Goal: Task Accomplishment & Management: Use online tool/utility

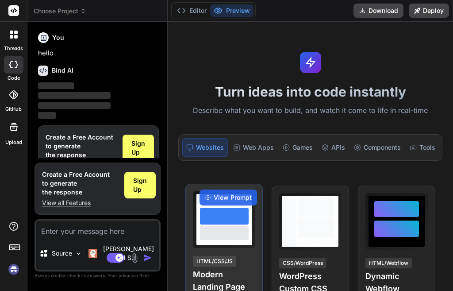
scroll to position [8, 0]
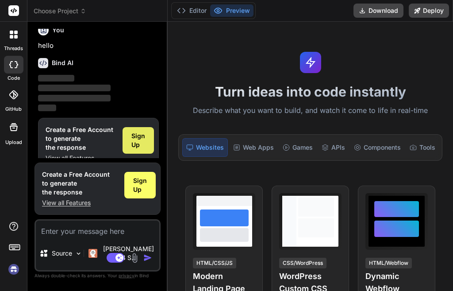
click at [144, 147] on span "Sign Up" at bounding box center [139, 141] width 14 height 18
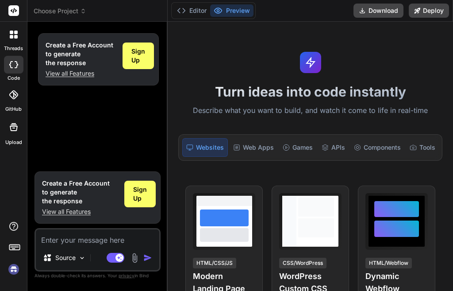
scroll to position [0, 0]
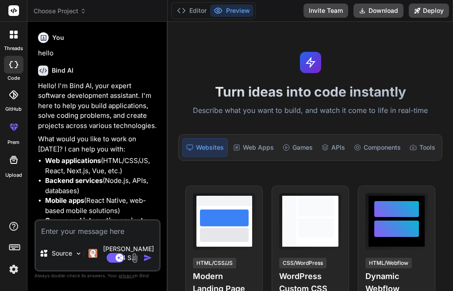
click at [6, 69] on div at bounding box center [13, 65] width 19 height 18
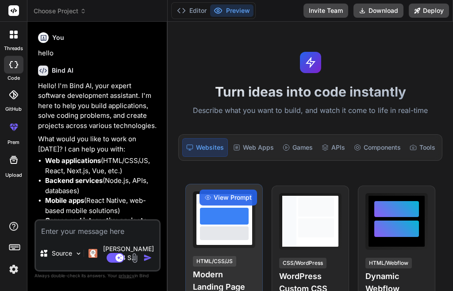
click at [233, 240] on div at bounding box center [224, 232] width 49 height 13
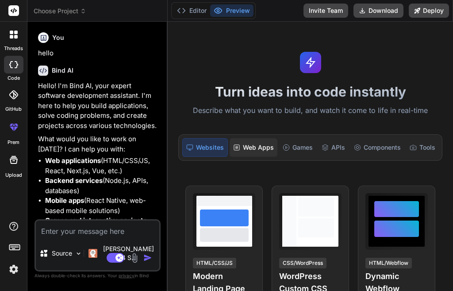
click at [250, 142] on div "Web Apps" at bounding box center [254, 147] width 48 height 19
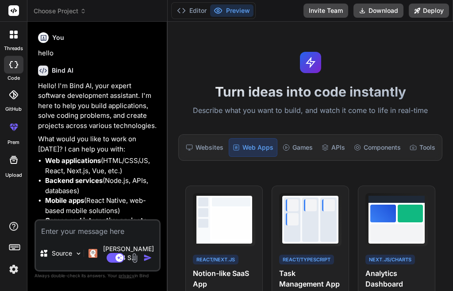
scroll to position [4, 0]
drag, startPoint x: 344, startPoint y: 158, endPoint x: 372, endPoint y: 161, distance: 27.6
click at [372, 161] on div "Websites Web Apps Games APIs Components Tools Internal Tools" at bounding box center [310, 147] width 264 height 27
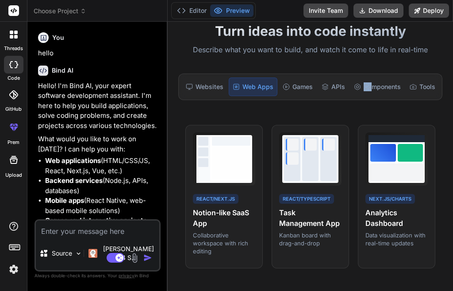
scroll to position [89, 0]
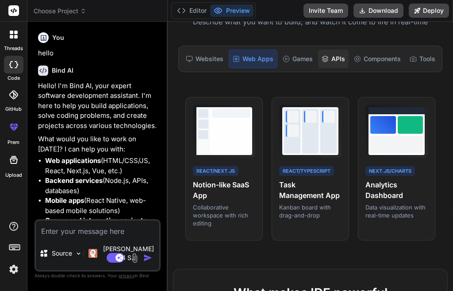
click at [331, 54] on div "APIs" at bounding box center [333, 59] width 31 height 19
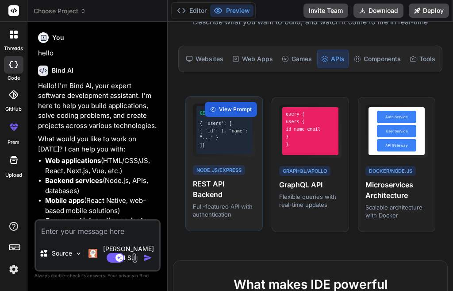
click at [225, 218] on p "Full-featured API with authentication" at bounding box center [224, 210] width 62 height 16
click at [234, 138] on div "{ "id": 1, "name": "..." }" at bounding box center [224, 134] width 49 height 13
click at [230, 110] on div "View Prompt" at bounding box center [231, 109] width 52 height 15
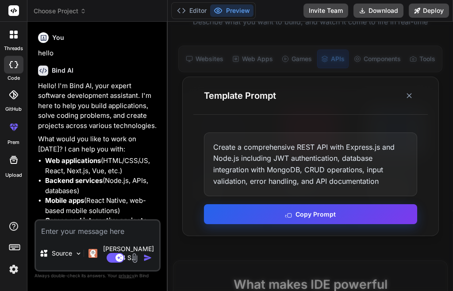
click at [291, 219] on button "Copy Prompt" at bounding box center [310, 214] width 213 height 20
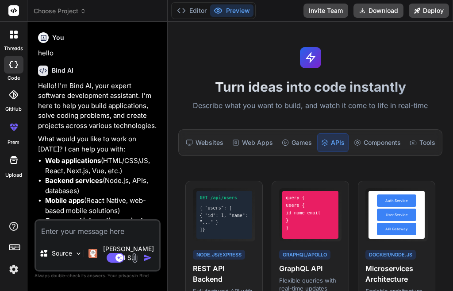
scroll to position [0, 0]
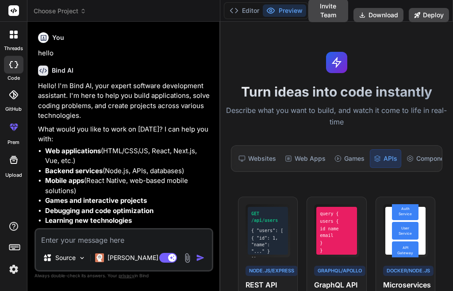
type textarea "x"
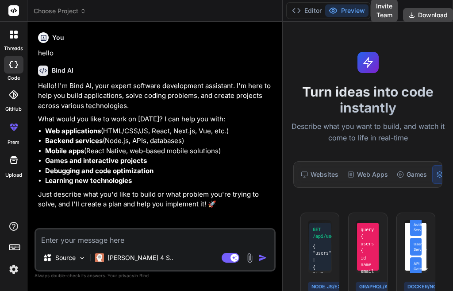
drag, startPoint x: 167, startPoint y: 140, endPoint x: 389, endPoint y: 143, distance: 221.9
click at [389, 143] on div "Choose Project Created with Pixso. Bind AI Web Search Created with Pixso. Code …" at bounding box center [240, 145] width 426 height 291
click at [93, 238] on textarea at bounding box center [155, 237] width 239 height 16
paste textarea "Create a comprehensive AI-Powered Incident Triage Assistant with spring boot in…"
type textarea "Create a comprehensive AI-Powered Incident Triage Assistant with spring boot in…"
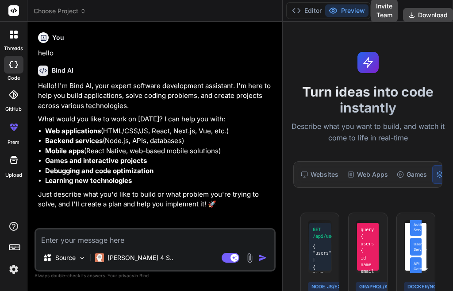
type textarea "x"
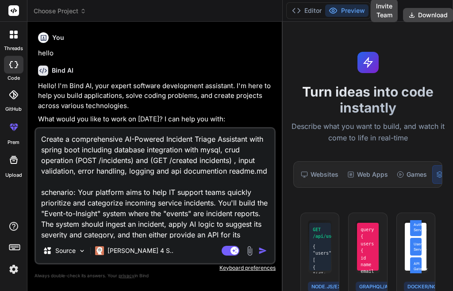
scroll to position [97, 0]
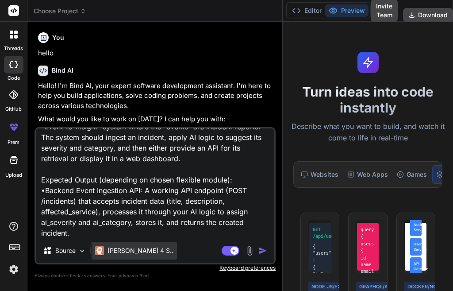
type textarea "Create a comprehensive AI-Powered Incident Triage Assistant with spring boot in…"
click at [116, 253] on p "[PERSON_NAME] 4 S.." at bounding box center [141, 250] width 66 height 9
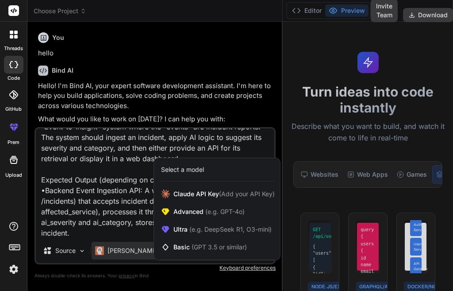
click at [125, 204] on div at bounding box center [226, 145] width 453 height 291
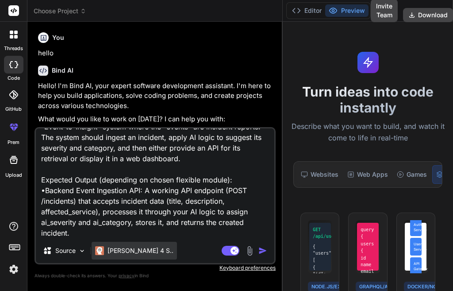
click at [132, 252] on p "[PERSON_NAME] 4 S.." at bounding box center [141, 250] width 66 height 9
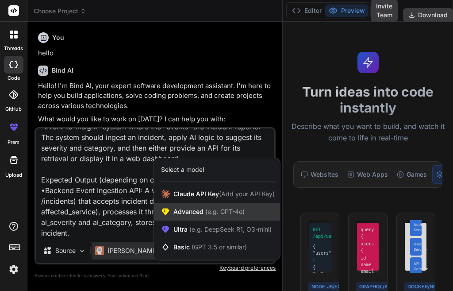
click at [190, 208] on span "Advanced (e.g. GPT-4o)" at bounding box center [209, 211] width 71 height 9
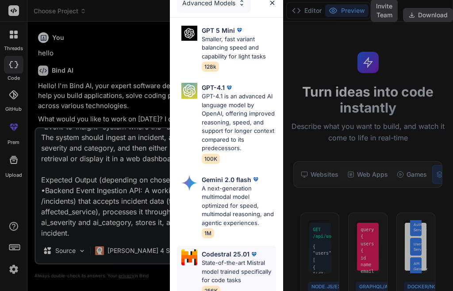
scroll to position [0, 0]
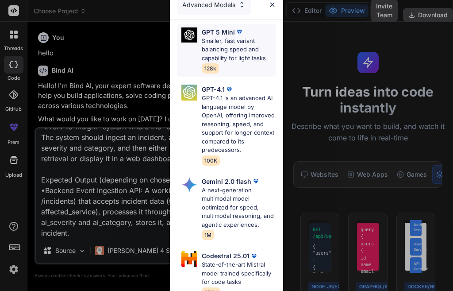
click at [231, 49] on p "Smaller, fast variant balancing speed and capability for light tasks" at bounding box center [239, 50] width 74 height 26
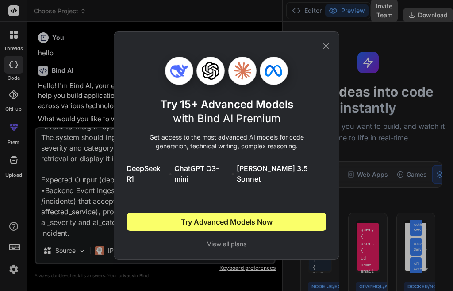
click at [326, 49] on icon at bounding box center [327, 46] width 10 height 10
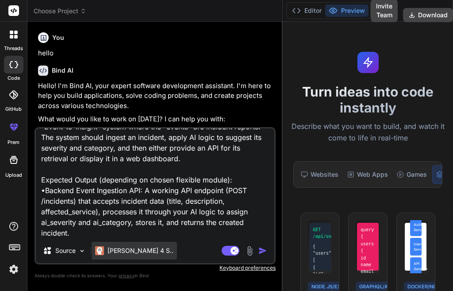
click at [130, 254] on p "[PERSON_NAME] 4 S.." at bounding box center [141, 250] width 66 height 9
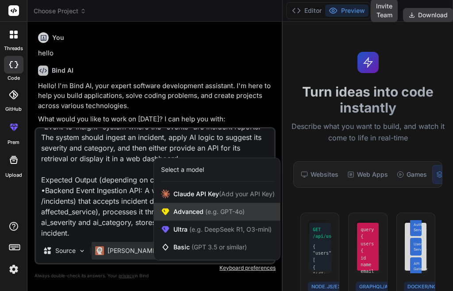
click at [190, 206] on div "Advanced (e.g. GPT-4o)" at bounding box center [217, 212] width 126 height 18
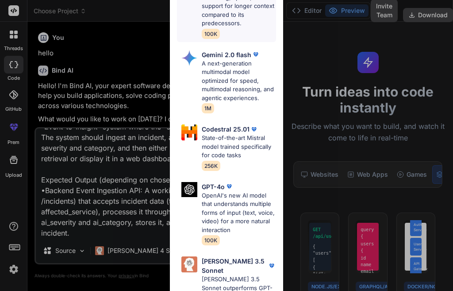
scroll to position [133, 0]
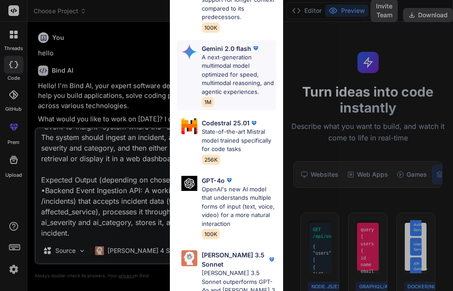
click at [231, 82] on p "A next-generation multimodal model optimized for speed, multimodal reasoning, a…" at bounding box center [239, 74] width 74 height 43
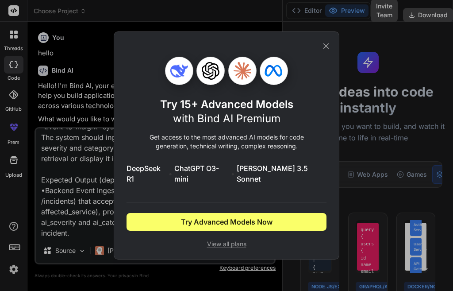
scroll to position [0, 0]
click at [166, 174] on span "DeepSeek R1" at bounding box center [147, 173] width 40 height 21
click at [322, 58] on div "Try 15+ Advanced Models with Bind AI Premium Get access to the most advanced AI…" at bounding box center [227, 145] width 200 height 227
click at [326, 51] on icon at bounding box center [327, 46] width 10 height 10
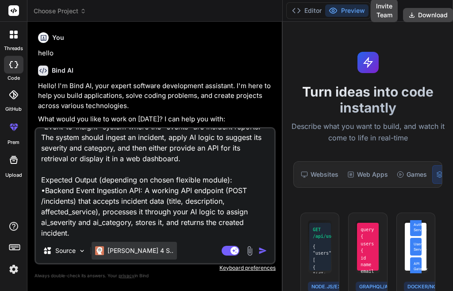
click at [116, 257] on div "[PERSON_NAME] 4 S.." at bounding box center [134, 251] width 85 height 18
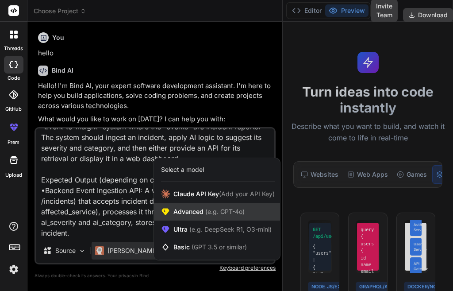
click at [187, 213] on span "Advanced (e.g. GPT-4o)" at bounding box center [209, 211] width 71 height 9
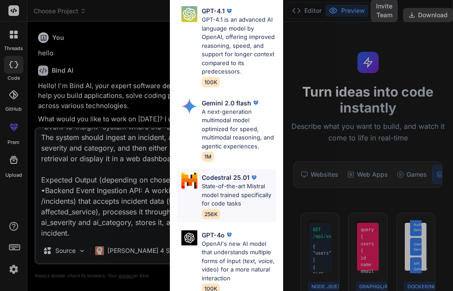
scroll to position [182, 0]
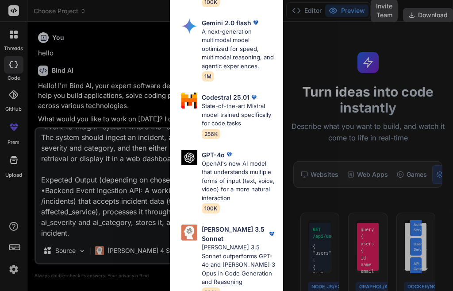
click at [134, 154] on div "Advanced Models GPT 5 Mini Smaller, fast variant balancing speed and capability…" at bounding box center [226, 145] width 453 height 291
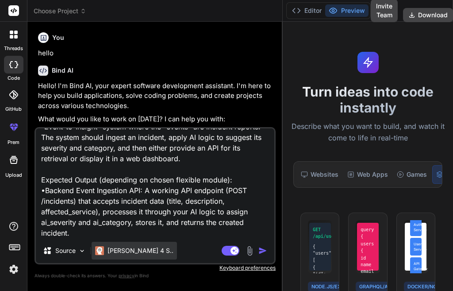
click at [128, 256] on div "[PERSON_NAME] 4 S.." at bounding box center [134, 251] width 85 height 18
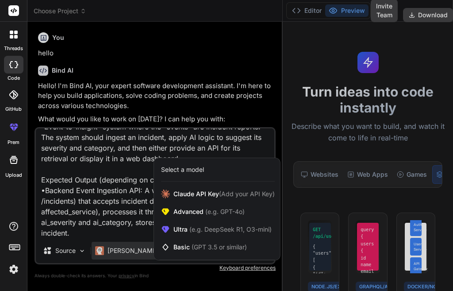
click at [115, 178] on div at bounding box center [226, 145] width 453 height 291
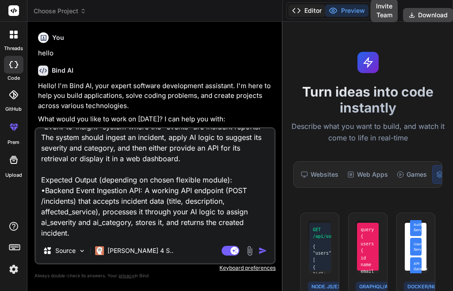
click at [305, 14] on button "Editor" at bounding box center [307, 10] width 37 height 12
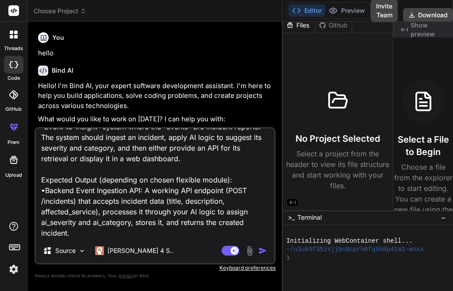
click at [261, 248] on img "button" at bounding box center [263, 250] width 9 height 9
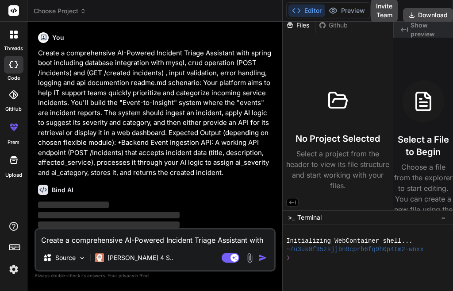
scroll to position [194, 0]
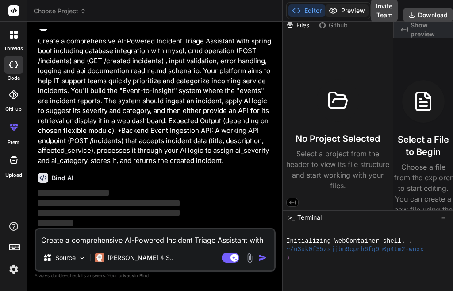
click at [344, 14] on button "Preview" at bounding box center [346, 10] width 43 height 12
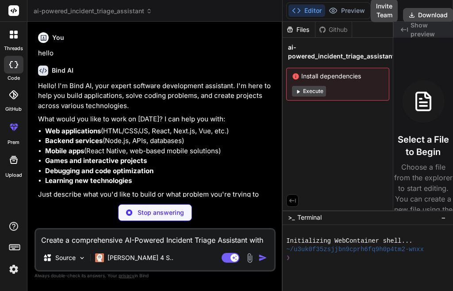
scroll to position [0, 0]
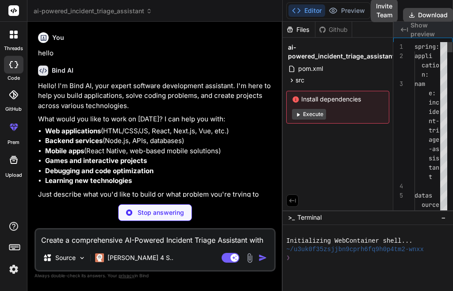
type textarea "x"
type textarea "info,metrics"
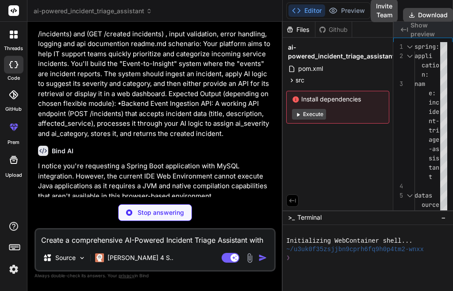
type textarea "x"
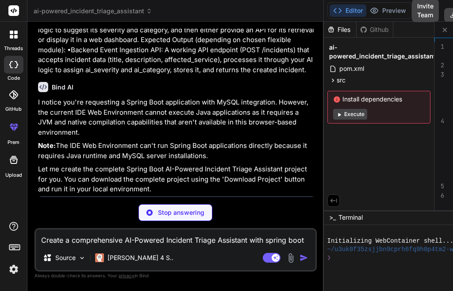
scroll to position [373, 0]
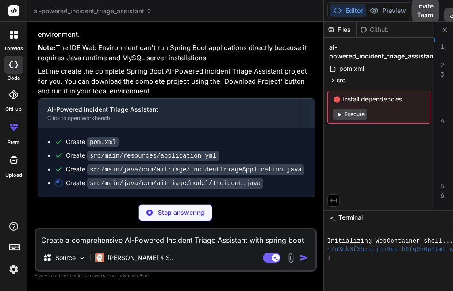
type textarea "x"
type textarea "} }"
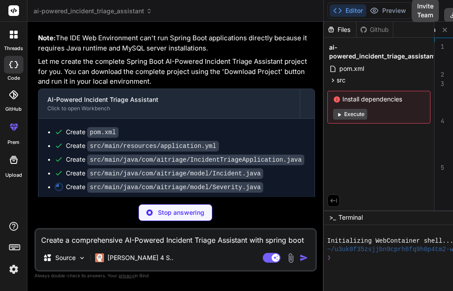
type textarea "x"
type textarea "layName; } }"
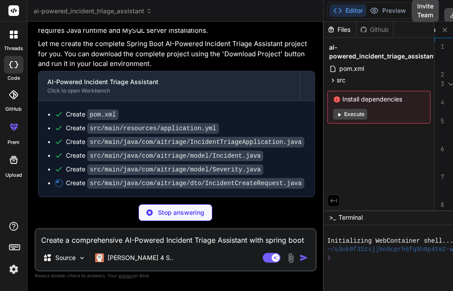
scroll to position [400, 0]
type textarea "x"
type textarea "}"
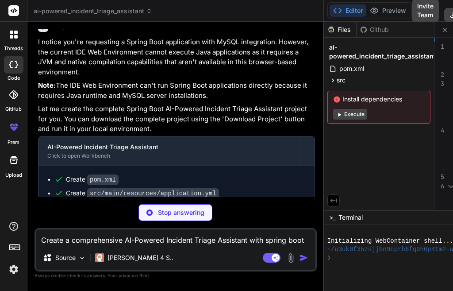
scroll to position [414, 0]
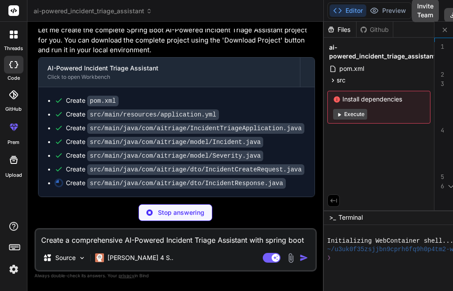
type textarea "x"
type textarea "updatedAt; } }"
type textarea "x"
type textarea "dAt; } }"
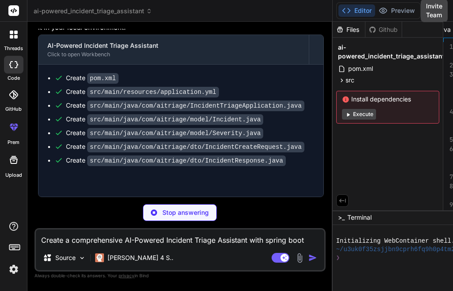
scroll to position [0, 484]
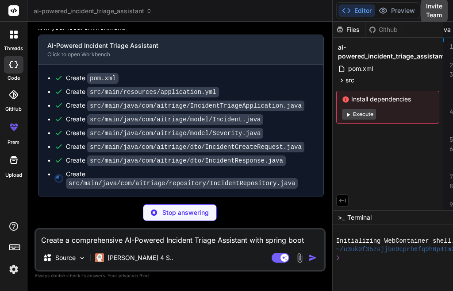
type textarea "x"
type textarea "countByAiCategory(String category); }"
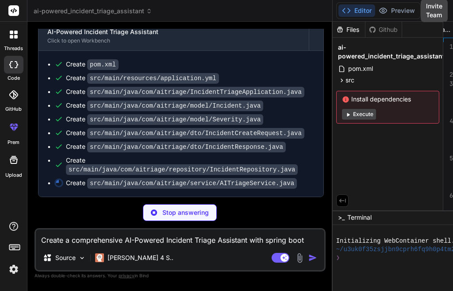
scroll to position [442, 0]
type textarea "x"
type textarea "incidents by category Long countByAiCategory(String category); }"
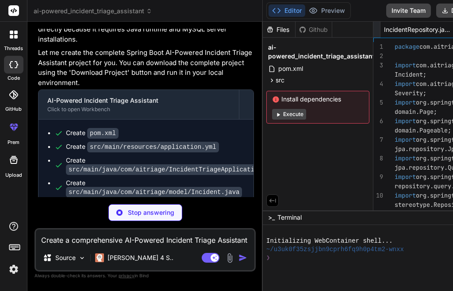
type textarea "x"
type textarea "// Count incidents by category Long countByAiCategory(String category); }"
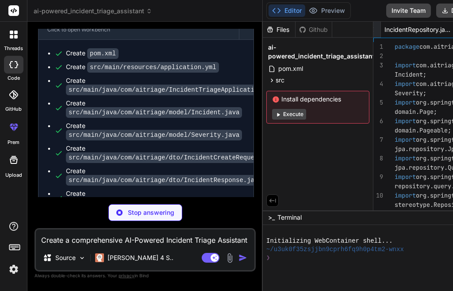
type textarea "x"
type textarea "Long countByAiCategory(String category); }"
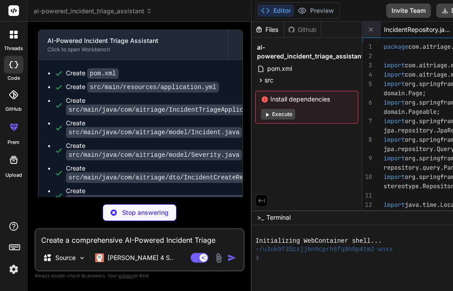
type textarea "x"
type textarea "}"
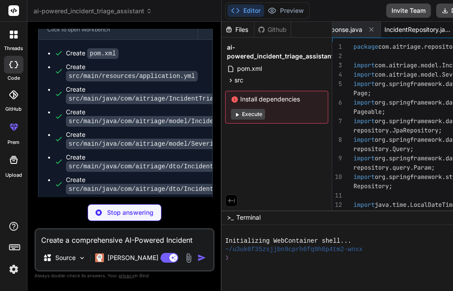
type textarea "x"
type textarea "// Count incidents by severity Long countByAiSeverity(Severity severity); // Co…"
drag, startPoint x: 320, startPoint y: 97, endPoint x: 163, endPoint y: 109, distance: 156.7
click at [163, 110] on div "Bind AI Web Search Created with Pixso. Code Generator You hello Bind AI Hello! …" at bounding box center [124, 156] width 194 height 269
type textarea "x"
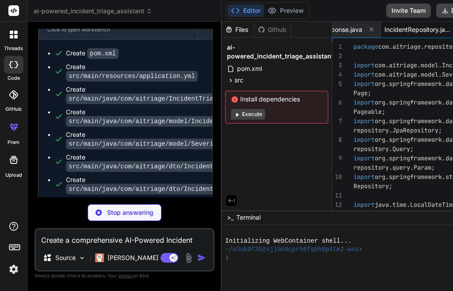
type textarea "Long countByAiCategory(String category); }"
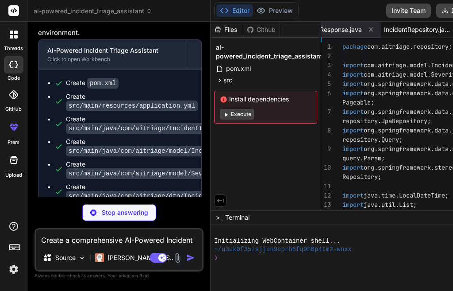
scroll to position [631, 0]
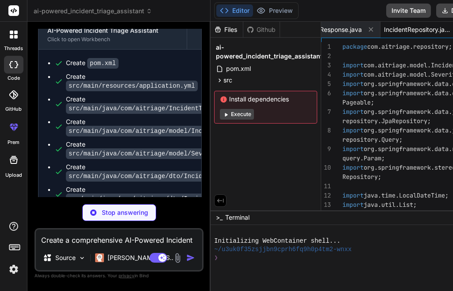
drag, startPoint x: 269, startPoint y: 208, endPoint x: 304, endPoint y: 212, distance: 35.2
click at [304, 212] on div "Files Github ai-powered_incident_triage_assistant pom.xml src main resources ap…" at bounding box center [373, 156] width 325 height 269
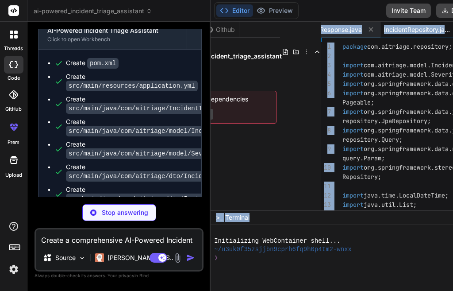
scroll to position [0, 0]
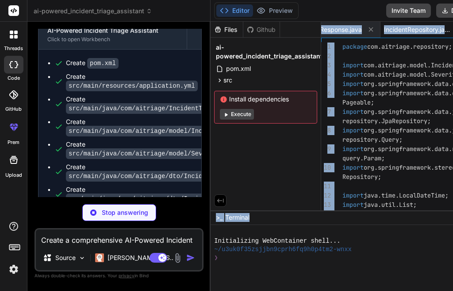
type textarea "x"
type textarea "package com.aitriage.repository; import com.aitriage.model.Incident; import com…"
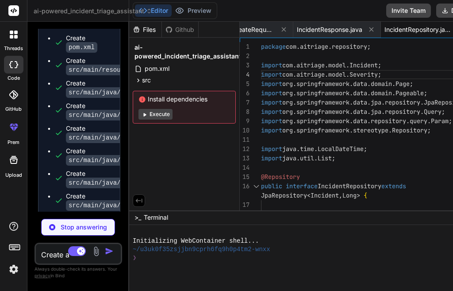
drag, startPoint x: 203, startPoint y: 87, endPoint x: 63, endPoint y: 94, distance: 140.1
click at [57, 93] on div "Bind AI Web Search Created with Pixso. Code Generator You hello Bind AI Hello! …" at bounding box center [78, 156] width 102 height 269
type textarea "x"
type textarea "} return Math.min(score, 1.0); } }"
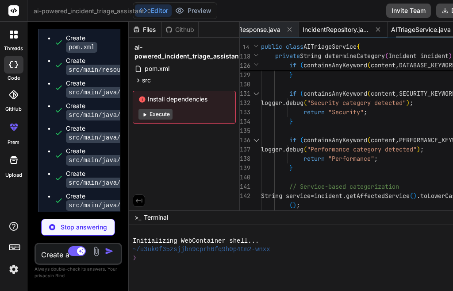
click at [309, 31] on span "IncidentRepository.java" at bounding box center [336, 29] width 66 height 9
type textarea "x"
type textarea "Long countByAiSeverity(Severity severity); // Count incidents by category Long …"
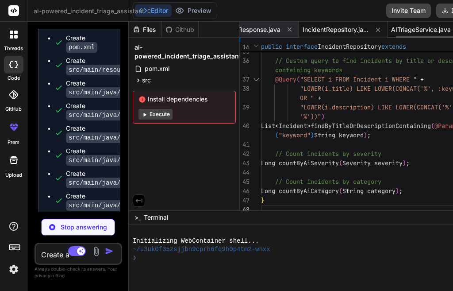
click at [401, 30] on span "AITriageService.java" at bounding box center [421, 29] width 60 height 9
type textarea "x"
type textarea "} return Math.min(score, 1.0); } }"
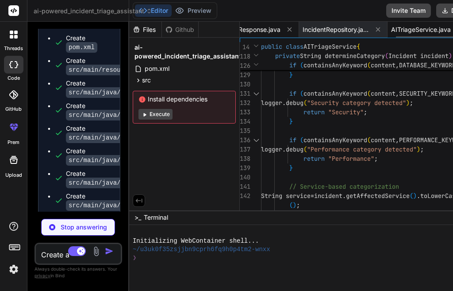
type textarea "x"
type textarea "public Long getTotalIncidents() { return totalIncidents; } public Long getCriti…"
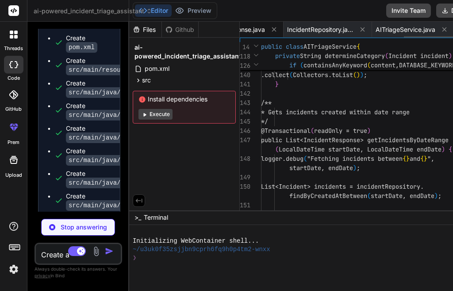
click at [287, 31] on span "IncidentRepository.java" at bounding box center [320, 29] width 66 height 9
type textarea "x"
type textarea "Long countByAiSeverity(Severity severity); // Count incidents by category Long …"
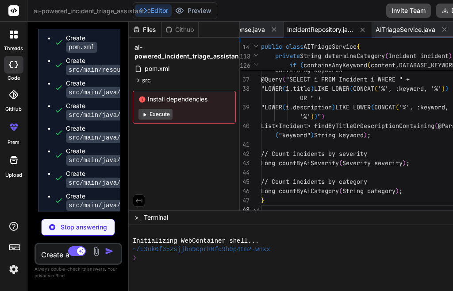
scroll to position [0, 502]
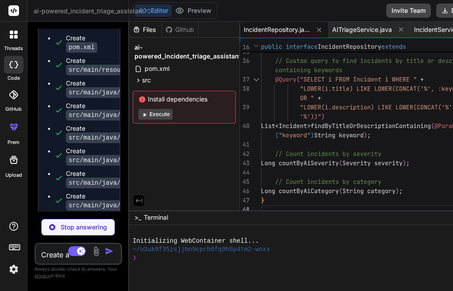
type textarea "x"
type textarea "(@Param("keyword") String keyword); // Count incidents by severity Long countBy…"
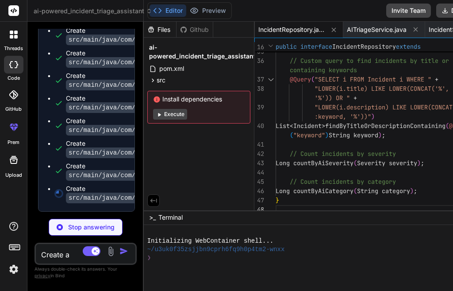
type textarea "x"
type textarea "// Count incidents by severity Long countByAiSeverity(Severity severity); // Co…"
type textarea "x"
type textarea "Long countByAiSeverity(Severity severity); // Count incidents by category Long …"
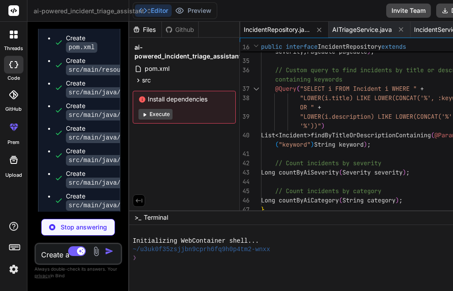
drag, startPoint x: 125, startPoint y: 104, endPoint x: 66, endPoint y: 102, distance: 58.5
click at [66, 102] on div "Bind AI Web Search Created with Pixso. Code Generator You hello Bind AI Hello! …" at bounding box center [78, 156] width 102 height 269
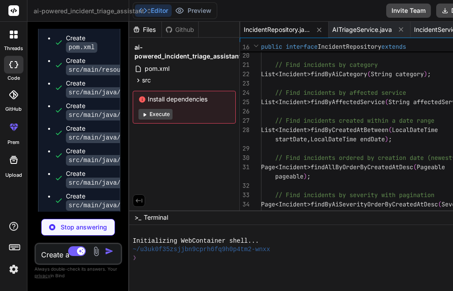
type textarea "x"
type textarea "}"
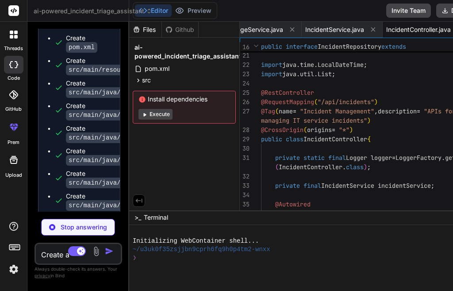
type textarea "x"
type textarea "IncidentService.IncidentStats stats = incidentService.getIncidentStats(); retur…"
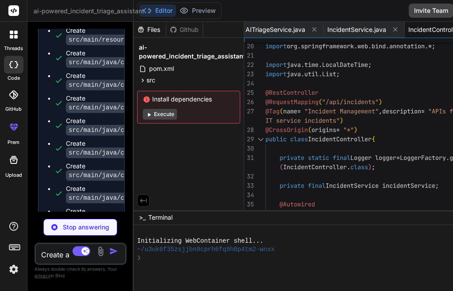
scroll to position [1119, 0]
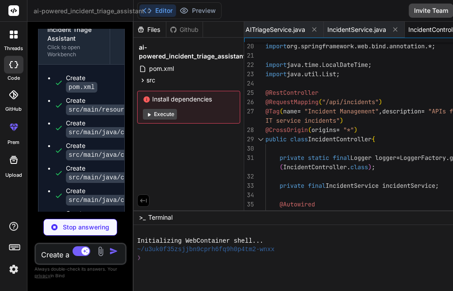
type textarea "x"
type textarea "super(message, cause); } }"
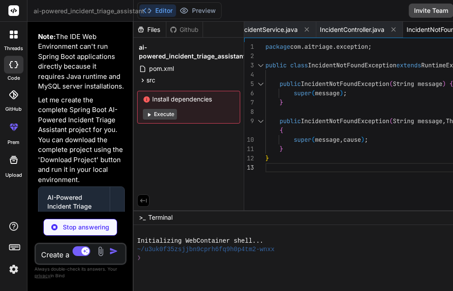
scroll to position [856, 0]
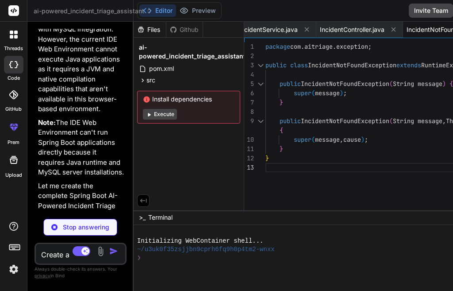
type textarea "x"
type textarea "validationErrors) { super(status, error, message, path, timestamp); this.valida…"
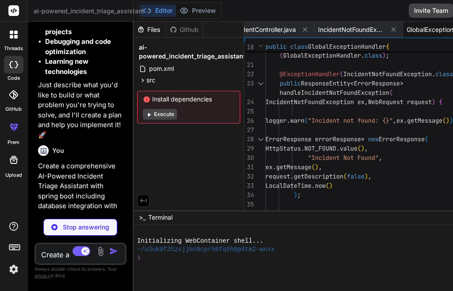
scroll to position [236, 0]
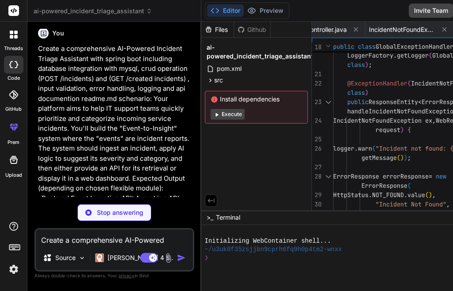
type textarea "x"
type textarea "}"
type textarea "x"
type textarea "public Map<String, String> getValidationErrors() { return validationErrors; } }…"
type textarea "x"
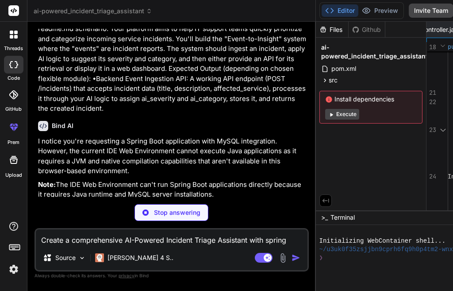
type textarea "x"
type textarea "String> getValidationErrors() { return validationErrors; } } }"
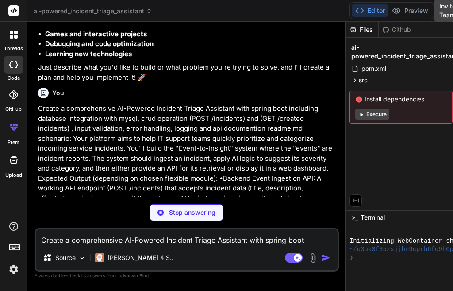
drag, startPoint x: 128, startPoint y: 145, endPoint x: 281, endPoint y: 145, distance: 152.3
click at [281, 145] on div "Bind AI Web Search Created with Pixso. Code Generator You hello Bind AI Hello! …" at bounding box center [186, 156] width 319 height 269
type textarea "x"
type textarea "onErrors; } } }"
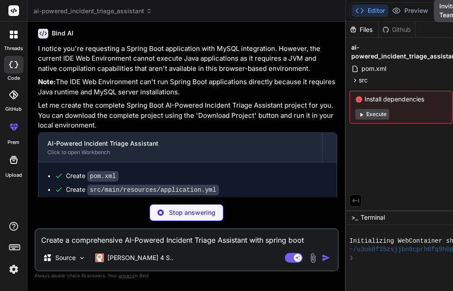
scroll to position [294, 0]
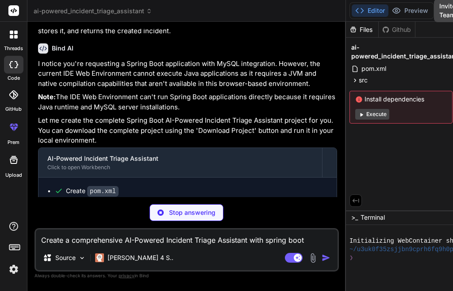
type textarea "x"
type textarea "licenses/MIT"))); } }"
type textarea "x"
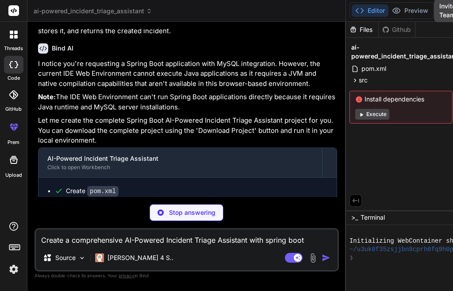
type textarea "x"
type textarea ".andExpect(jsonPath("$.aiSeverity").value("HIGH")); } }"
type textarea "x"
type textarea "continues to increase over time, causing performance degradation.', 'web-applic…"
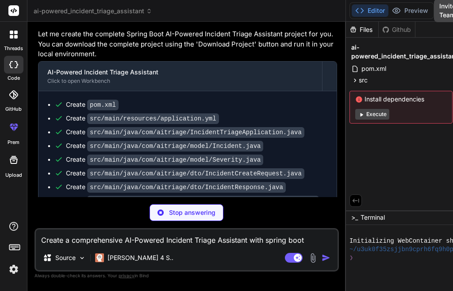
scroll to position [383, 0]
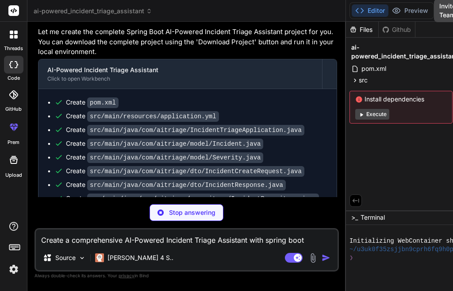
type textarea "x"
type textarea "degradation.', 'web-application', 'MEDIUM', 'Performance', NOW(), NOW());"
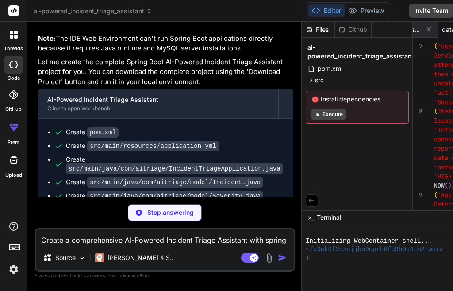
type textarea "x"
type textarea "Detected', 'Memory usage continues to increase over time, causing performance d…"
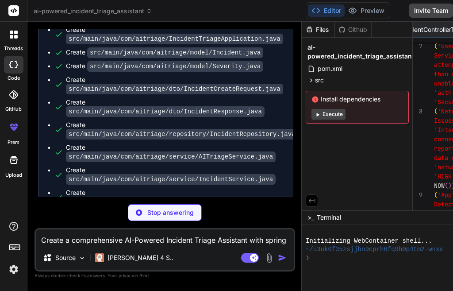
type textarea "x"
type textarea "'network-infrastructure', 'HIGH', 'Network', NOW(), NOW()), ('Application Memor…"
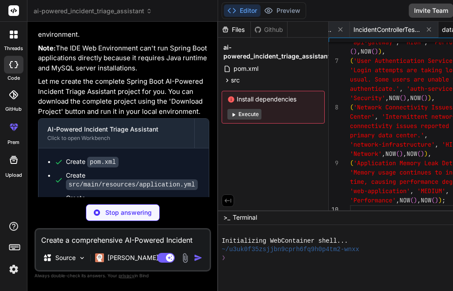
type textarea "x"
type textarea "usage continues to increase over time, causing performance degradation.', 'web-…"
type textarea "x"
type textarea "'MEDIUM', 'Performance', NOW(), NOW());"
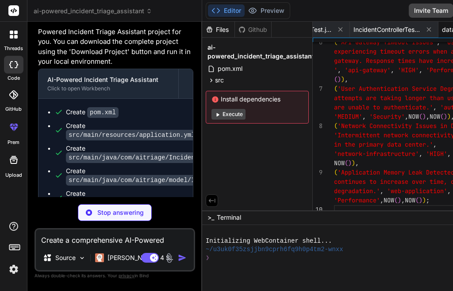
scroll to position [602, 0]
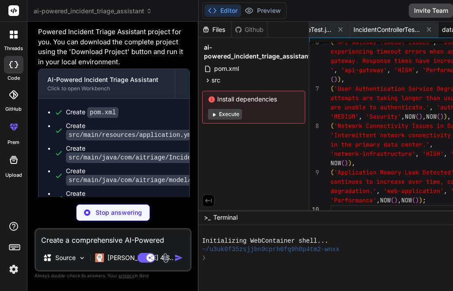
type textarea "x"
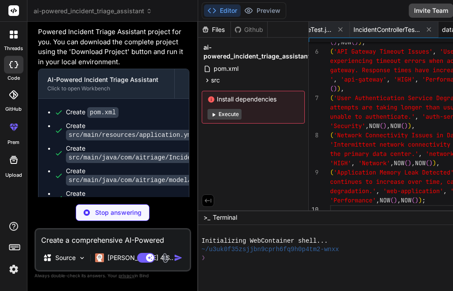
scroll to position [632, 0]
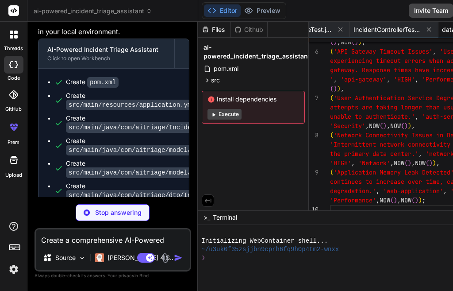
drag, startPoint x: 333, startPoint y: 120, endPoint x: 142, endPoint y: 132, distance: 191.3
click at [144, 133] on div "Bind AI Web Search Created with Pixso. Code Generator You hello Bind AI Hello! …" at bounding box center [112, 156] width 171 height 269
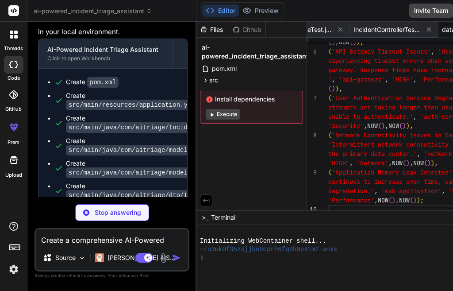
scroll to position [0, 1158]
type textarea "x"
type textarea "(), NOW()), ('Network Connectivity Issues in Data Center', 'Intermittent networ…"
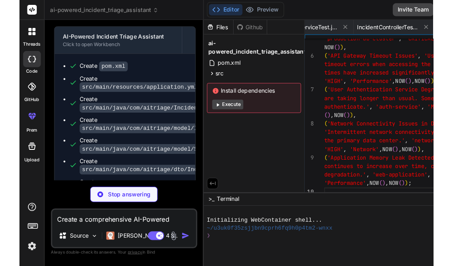
scroll to position [602, 0]
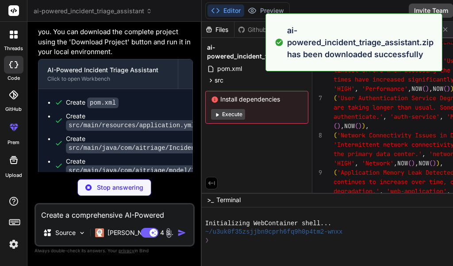
type textarea "x"
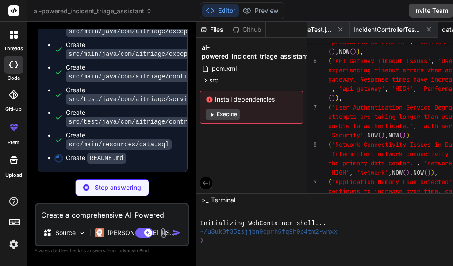
scroll to position [980, 0]
type textarea "x"
type textarea "3. **View incident statistics** using the `/stats` endpoint 4. **Search and fil…"
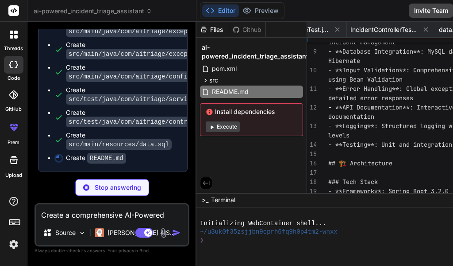
scroll to position [0, 1217]
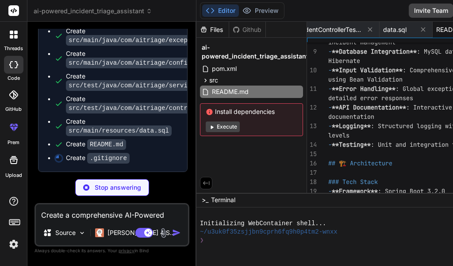
type textarea "x"
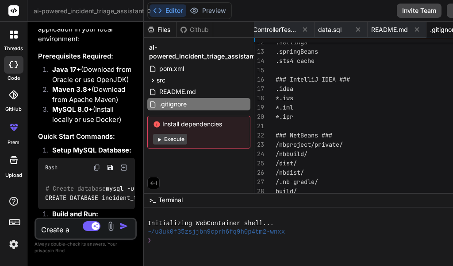
scroll to position [1716, 0]
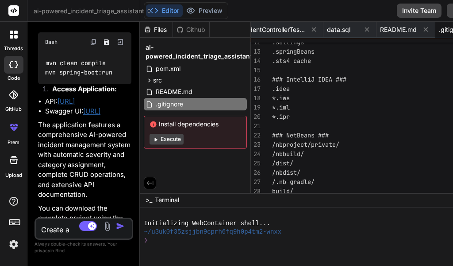
drag, startPoint x: 196, startPoint y: 78, endPoint x: 99, endPoint y: 82, distance: 97.5
click at [99, 82] on div "Bind AI Web Search Created with Pixso. Code Generator You hello Bind AI Hello! …" at bounding box center [83, 144] width 113 height 244
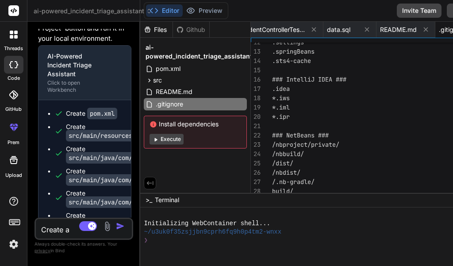
scroll to position [875, 0]
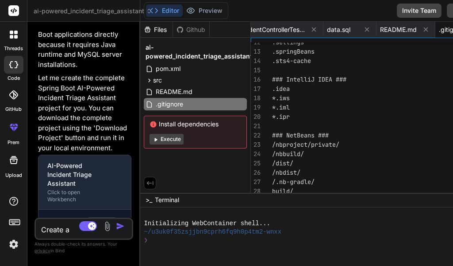
click at [154, 181] on icon at bounding box center [150, 183] width 7 height 4
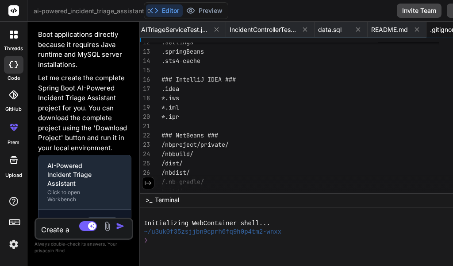
scroll to position [0, 1092]
click at [155, 181] on button at bounding box center [148, 183] width 12 height 12
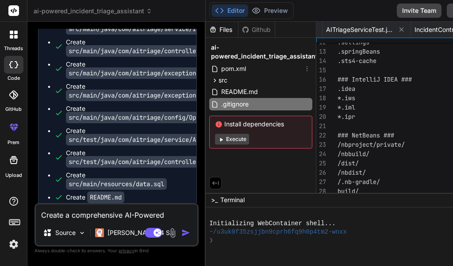
type textarea "x"
type textarea "### OS ### .DS_Store Thumbs.db ### Environment ### .env .env.local .env.product…"
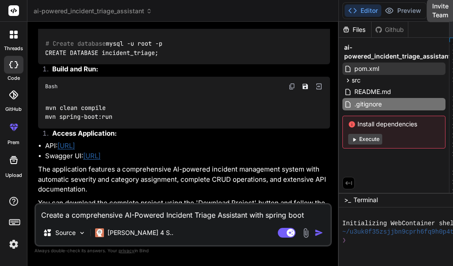
scroll to position [406, 0]
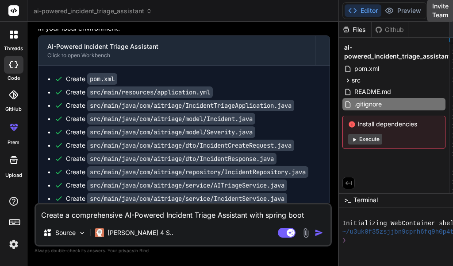
type textarea "x"
type textarea ".DS_Store Thumbs.db ### Environment ### .env .env.local .env.production"
type textarea "x"
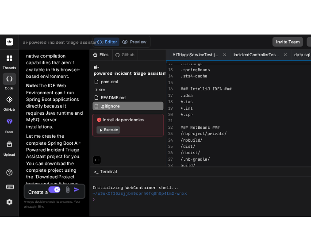
scroll to position [974, 0]
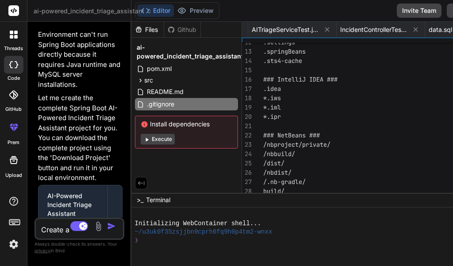
drag, startPoint x: 142, startPoint y: 68, endPoint x: 0, endPoint y: 109, distance: 148.1
click at [0, 109] on div "threads code GitHub prem Upload ai-powered_incident_triage_assistant Created wi…" at bounding box center [226, 133] width 453 height 266
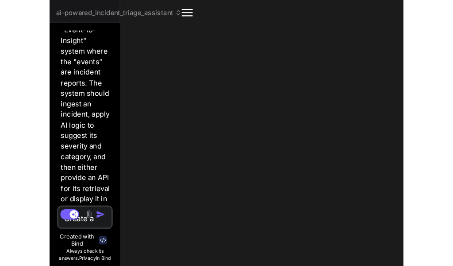
scroll to position [1991, 0]
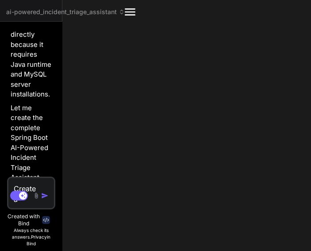
click at [131, 9] on icon at bounding box center [130, 11] width 11 height 7
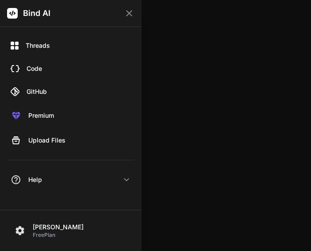
click at [132, 9] on icon at bounding box center [129, 13] width 11 height 11
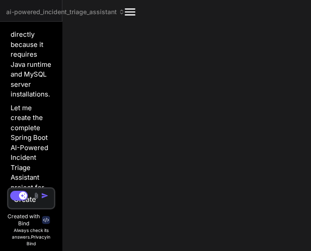
type textarea "x"
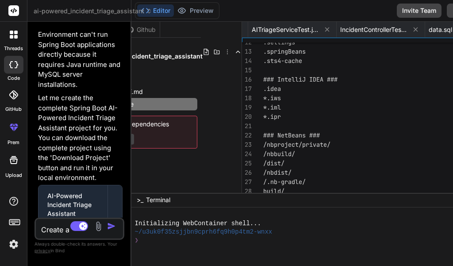
scroll to position [0, 0]
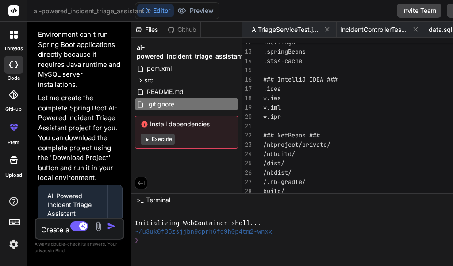
click at [332, 102] on div ".settings .springBeans .sts4-cache ### IntelliJ IDEA ### .idea *.iws *.iml *.ip…" at bounding box center [390, 172] width 255 height 474
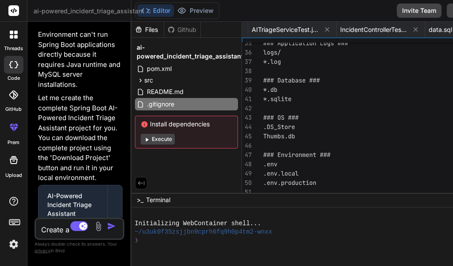
click at [145, 28] on div "Files" at bounding box center [148, 29] width 32 height 9
click at [186, 32] on div "Github" at bounding box center [182, 29] width 36 height 9
click at [187, 31] on div "Github" at bounding box center [182, 29] width 36 height 9
click at [146, 33] on div "Files" at bounding box center [148, 29] width 32 height 9
click at [166, 67] on span "pom.xml" at bounding box center [159, 68] width 27 height 11
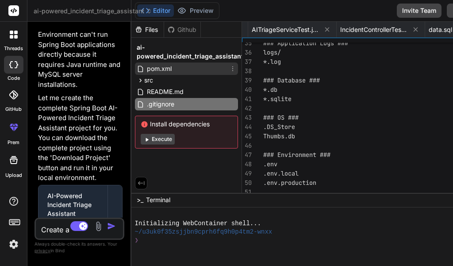
type textarea "<artifactId>spring-boot-maven-plugin</artifactId> </plugin> </plugins> </build>…"
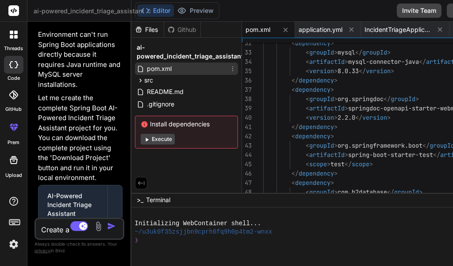
type textarea "x"
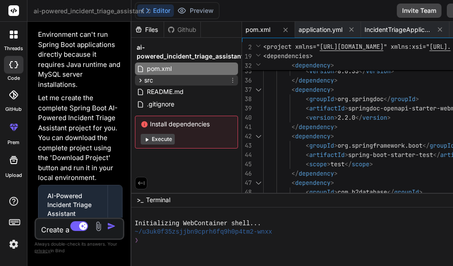
click at [160, 83] on div "src" at bounding box center [186, 80] width 103 height 11
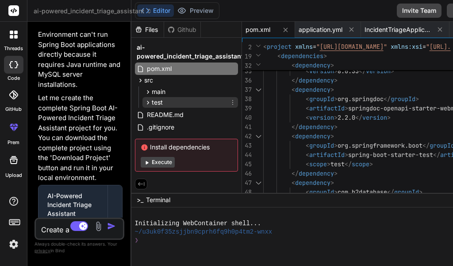
click at [158, 98] on span "test" at bounding box center [157, 102] width 11 height 9
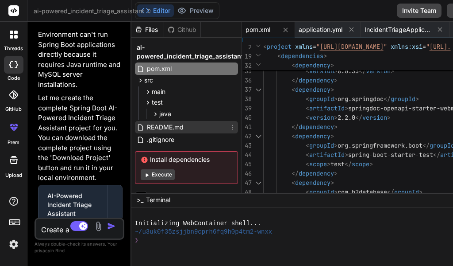
click at [157, 123] on span "README.md" at bounding box center [165, 127] width 39 height 11
type textarea "After running the application, try: 1. **Create incidents** using the POST endp…"
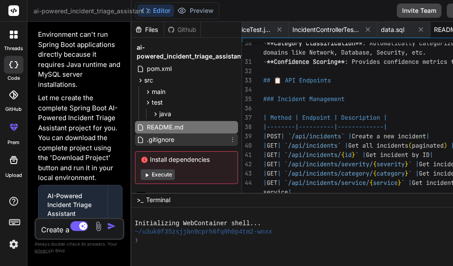
click at [154, 140] on span ".gitignore" at bounding box center [160, 139] width 29 height 11
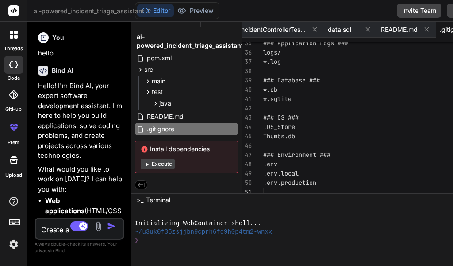
click at [13, 65] on icon at bounding box center [13, 64] width 9 height 7
click at [161, 9] on button "Editor" at bounding box center [155, 10] width 37 height 12
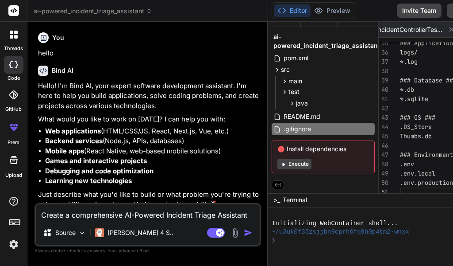
type textarea "x"
type textarea "### OS ### .DS_Store Thumbs.db ### Environment ### .env .env.local .env.product…"
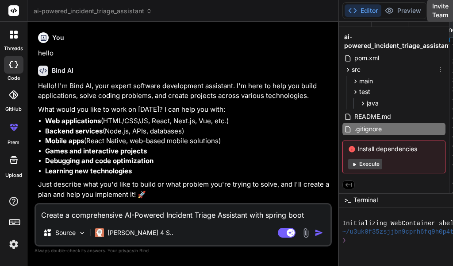
drag, startPoint x: 133, startPoint y: 46, endPoint x: 177, endPoint y: 254, distance: 212.7
click at [352, 67] on div "ai-powered_incident_triage_assistant Created with [PERSON_NAME]. Bind AI Web Se…" at bounding box center [286, 133] width 519 height 266
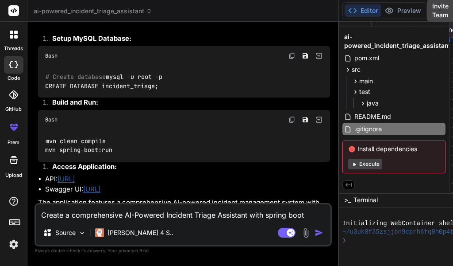
scroll to position [909, 0]
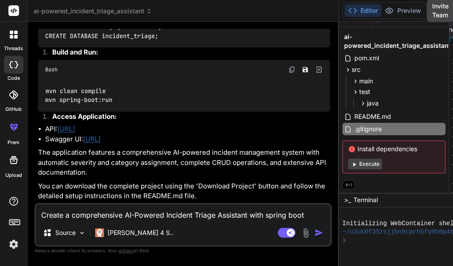
type textarea "x"
type textarea "### Environment ### .env .env.local .env.production"
drag, startPoint x: 345, startPoint y: 163, endPoint x: 347, endPoint y: 104, distance: 59.8
click at [229, 170] on div "Bind AI Web Search Created with Pixso. Code Generator You hello Bind AI Hello! …" at bounding box center [183, 144] width 312 height 244
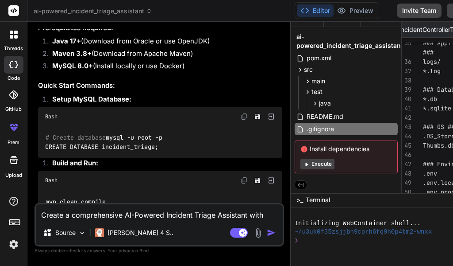
type textarea "x"
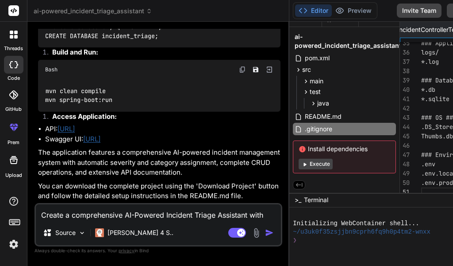
scroll to position [12, 43]
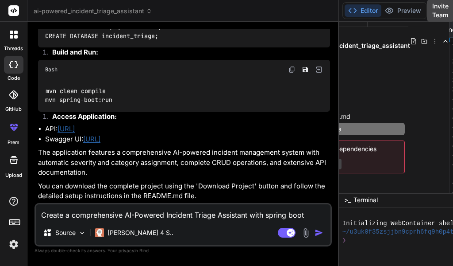
type textarea "x"
type textarea "### OS ### .DS_Store Thumbs.db ### Environment ### .env .env.local .env.product…"
type textarea "x"
type textarea ".env.local .env.production"
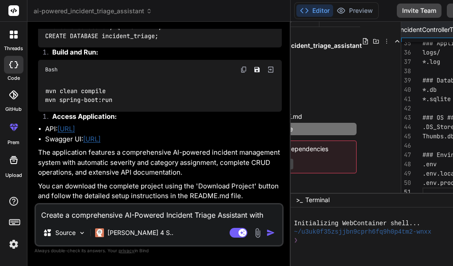
type textarea "x"
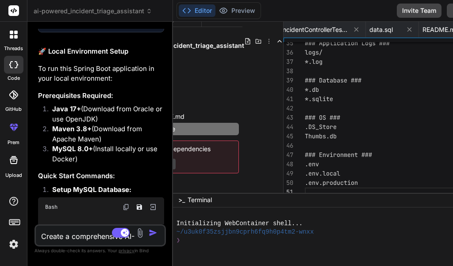
drag, startPoint x: 295, startPoint y: 89, endPoint x: 120, endPoint y: 99, distance: 175.6
click at [120, 99] on div "Bind AI Web Search Created with Pixso. Code Generator You hello Bind AI Hello! …" at bounding box center [100, 144] width 146 height 244
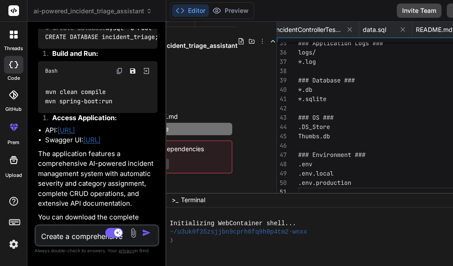
type textarea "x"
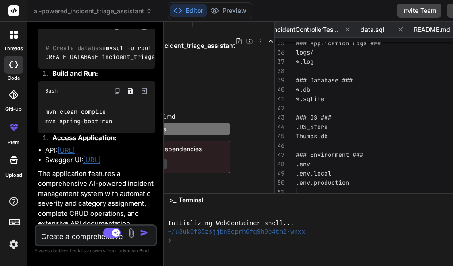
scroll to position [1424, 0]
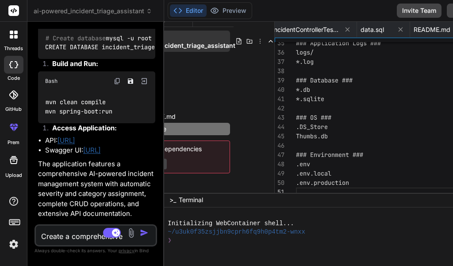
click at [263, 40] on icon at bounding box center [260, 41] width 7 height 7
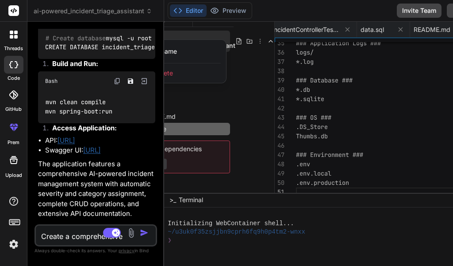
drag, startPoint x: 215, startPoint y: 191, endPoint x: 155, endPoint y: 193, distance: 59.8
click at [155, 193] on div "ai-powered_incident_triage_assistant Created with [PERSON_NAME]. Bind AI Web Se…" at bounding box center [286, 133] width 519 height 266
click at [177, 192] on div at bounding box center [355, 144] width 383 height 244
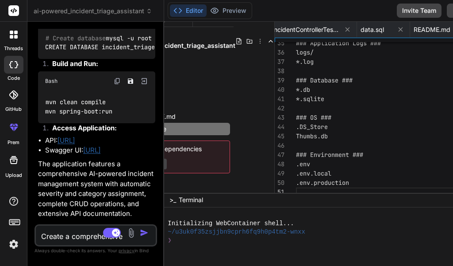
click at [177, 190] on div "Files Github ai-powered_incident_triage_assistant pom.xml src main resources ap…" at bounding box center [219, 107] width 111 height 171
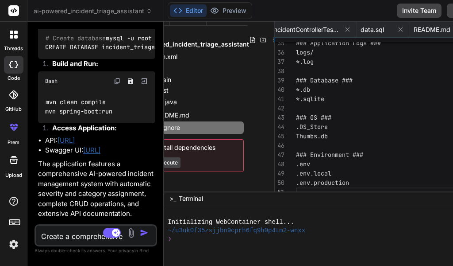
scroll to position [12, 35]
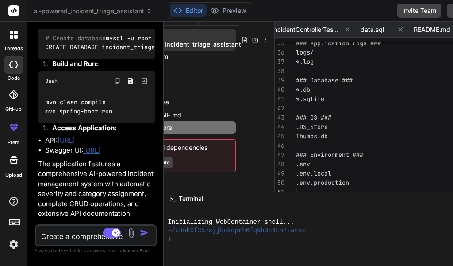
click at [270, 41] on icon at bounding box center [266, 39] width 7 height 7
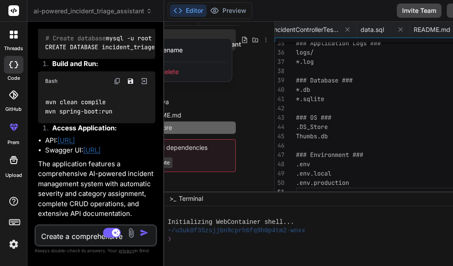
drag, startPoint x: 199, startPoint y: 190, endPoint x: 179, endPoint y: 189, distance: 19.9
click at [180, 189] on div at bounding box center [355, 144] width 383 height 244
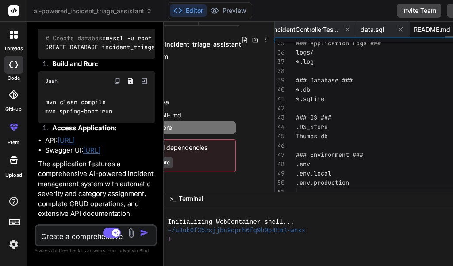
click at [445, 27] on span "README.md" at bounding box center [432, 29] width 37 height 9
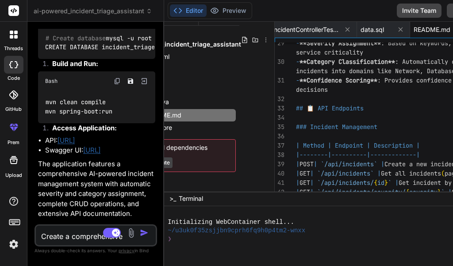
drag, startPoint x: 441, startPoint y: 29, endPoint x: 304, endPoint y: 51, distance: 138.7
type textarea "- **Build Tool**: Maven ### AI Triage Logic The system uses rule-based AI logic…"
click at [148, 13] on icon at bounding box center [149, 11] width 6 height 6
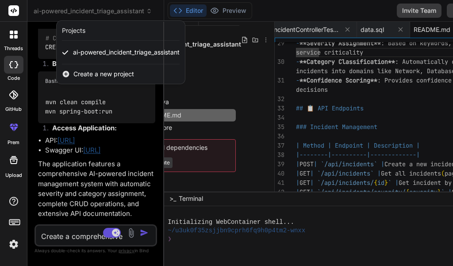
click at [279, 91] on div at bounding box center [226, 133] width 453 height 266
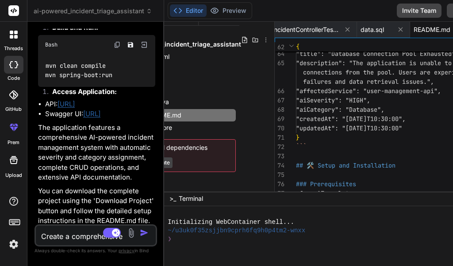
scroll to position [1490, 0]
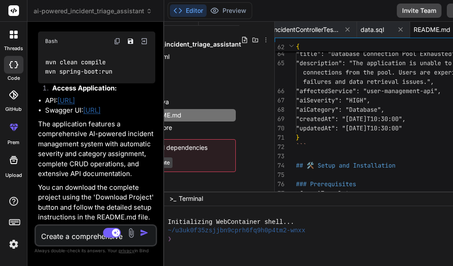
click at [9, 63] on icon at bounding box center [13, 64] width 9 height 7
type textarea "x"
type textarea "- **Severity Assignment**: Based on keywords, content length, and service criti…"
type textarea "x"
type textarea "etc. - **Confidence Scoring**: Provides confidence metrics for AI decisions ## …"
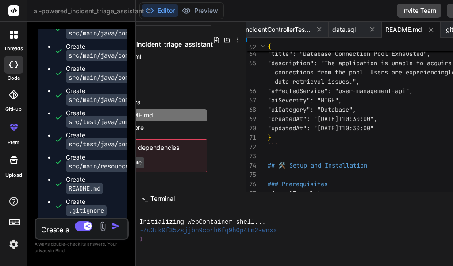
type textarea "x"
type textarea "### AI Triage Logic The system uses rule-based AI logic to analyze incidents: -…"
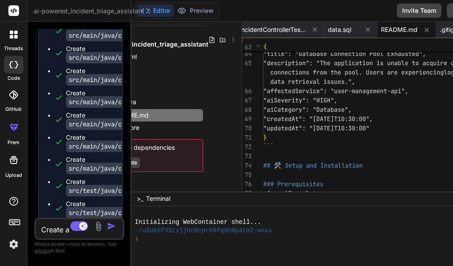
scroll to position [1889, 0]
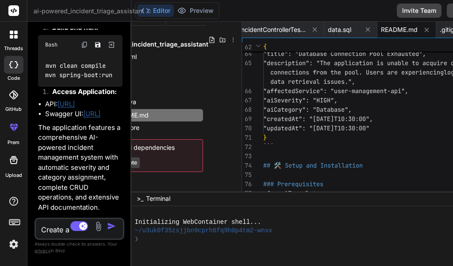
drag, startPoint x: 167, startPoint y: 163, endPoint x: 38, endPoint y: 166, distance: 128.5
click at [38, 166] on div "Bind AI Web Search Created with Pixso. Code Generator You hello Bind AI Hello! …" at bounding box center [79, 144] width 104 height 244
drag, startPoint x: 196, startPoint y: 189, endPoint x: 127, endPoint y: 189, distance: 69.1
click at [130, 189] on div "ai-powered_incident_triage_assistant Created with [PERSON_NAME]. Bind AI Web Se…" at bounding box center [286, 133] width 519 height 266
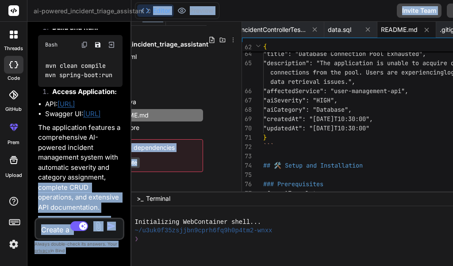
scroll to position [14, 11]
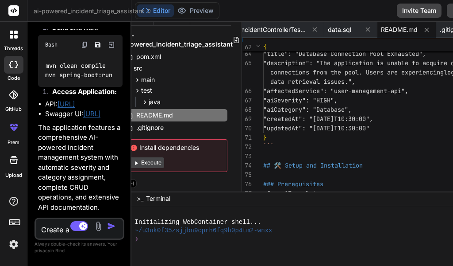
click at [141, 186] on div "Files Github ai-powered_incident_triage_assistant pom.xml src main resources ap…" at bounding box center [187, 107] width 111 height 170
click at [137, 189] on div "Files Github ai-powered_incident_triage_assistant pom.xml src main resources ap…" at bounding box center [187, 107] width 111 height 170
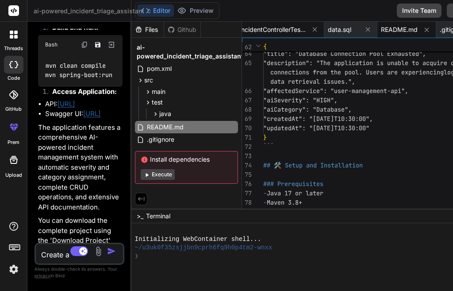
scroll to position [0, 0]
click at [63, 256] on textarea "Create a comprehensive AI-Powered Incident Triage Assistant with spring boot in…" at bounding box center [72, 252] width 73 height 16
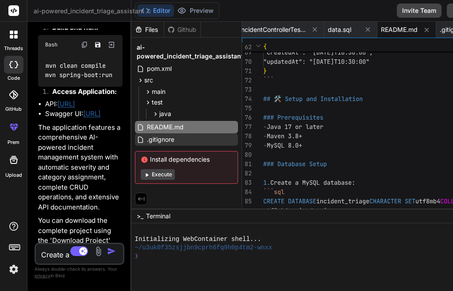
type textarea "x"
type textarea "- **Severity Assignment**: Based on keywords, content length, and service criti…"
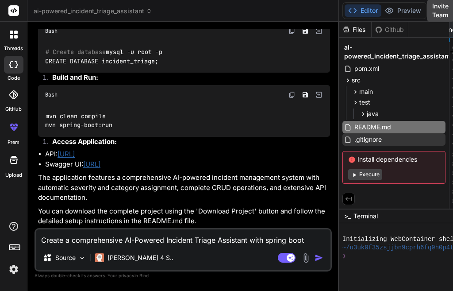
drag, startPoint x: 133, startPoint y: 141, endPoint x: 391, endPoint y: 140, distance: 257.7
click at [391, 140] on div "ai-powered_incident_triage_assistant Created with [PERSON_NAME]. Bind AI Web Se…" at bounding box center [286, 145] width 519 height 291
type textarea "x"
type textarea "decisions ## 📋 API Endpoints ### Incident Management | Method | Endpoint |"
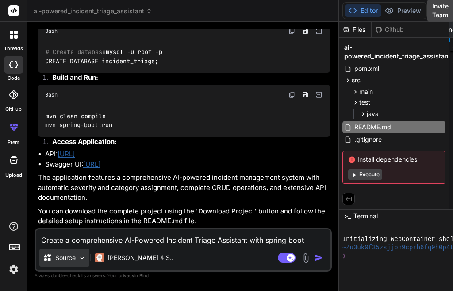
scroll to position [884, 0]
click at [87, 236] on textarea "Create a comprehensive AI-Powered Incident Triage Assistant with spring boot in…" at bounding box center [183, 237] width 295 height 16
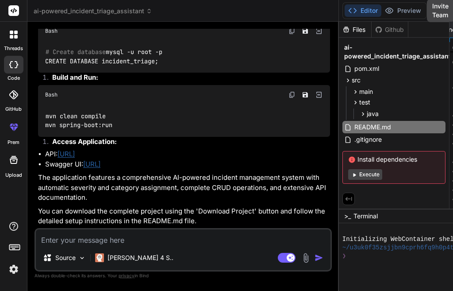
type textarea "i"
type textarea "x"
type textarea "i"
type textarea "x"
type textarea "i j"
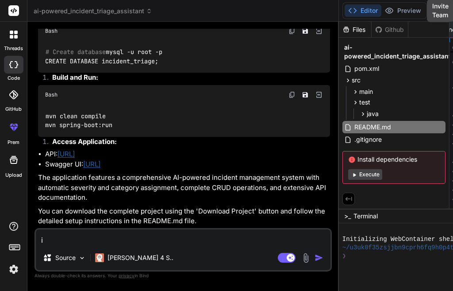
type textarea "x"
type textarea "i ja"
type textarea "x"
type textarea "i [GEOGRAPHIC_DATA]"
type textarea "x"
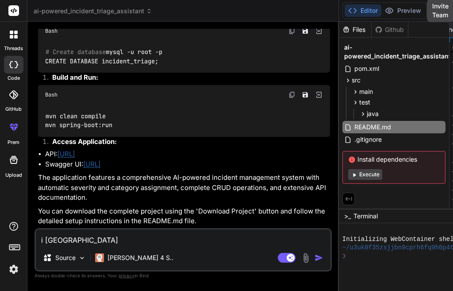
type textarea "i ja"
type textarea "x"
type textarea "i j"
type textarea "x"
type textarea "i"
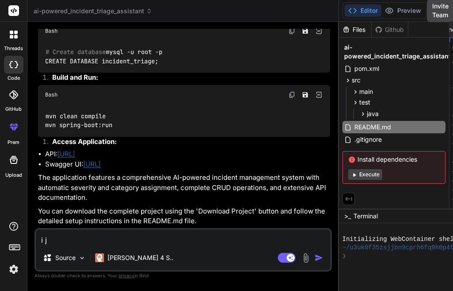
type textarea "x"
type textarea "i h"
type textarea "x"
type textarea "i ha"
type textarea "x"
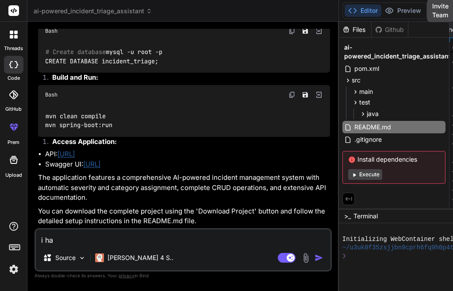
type textarea "i hav"
type textarea "x"
type textarea "i have"
type textarea "x"
type textarea "i have"
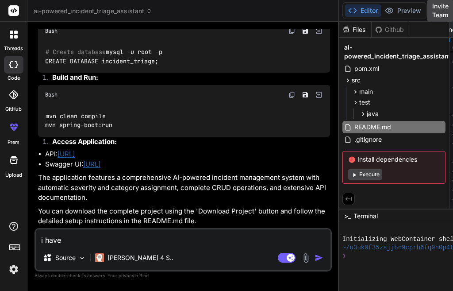
type textarea "x"
type textarea "i have j"
type textarea "x"
type textarea "i have ja"
type textarea "x"
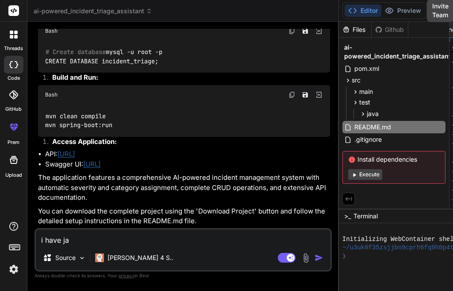
type textarea "i have jav"
type textarea "x"
type textarea "i have java"
type textarea "x"
type textarea "i have java"
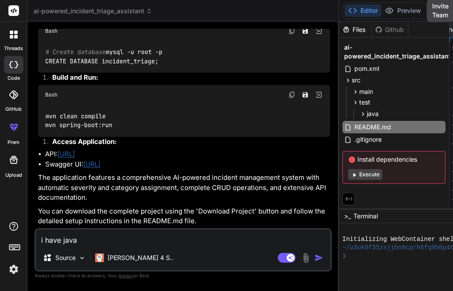
type textarea "x"
type textarea "i have java 8"
type textarea "x"
type textarea "i have java 8"
type textarea "x"
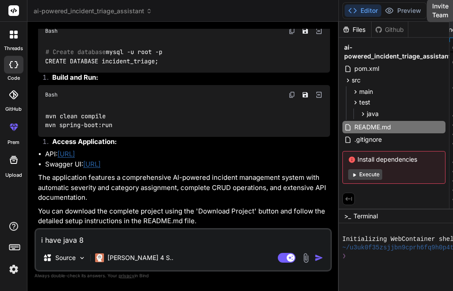
type textarea "i have java 8 i"
type textarea "x"
type textarea "i have java 8 in"
type textarea "x"
type textarea "i have java 8 in"
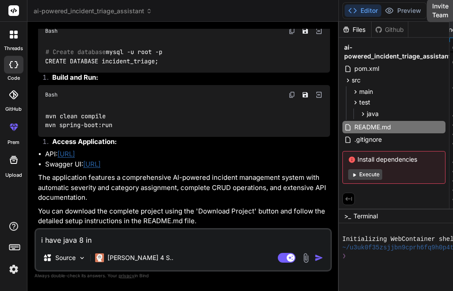
type textarea "x"
type textarea "i have java 8 in s"
type textarea "x"
type textarea "i have java 8 in sy"
type textarea "x"
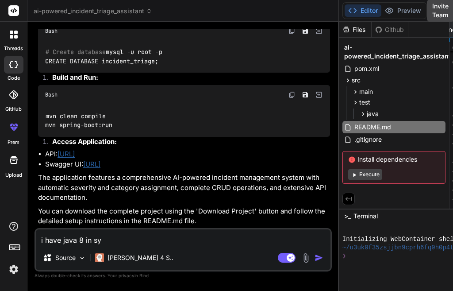
type textarea "i have java 8 in sys"
type textarea "x"
type textarea "i have java 8 in syst"
type textarea "x"
type textarea "i have java 8 in syste"
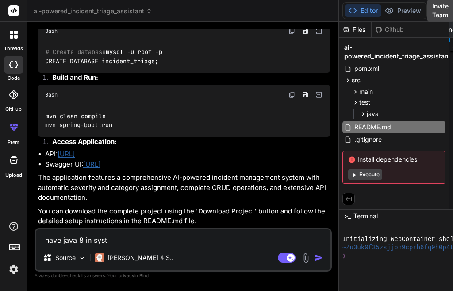
type textarea "x"
type textarea "i have java 8 in system"
type textarea "x"
type textarea "i have java 8 in system."
type textarea "x"
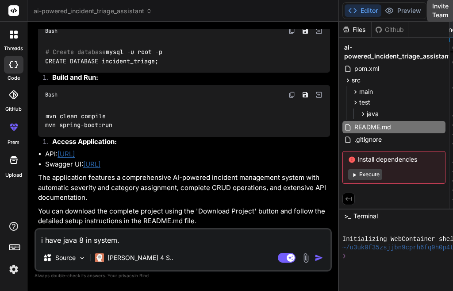
type textarea "i have java 8 in system."
type textarea "x"
type textarea "i have java 8 in system. s"
type textarea "x"
type textarea "i have java 8 in system. so"
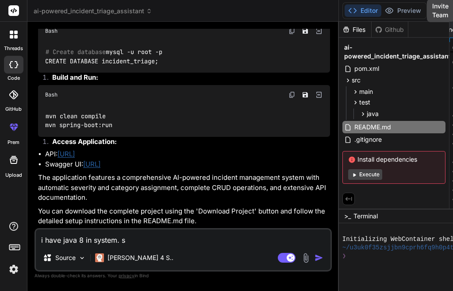
type textarea "x"
type textarea "i have java 8 in system. so"
drag, startPoint x: 122, startPoint y: 240, endPoint x: 186, endPoint y: 240, distance: 64.2
click at [186, 240] on textarea "i have java 8 in system. so create it ac" at bounding box center [183, 237] width 295 height 16
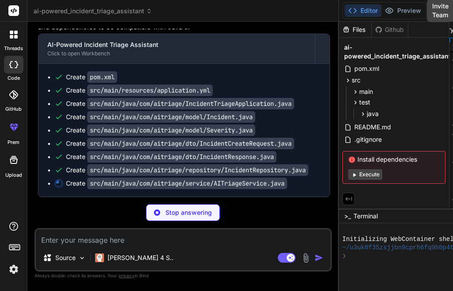
scroll to position [1152, 0]
drag, startPoint x: 345, startPoint y: 135, endPoint x: 289, endPoint y: 148, distance: 58.2
click at [289, 148] on div "Bind AI Web Search Created with Pixso. Code Generator You hello Bind AI Hello! …" at bounding box center [183, 156] width 312 height 269
drag, startPoint x: 345, startPoint y: 134, endPoint x: 313, endPoint y: 143, distance: 33.5
click at [313, 143] on div "Bind AI Web Search Created with Pixso. Code Generator You hello Bind AI Hello! …" at bounding box center [183, 156] width 312 height 269
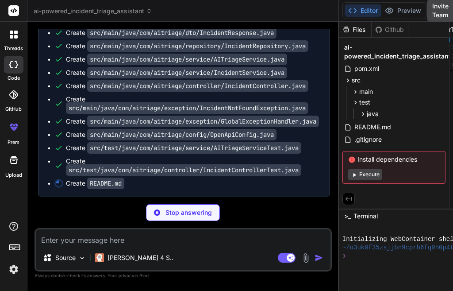
scroll to position [1285, 0]
drag, startPoint x: 345, startPoint y: 119, endPoint x: 314, endPoint y: 120, distance: 31.5
click at [249, 129] on div "Bind AI Web Search Created with Pixso. Code Generator You hello Bind AI Hello! …" at bounding box center [183, 156] width 312 height 269
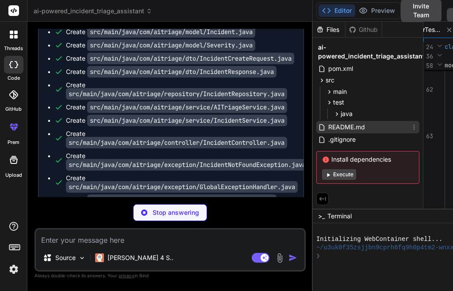
scroll to position [1377, 0]
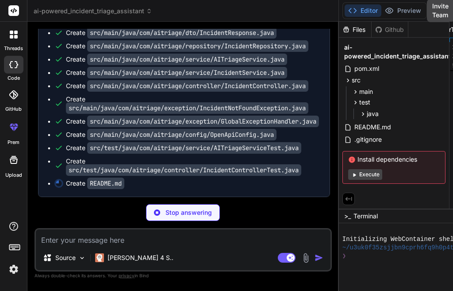
drag, startPoint x: 318, startPoint y: 120, endPoint x: 175, endPoint y: 131, distance: 143.0
click at [176, 131] on div "Bind AI Web Search Created with Pixso. Code Generator You hello Bind AI Hello! …" at bounding box center [183, 156] width 312 height 269
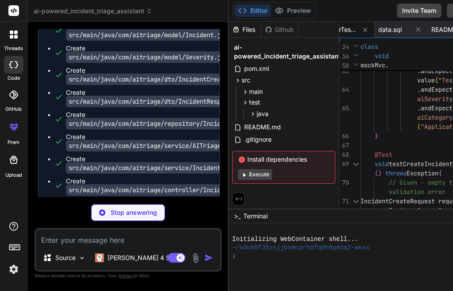
scroll to position [1625, 0]
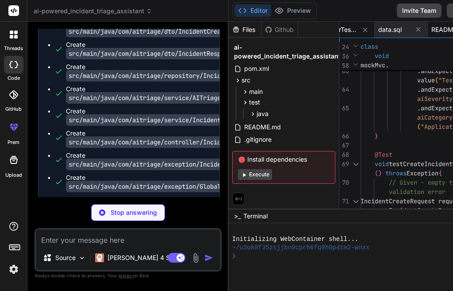
click at [446, 31] on span "README.md" at bounding box center [450, 29] width 37 height 9
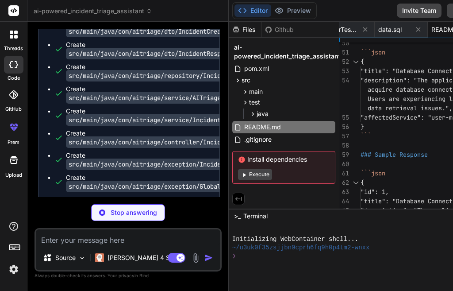
click at [367, 14] on div "Editor Preview Disabled until preview for your project is generated Invite Team…" at bounding box center [388, 11] width 318 height 22
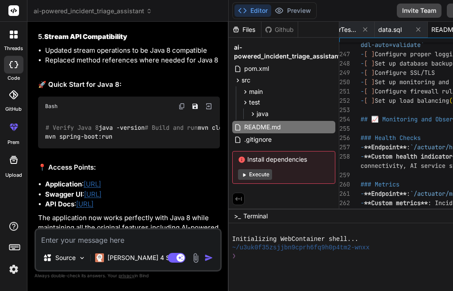
scroll to position [2191, 0]
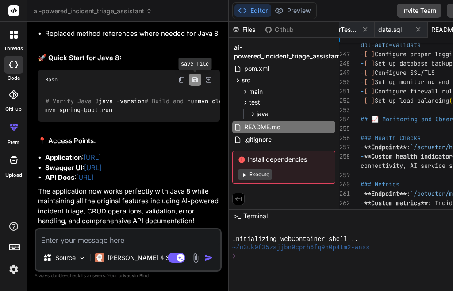
click at [199, 76] on icon "Save file" at bounding box center [195, 79] width 7 height 7
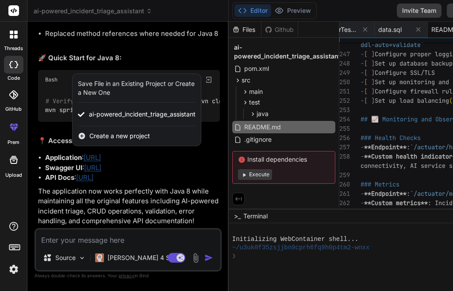
click at [132, 169] on div at bounding box center [226, 145] width 453 height 291
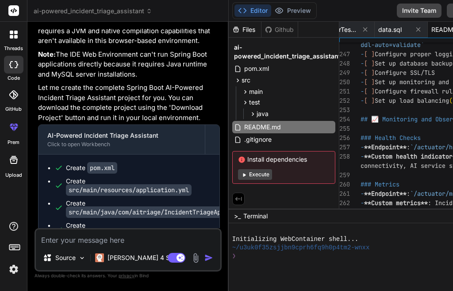
scroll to position [487, 0]
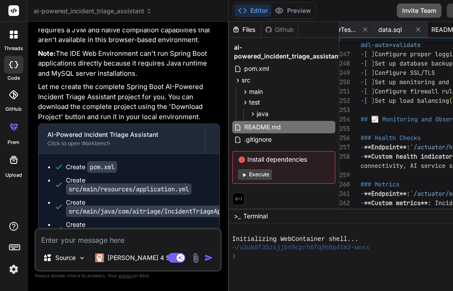
click at [437, 8] on button "Invite Team" at bounding box center [419, 11] width 45 height 14
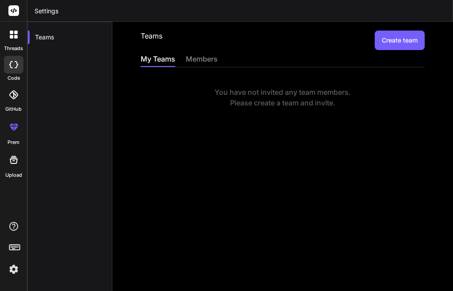
click at [74, 129] on div "Teams" at bounding box center [69, 167] width 85 height 291
click at [55, 89] on div "Teams" at bounding box center [69, 167] width 85 height 291
click at [8, 61] on div at bounding box center [13, 65] width 19 height 18
click at [15, 65] on icon at bounding box center [13, 64] width 9 height 7
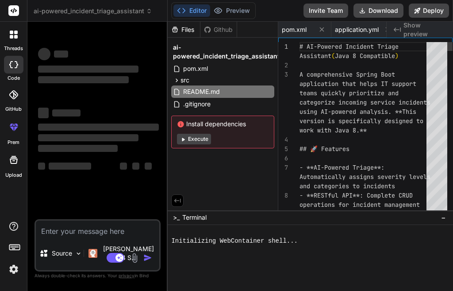
scroll to position [0, 1279]
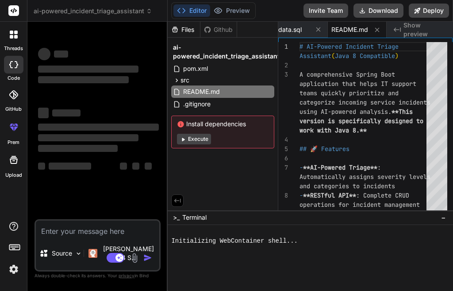
click at [397, 28] on icon "Created with Pixso." at bounding box center [397, 29] width 7 height 7
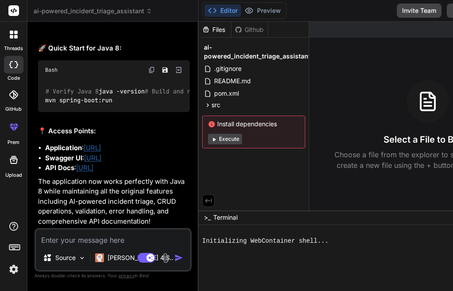
scroll to position [2404, 0]
click at [249, 29] on div "Github" at bounding box center [250, 29] width 36 height 9
click at [254, 31] on div "Github" at bounding box center [250, 29] width 36 height 9
click at [217, 31] on div "Files" at bounding box center [215, 29] width 32 height 9
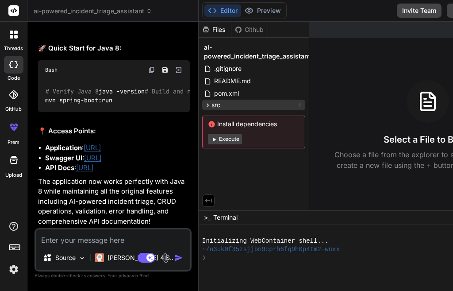
click at [212, 103] on icon at bounding box center [208, 105] width 8 height 8
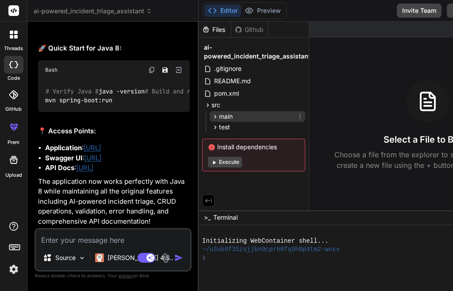
click at [217, 116] on icon at bounding box center [216, 117] width 8 height 8
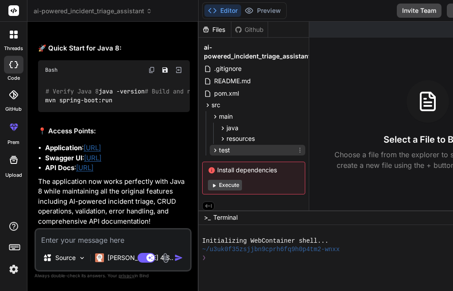
click at [219, 151] on icon at bounding box center [216, 151] width 8 height 8
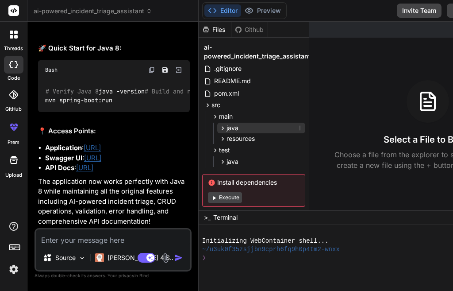
click at [227, 128] on icon at bounding box center [223, 128] width 8 height 8
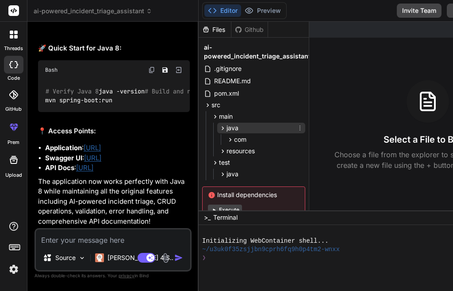
scroll to position [30, 0]
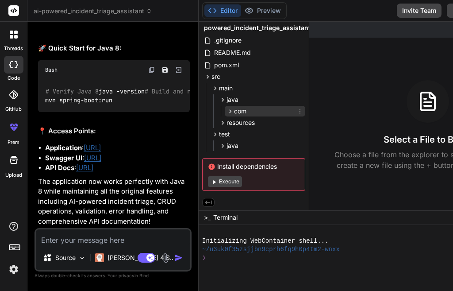
click at [234, 111] on icon at bounding box center [231, 112] width 8 height 8
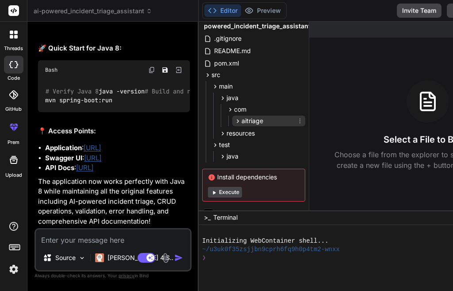
click at [241, 120] on icon at bounding box center [238, 121] width 8 height 8
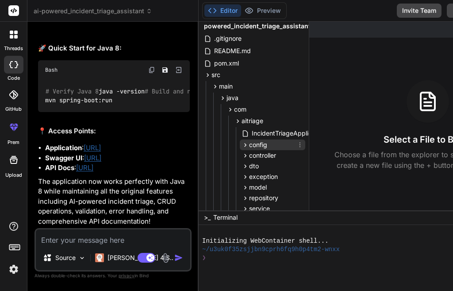
scroll to position [131, 0]
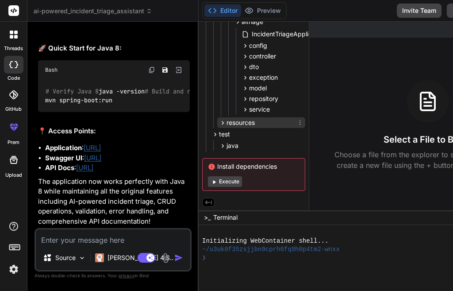
click at [224, 122] on icon at bounding box center [223, 123] width 8 height 8
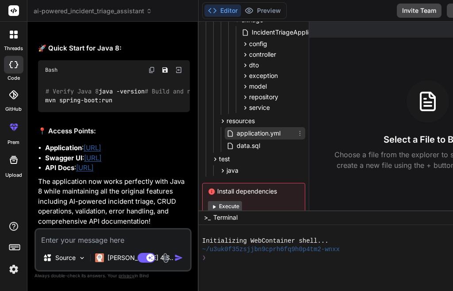
click at [262, 129] on span "application.yml" at bounding box center [259, 133] width 46 height 11
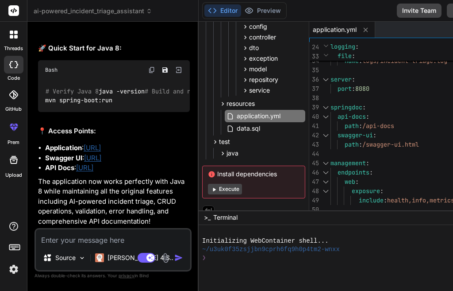
scroll to position [158, 0]
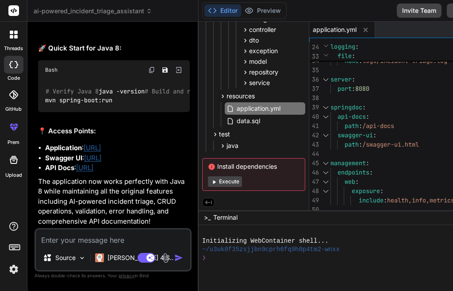
click at [233, 177] on button "Execute" at bounding box center [225, 181] width 34 height 11
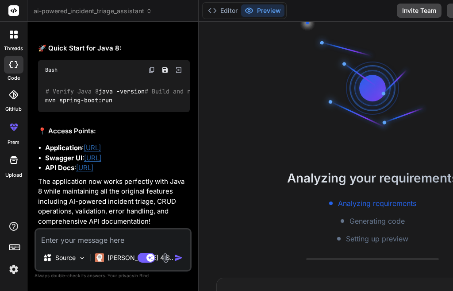
scroll to position [17, 0]
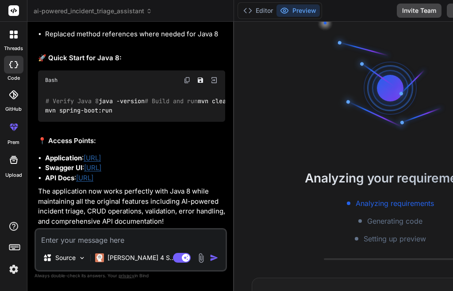
drag, startPoint x: 202, startPoint y: 137, endPoint x: 159, endPoint y: 141, distance: 43.6
click at [159, 141] on div "Bind AI Web Search Created with Pixso. Code Generator You hello Bind AI Hello! …" at bounding box center [130, 156] width 207 height 269
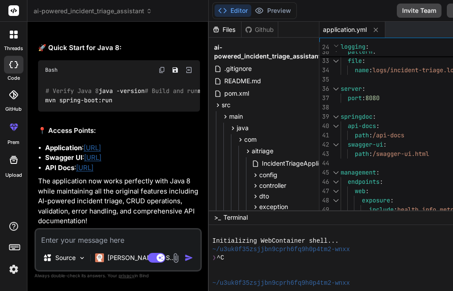
scroll to position [158, 0]
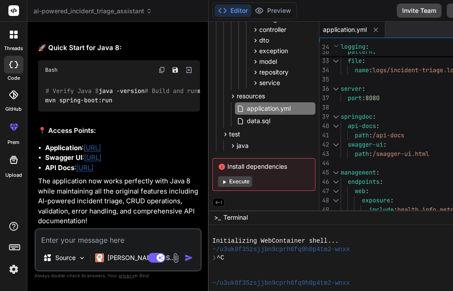
click at [240, 182] on button "Execute" at bounding box center [235, 181] width 34 height 11
click at [178, 255] on img at bounding box center [176, 258] width 10 height 10
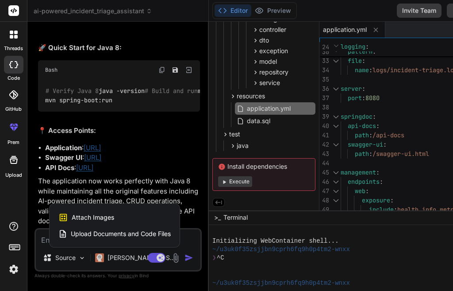
click at [179, 255] on div at bounding box center [226, 145] width 453 height 291
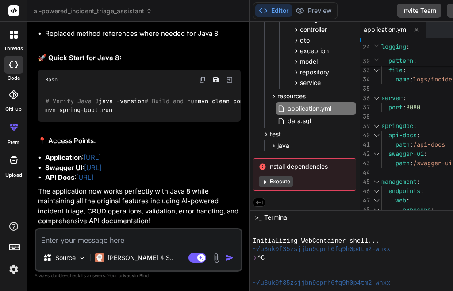
drag, startPoint x: 212, startPoint y: 87, endPoint x: 205, endPoint y: 68, distance: 20.3
click at [90, 110] on div "Bind AI Web Search Created with Pixso. Code Generator You hello Bind AI Hello! …" at bounding box center [138, 156] width 222 height 269
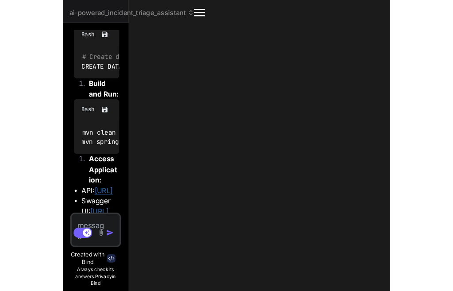
scroll to position [5956, 0]
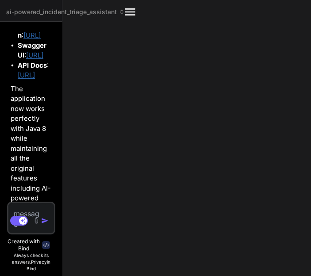
click at [123, 15] on icon at bounding box center [122, 12] width 6 height 6
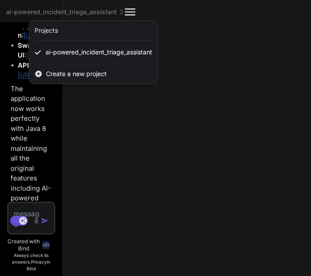
click at [228, 58] on div at bounding box center [155, 138] width 311 height 276
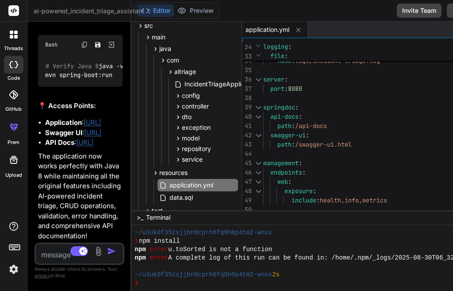
scroll to position [158, 0]
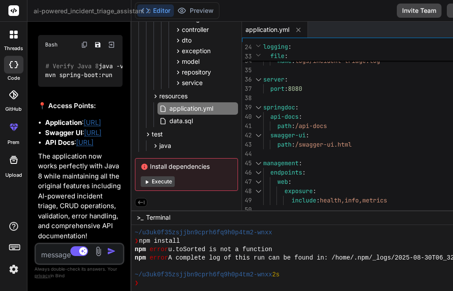
click at [302, 31] on icon at bounding box center [299, 30] width 8 height 8
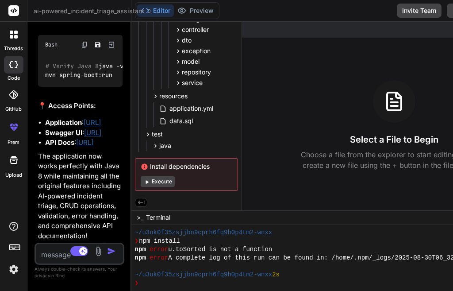
click at [399, 109] on icon at bounding box center [394, 102] width 14 height 18
click at [403, 101] on icon at bounding box center [394, 101] width 21 height 21
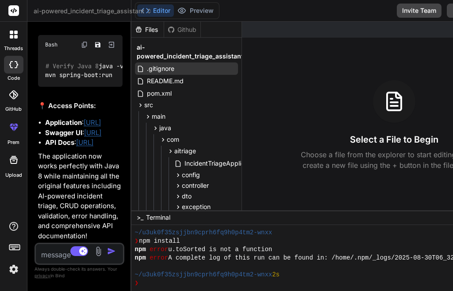
click at [167, 59] on span "ai-powered_incident_triage_assistant" at bounding box center [190, 52] width 107 height 18
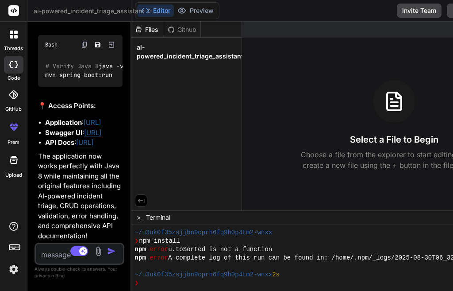
click at [167, 59] on span "ai-powered_incident_triage_assistant" at bounding box center [190, 52] width 107 height 18
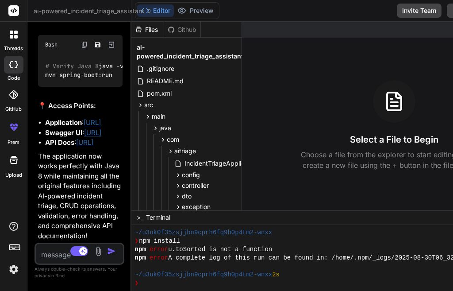
click at [167, 59] on span "ai-powered_incident_triage_assistant" at bounding box center [190, 52] width 107 height 18
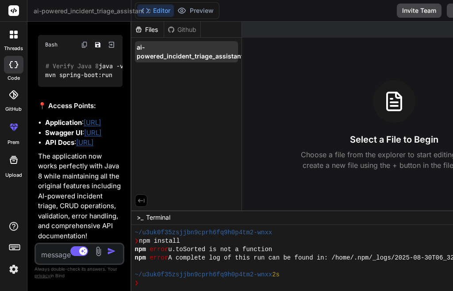
drag, startPoint x: 165, startPoint y: 65, endPoint x: 167, endPoint y: 58, distance: 7.0
click at [164, 56] on span "ai-powered_incident_triage_assistant" at bounding box center [190, 52] width 107 height 18
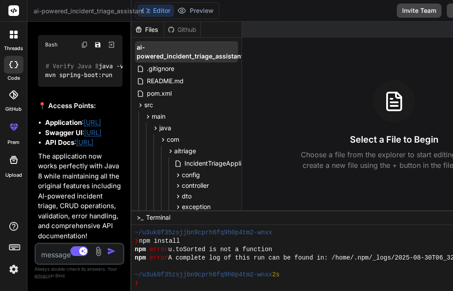
click at [164, 56] on span "ai-powered_incident_triage_assistant" at bounding box center [190, 52] width 107 height 18
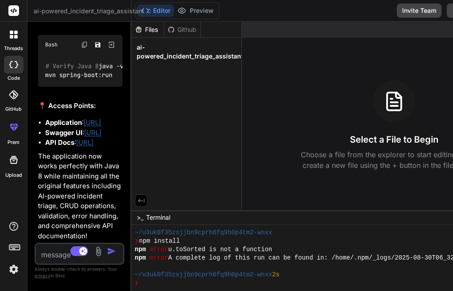
click at [164, 56] on span "ai-powered_incident_triage_assistant" at bounding box center [190, 52] width 107 height 18
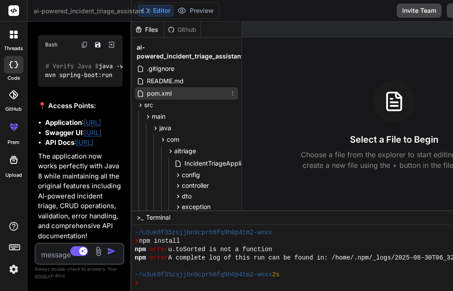
scroll to position [158, 0]
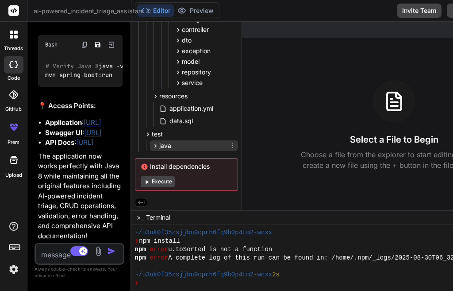
click at [157, 146] on icon at bounding box center [156, 146] width 8 height 8
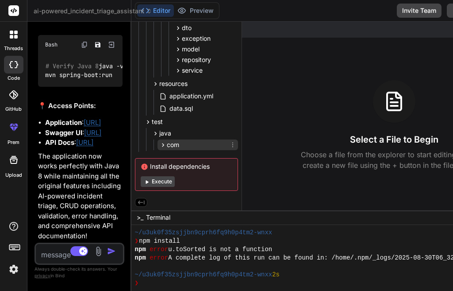
click at [163, 142] on icon at bounding box center [163, 145] width 8 height 8
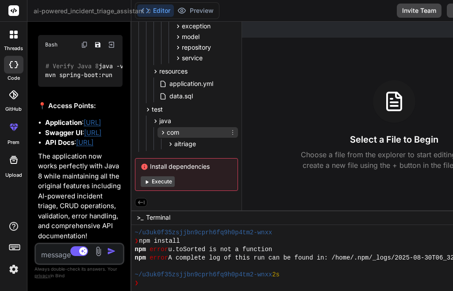
scroll to position [182, 0]
click at [173, 143] on icon at bounding box center [171, 144] width 8 height 8
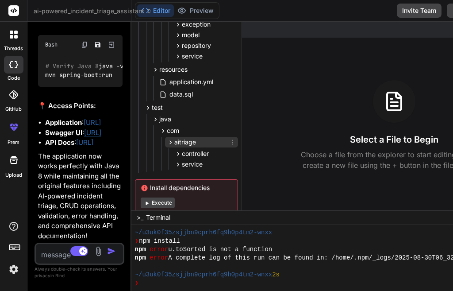
scroll to position [205, 0]
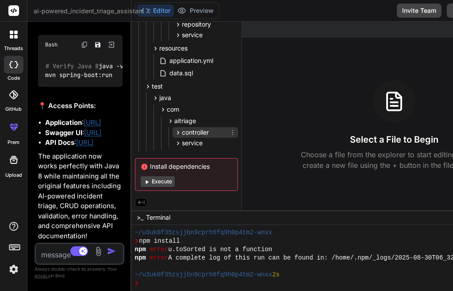
click at [181, 135] on div "controller" at bounding box center [206, 132] width 66 height 11
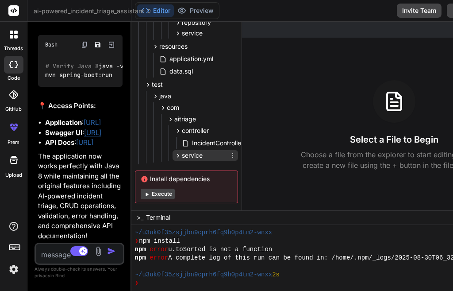
click at [179, 158] on icon at bounding box center [178, 156] width 8 height 8
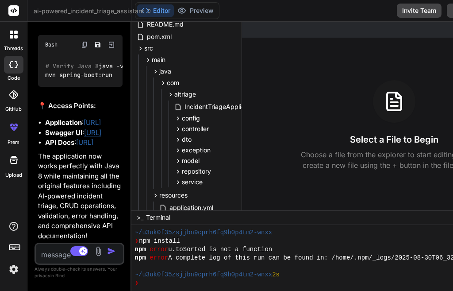
scroll to position [0, 0]
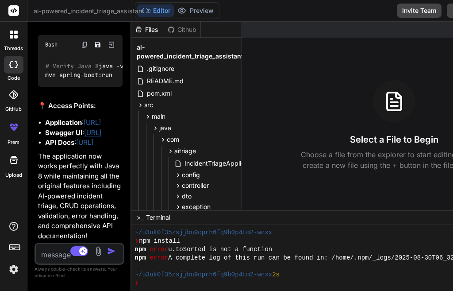
click at [52, 258] on textarea at bounding box center [72, 252] width 73 height 16
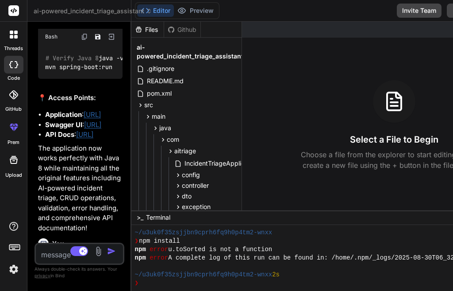
scroll to position [3475, 0]
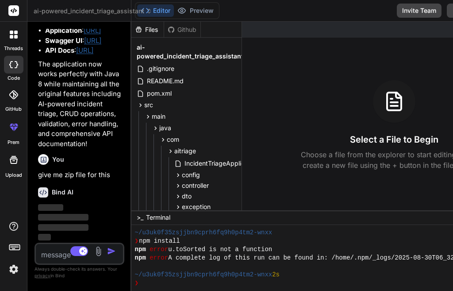
click at [131, 178] on div "Bind AI Web Search Created with Pixso. Code Generator You hello Bind AI Hello! …" at bounding box center [79, 156] width 104 height 269
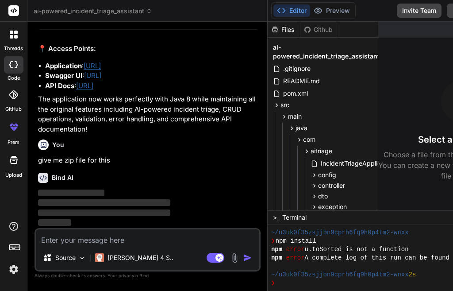
drag, startPoint x: 133, startPoint y: 178, endPoint x: 202, endPoint y: 188, distance: 69.7
click at [234, 178] on div "Bind AI Web Search Created with Pixso. Code Generator You hello Bind AI Hello! …" at bounding box center [147, 156] width 240 height 269
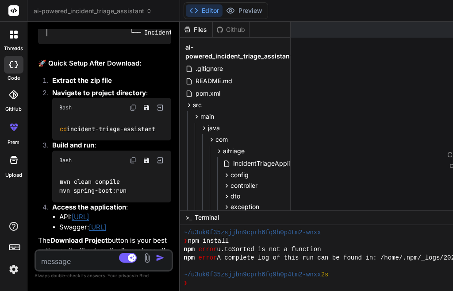
scroll to position [4086, 0]
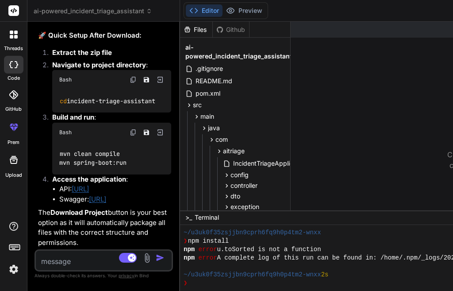
drag, startPoint x: 301, startPoint y: 143, endPoint x: 93, endPoint y: 122, distance: 208.2
click at [45, 136] on div "Bind AI Web Search Created with Pixso. Code Generator You hello Bind AI Hello! …" at bounding box center [103, 156] width 153 height 269
click at [184, 103] on div "src" at bounding box center [235, 105] width 103 height 11
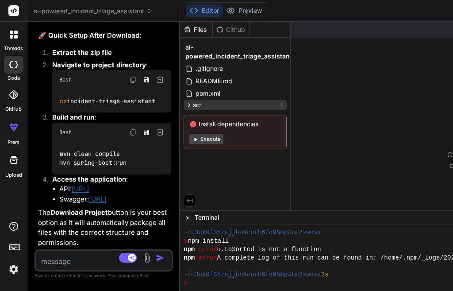
click at [186, 108] on icon at bounding box center [190, 105] width 8 height 8
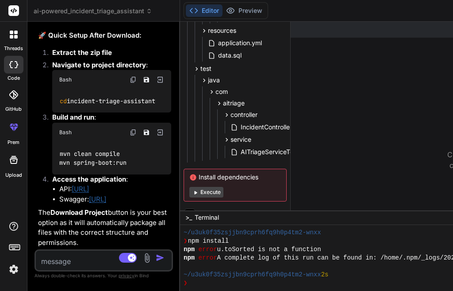
scroll to position [177, 0]
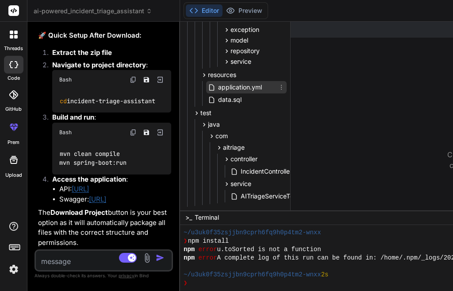
click at [217, 84] on span "application.yml" at bounding box center [240, 87] width 46 height 11
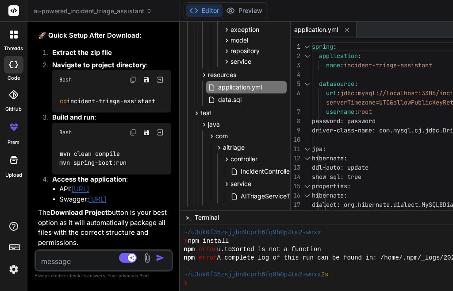
scroll to position [221, 0]
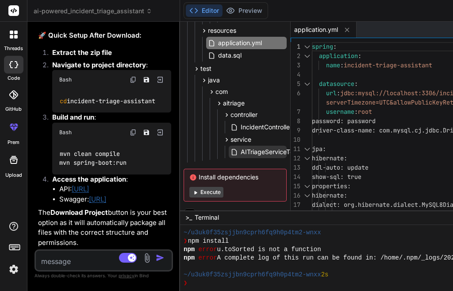
click at [240, 151] on span "AITriageServiceTest.java" at bounding box center [277, 152] width 74 height 11
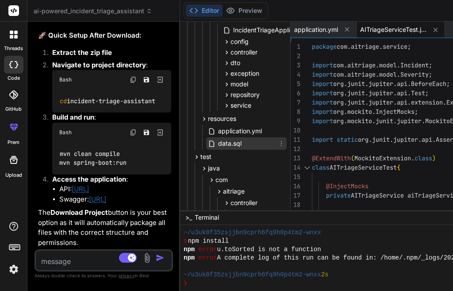
scroll to position [133, 0]
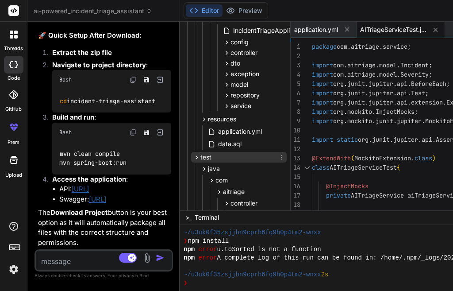
click at [196, 157] on icon at bounding box center [197, 157] width 2 height 4
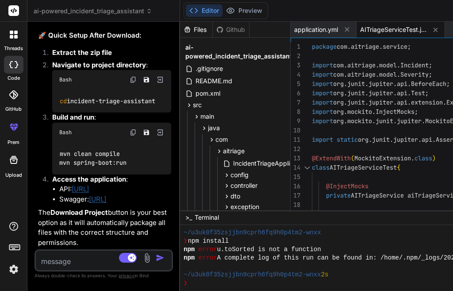
scroll to position [44, 0]
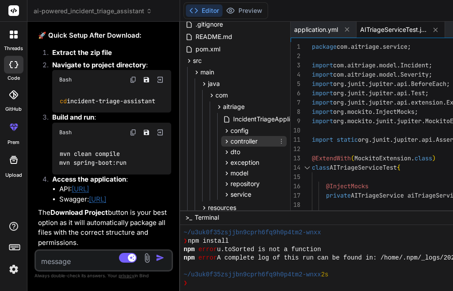
click at [223, 139] on icon at bounding box center [227, 142] width 8 height 8
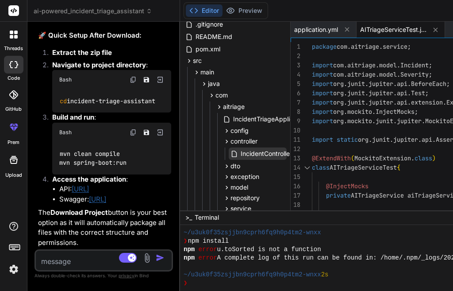
click at [231, 151] on icon at bounding box center [235, 154] width 8 height 8
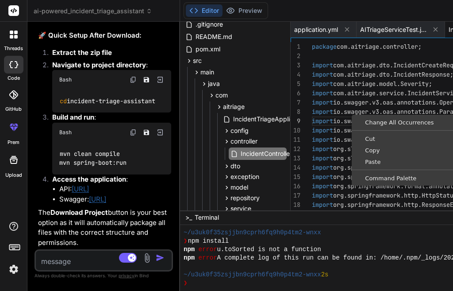
scroll to position [0, 0]
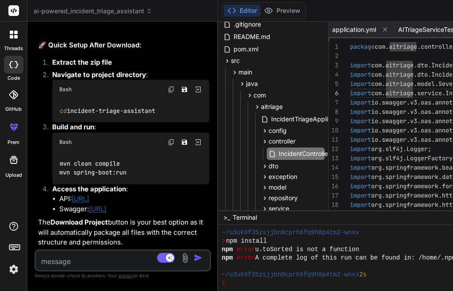
drag, startPoint x: 132, startPoint y: 116, endPoint x: 143, endPoint y: 81, distance: 36.7
click at [23, 124] on div "threads code GitHub prem Upload ai-powered_incident_triage_assistant Created wi…" at bounding box center [226, 145] width 453 height 291
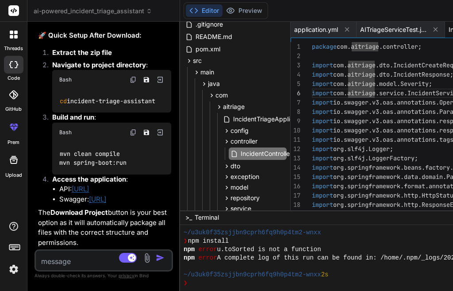
scroll to position [4086, 0]
click at [379, 30] on span "AITriageServiceTest.java" at bounding box center [393, 29] width 66 height 9
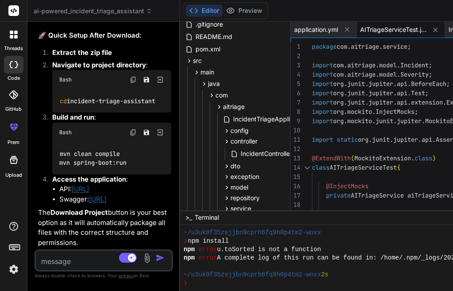
click at [382, 29] on div "AITriageServiceTest.java" at bounding box center [401, 30] width 89 height 16
click at [344, 29] on icon at bounding box center [348, 30] width 8 height 8
click at [366, 30] on icon at bounding box center [370, 30] width 8 height 8
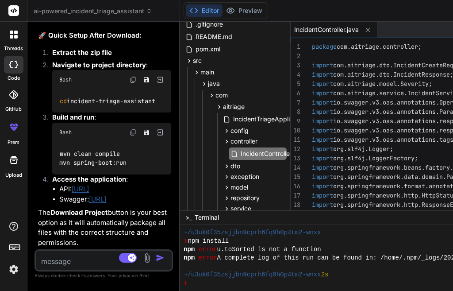
click at [364, 30] on icon at bounding box center [368, 30] width 8 height 8
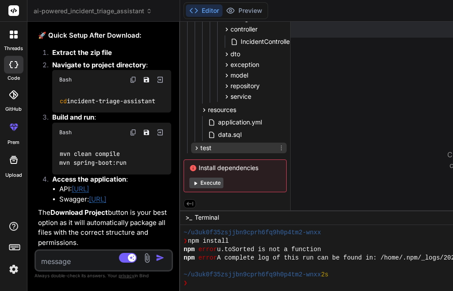
scroll to position [159, 0]
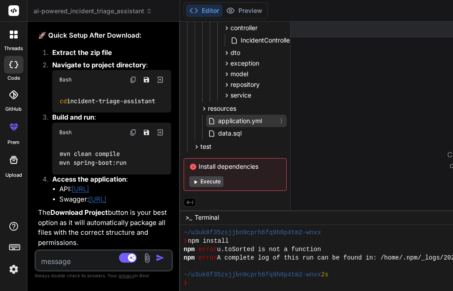
click at [217, 124] on span "application.yml" at bounding box center [240, 121] width 46 height 11
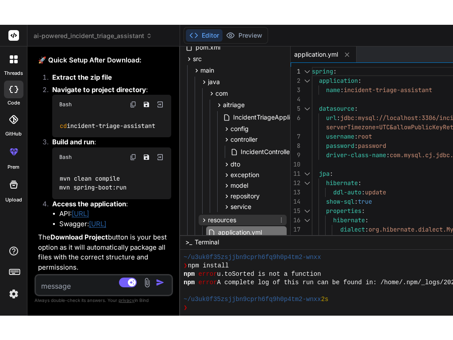
scroll to position [0, 0]
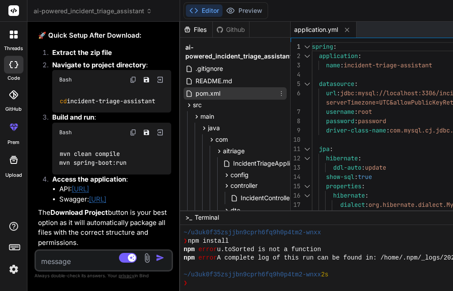
click at [195, 91] on span "pom.xml" at bounding box center [208, 93] width 27 height 11
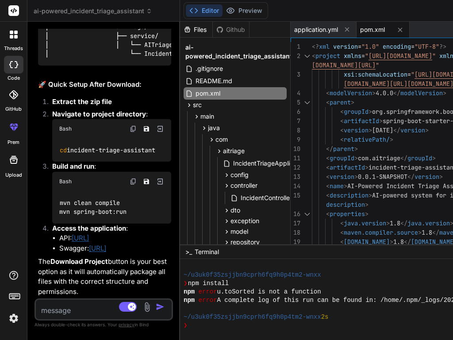
scroll to position [118, 0]
click at [233, 241] on div "aitriage IncidentTriageApplication.java config OpenApiConfig.java controller In…" at bounding box center [246, 202] width 81 height 115
click at [180, 158] on div "ai-powered_incident_triage_assistant .gitignore README.md pom.xml src main java…" at bounding box center [235, 195] width 110 height 314
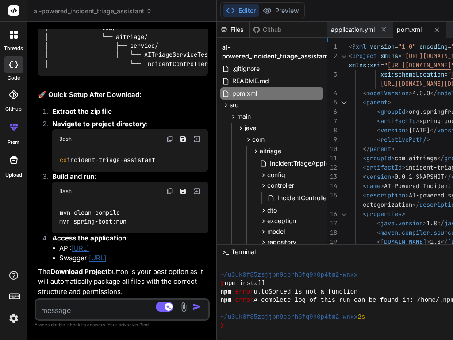
scroll to position [4086, 0]
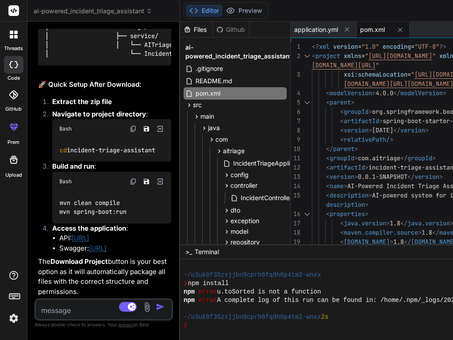
drag, startPoint x: 133, startPoint y: 159, endPoint x: 295, endPoint y: 79, distance: 180.8
click at [23, 161] on div "threads code GitHub prem Upload ai-powered_incident_triage_assistant Created wi…" at bounding box center [226, 170] width 453 height 340
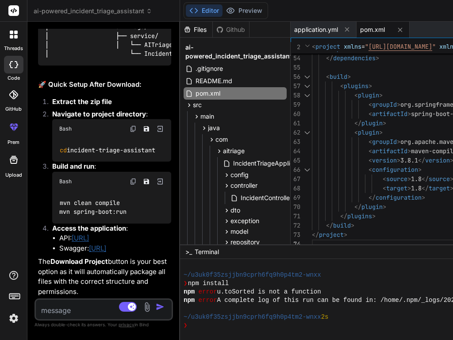
click at [180, 209] on div "ai-powered_incident_triage_assistant .gitignore README.md pom.xml src main java…" at bounding box center [235, 195] width 110 height 314
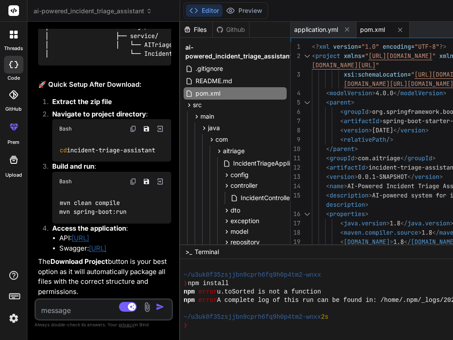
drag, startPoint x: 133, startPoint y: 208, endPoint x: 193, endPoint y: 315, distance: 122.7
click at [48, 212] on div "Bind AI Web Search Created with Pixso. Code Generator You hello Bind AI Hello! …" at bounding box center [103, 181] width 153 height 318
drag, startPoint x: 133, startPoint y: 225, endPoint x: 421, endPoint y: 228, distance: 287.9
click at [453, 226] on div "ai-powered_incident_triage_assistant Created with [PERSON_NAME]. Bind AI Web Se…" at bounding box center [409, 170] width 764 height 340
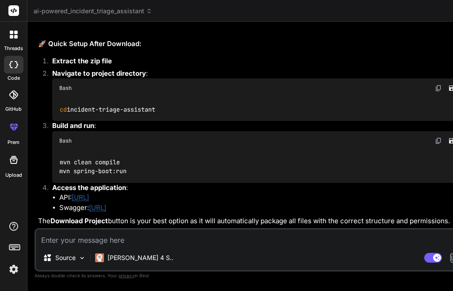
scroll to position [2548, 0]
click at [104, 243] on textarea at bounding box center [257, 237] width 442 height 16
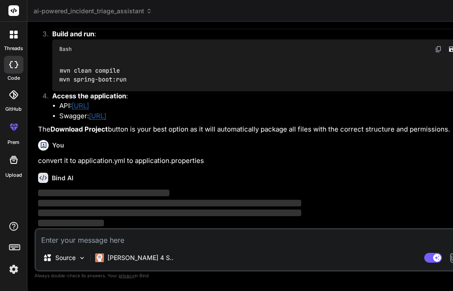
scroll to position [2640, 0]
drag, startPoint x: 345, startPoint y: 144, endPoint x: 317, endPoint y: 149, distance: 28.4
click at [199, 154] on div "Bind AI Web Search Created with Pixso. Code Generator You hello Bind AI Hello! …" at bounding box center [256, 156] width 458 height 269
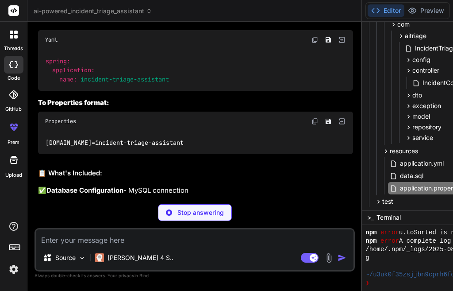
scroll to position [172, 0]
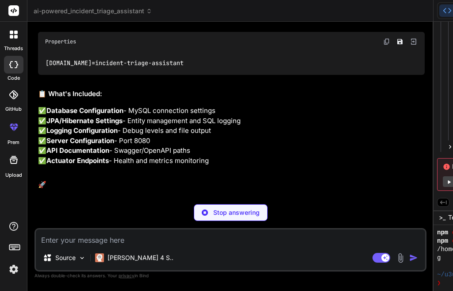
drag, startPoint x: 260, startPoint y: 158, endPoint x: 97, endPoint y: 165, distance: 162.2
click at [97, 165] on div "Bind AI Web Search Created with Pixso. Code Generator You hello Bind AI Hello! …" at bounding box center [230, 156] width 407 height 269
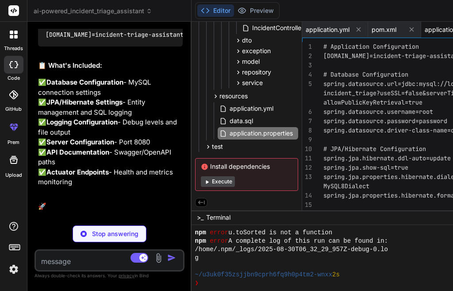
scroll to position [0, 0]
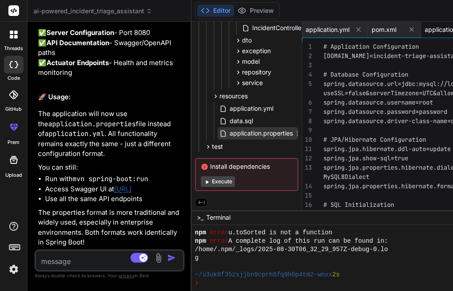
click at [229, 136] on span "application.properties" at bounding box center [261, 133] width 65 height 11
click at [364, 134] on div "# Application Configuration [DOMAIN_NAME]=incident-triage-assistant # Database …" at bounding box center [448, 232] width 248 height 381
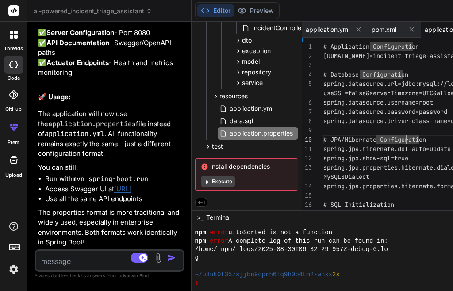
click at [369, 133] on div "spring.sql.init.mode=always # Logging Configuration logging.level.com.aitriage=…" at bounding box center [448, 232] width 248 height 381
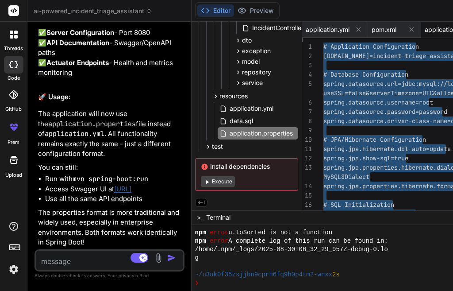
click at [324, 207] on div "spring.sql.init.mode=always # Logging Configuration logging.level.com.aitriage=…" at bounding box center [448, 232] width 248 height 381
click at [355, 151] on div "spring.sql.init.mode=always # Logging Configuration logging.level.com.aitriage=…" at bounding box center [448, 232] width 248 height 381
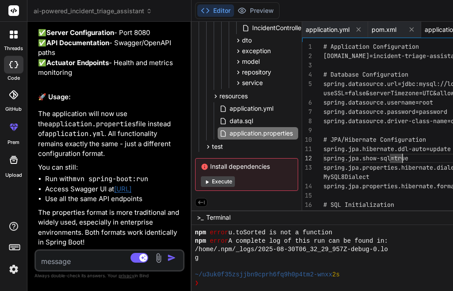
click at [326, 162] on div "spring.sql.init.mode=always # Logging Configuration logging.level.com.aitriage=…" at bounding box center [448, 232] width 248 height 381
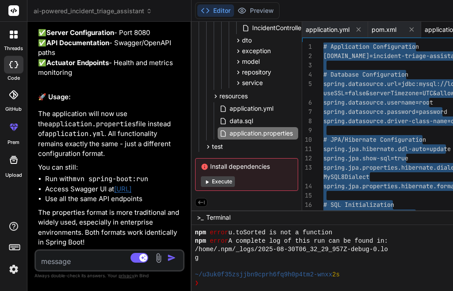
scroll to position [4713, 0]
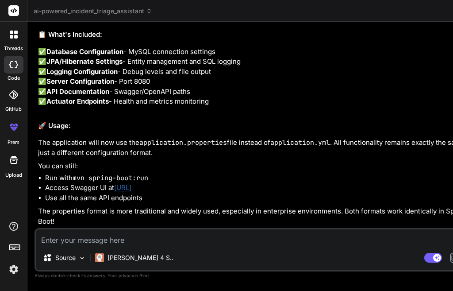
drag, startPoint x: 140, startPoint y: 178, endPoint x: 329, endPoint y: 182, distance: 189.1
click at [329, 182] on div "Bind AI Web Search Created with Pixso. Code Generator You hello Bind AI Hello! …" at bounding box center [256, 156] width 458 height 269
drag, startPoint x: 379, startPoint y: 133, endPoint x: 387, endPoint y: 128, distance: 9.7
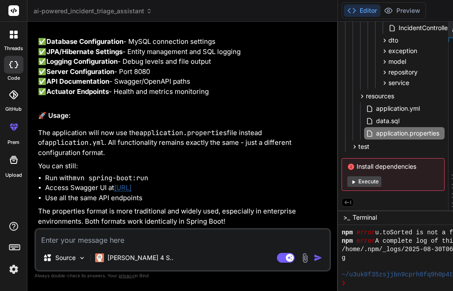
drag, startPoint x: 345, startPoint y: 128, endPoint x: 117, endPoint y: 143, distance: 228.5
click at [107, 147] on div "Bind AI Web Search Created with Pixso. Code Generator You hello Bind AI Hello! …" at bounding box center [182, 156] width 311 height 269
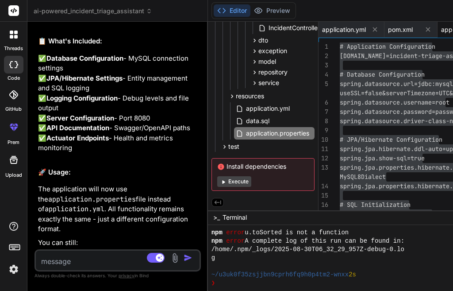
scroll to position [4691, 0]
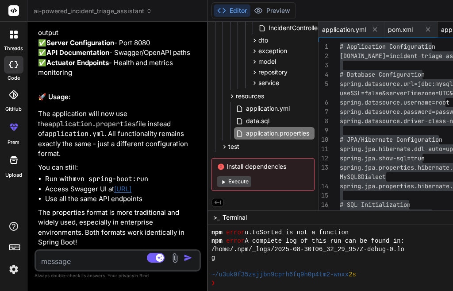
click at [379, 143] on div "# Application Configuration [DOMAIN_NAME]=incident-triage-assistant # Database …" at bounding box center [459, 232] width 238 height 381
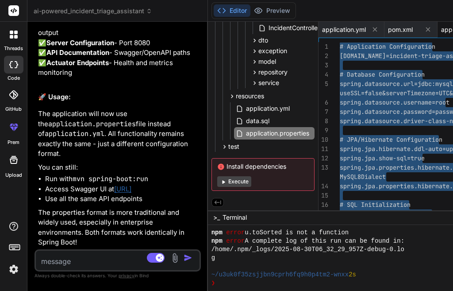
scroll to position [4806, 0]
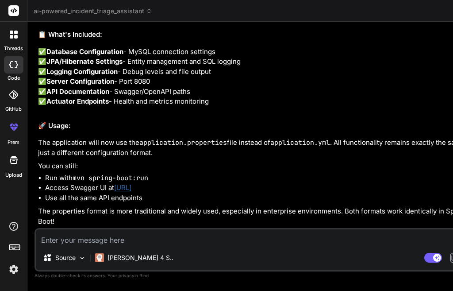
drag, startPoint x: 152, startPoint y: 141, endPoint x: 302, endPoint y: 138, distance: 149.7
click at [302, 138] on div "Bind AI Web Search Created with Pixso. Code Generator You hello Bind AI Hello! …" at bounding box center [256, 156] width 458 height 269
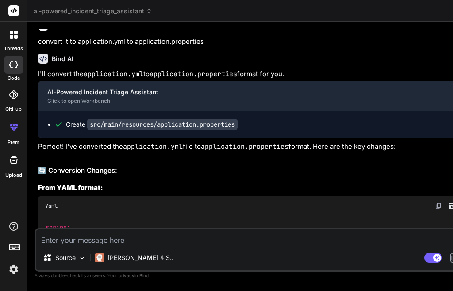
scroll to position [2336, 0]
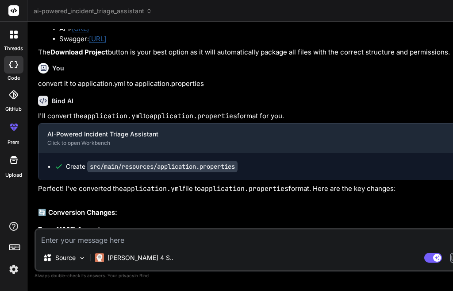
drag, startPoint x: 346, startPoint y: 112, endPoint x: 124, endPoint y: 127, distance: 222.8
click at [345, 112] on div "ai-powered_incident_triage_assistant Created with [PERSON_NAME]. Bind AI Web Se…" at bounding box center [409, 145] width 764 height 291
drag, startPoint x: 124, startPoint y: 127, endPoint x: 103, endPoint y: 129, distance: 20.9
click at [103, 129] on div "Bind AI Web Search Created with Pixso. Code Generator You hello Bind AI Hello! …" at bounding box center [256, 156] width 458 height 269
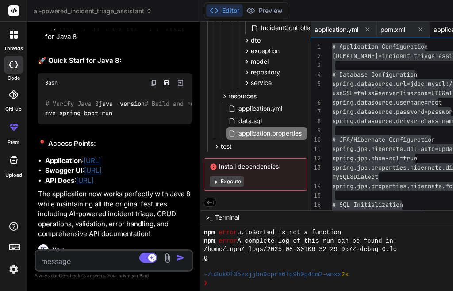
scroll to position [3785, 0]
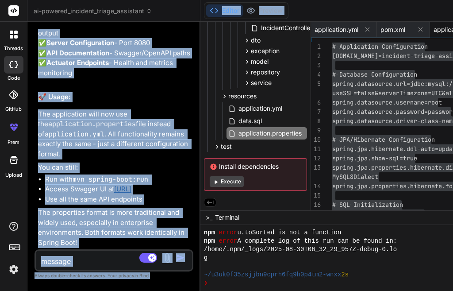
click at [336, 107] on div "# Application Configuration [DOMAIN_NAME]=incident-triage-assistant # Database …" at bounding box center [454, 232] width 243 height 381
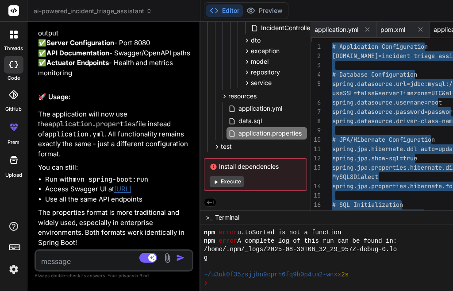
scroll to position [0, 0]
click at [334, 122] on div "# Application Configuration [DOMAIN_NAME]=incident-triage-assistant # Database …" at bounding box center [454, 232] width 243 height 381
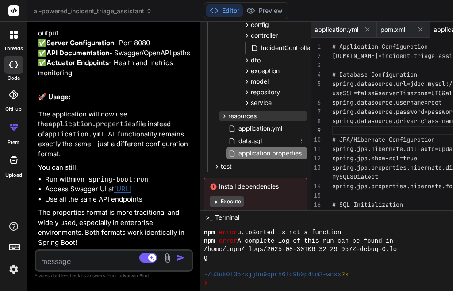
scroll to position [172, 0]
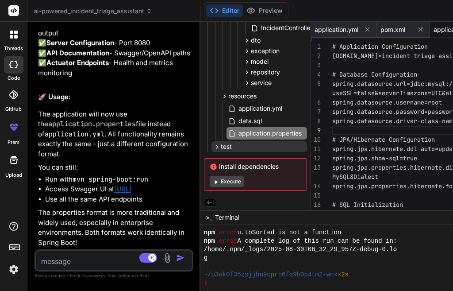
click at [208, 147] on div "main java com aitriage IncidentTriageApplication.java config OpenApiConfig.java…" at bounding box center [258, 46] width 100 height 211
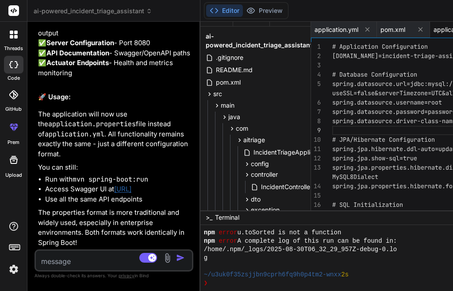
scroll to position [0, 0]
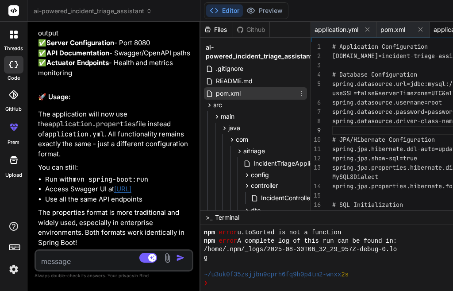
click at [207, 96] on icon at bounding box center [209, 93] width 5 height 6
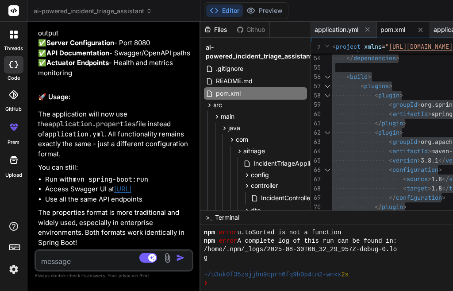
click at [64, 251] on textarea at bounding box center [101, 259] width 130 height 16
paste textarea "ReflectionUtils.rethrowRuntimeException(Throwable) line: 142"
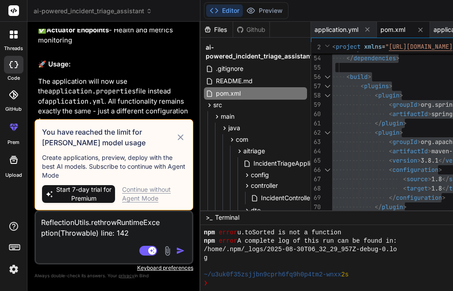
click at [176, 132] on icon at bounding box center [181, 137] width 10 height 11
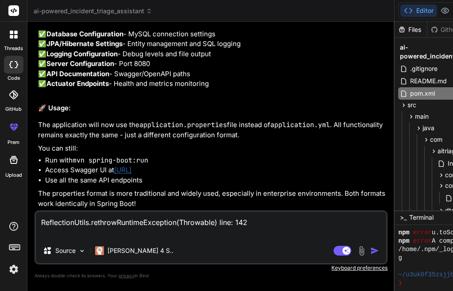
drag, startPoint x: 147, startPoint y: 116, endPoint x: 243, endPoint y: 112, distance: 96.1
click at [243, 112] on div "Bind AI Web Search Created with Pixso. Code Generator You hello Bind AI Hello! …" at bounding box center [211, 156] width 368 height 269
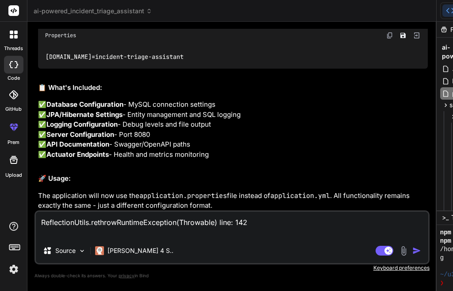
scroll to position [2697, 0]
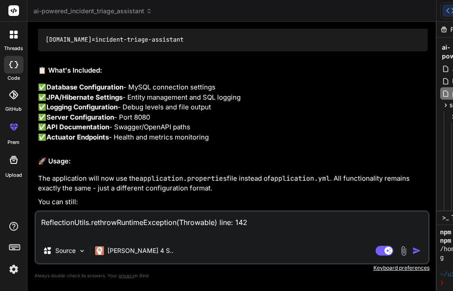
click at [131, 225] on textarea "ReflectionUtils.rethrowRuntimeException(Throwable) line: 142" at bounding box center [232, 225] width 393 height 27
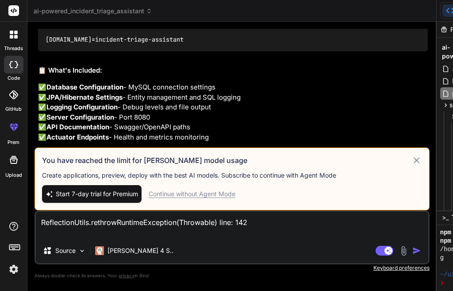
click at [183, 192] on div "Continue without Agent Mode" at bounding box center [192, 194] width 87 height 9
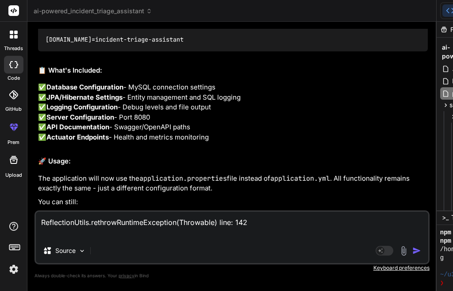
click at [260, 225] on textarea "ReflectionUtils.rethrowRuntimeException(Throwable) line: 142" at bounding box center [232, 225] width 393 height 27
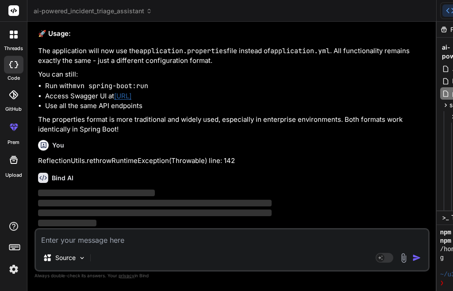
scroll to position [3409, 0]
click at [75, 259] on p "Source" at bounding box center [65, 257] width 20 height 9
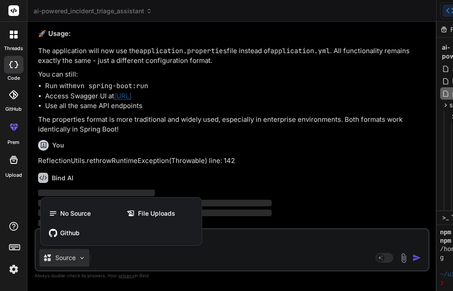
click at [225, 238] on div at bounding box center [226, 145] width 453 height 291
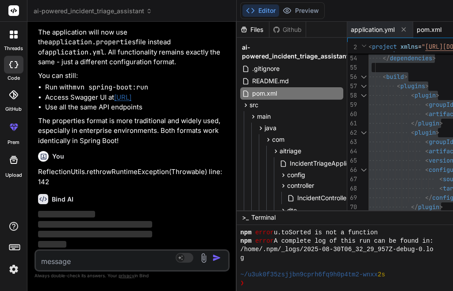
scroll to position [4309, 0]
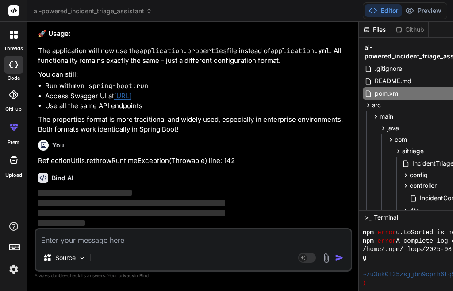
drag, startPoint x: 311, startPoint y: 143, endPoint x: 161, endPoint y: 158, distance: 150.8
click at [295, 149] on div "Bind AI Web Search Created with Pixso. Code Generator You hello Bind AI Hello! …" at bounding box center [193, 156] width 332 height 269
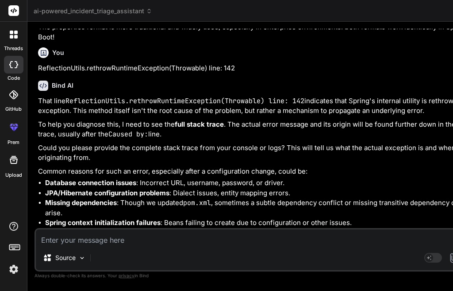
scroll to position [3337, 0]
click at [101, 239] on textarea at bounding box center [257, 237] width 442 height 16
paste textarea "Thread [main] (Suspended (uncaught exception BeanCreationException)) Reflection…"
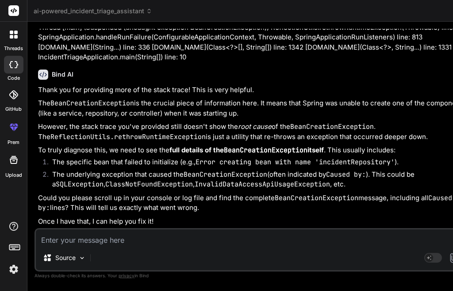
scroll to position [3640, 0]
drag, startPoint x: 251, startPoint y: 163, endPoint x: 273, endPoint y: 163, distance: 21.7
click at [193, 180] on code "ClassNotFoundException" at bounding box center [149, 184] width 88 height 9
drag, startPoint x: 123, startPoint y: 170, endPoint x: 133, endPoint y: 172, distance: 10.3
click at [195, 180] on code "InvalidDataAccessApiUsageException" at bounding box center [263, 184] width 136 height 9
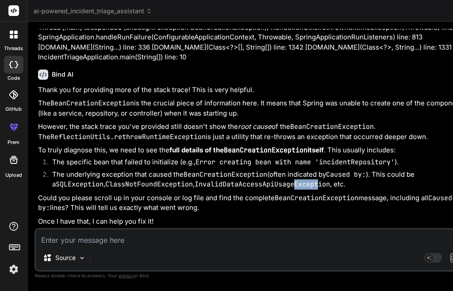
drag, startPoint x: 151, startPoint y: 177, endPoint x: 171, endPoint y: 186, distance: 22.0
click at [195, 180] on code "InvalidDataAccessApiUsageException" at bounding box center [263, 184] width 136 height 9
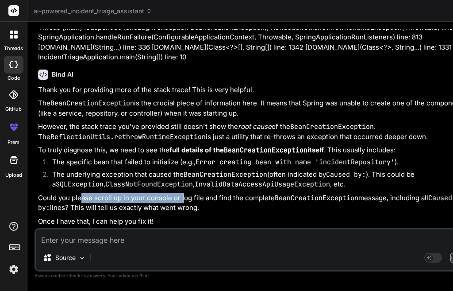
drag, startPoint x: 119, startPoint y: 187, endPoint x: 185, endPoint y: 187, distance: 66.4
click at [185, 193] on p "Could you please scroll up in your console or log file and find the complete Be…" at bounding box center [257, 203] width 439 height 20
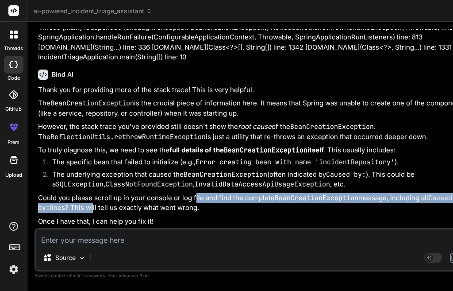
drag, startPoint x: 225, startPoint y: 187, endPoint x: 279, endPoint y: 201, distance: 55.0
click at [279, 201] on p "Could you please scroll up in your console or log file and find the complete Be…" at bounding box center [257, 203] width 439 height 20
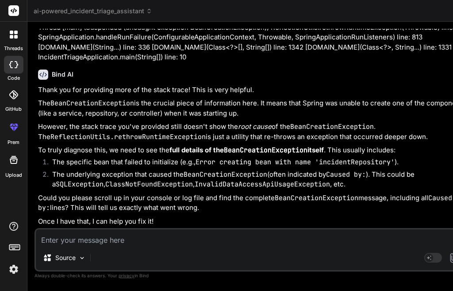
click at [142, 244] on textarea at bounding box center [257, 237] width 442 height 16
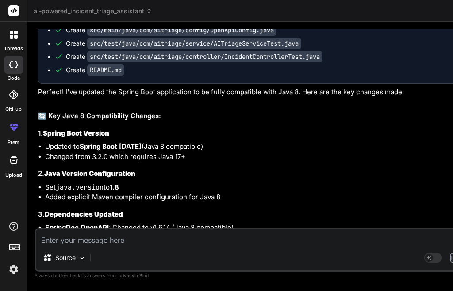
scroll to position [1160, 0]
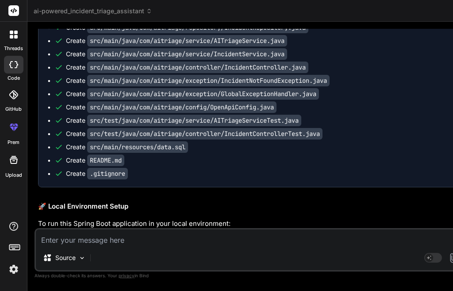
scroll to position [496, 0]
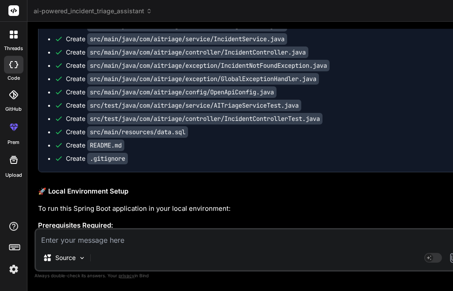
click at [105, 58] on code "src/main/java/com/aitriage/controller/IncidentController.java" at bounding box center [197, 52] width 221 height 12
click at [98, 71] on code "src/main/java/com/aitriage/exception/IncidentNotFoundException.java" at bounding box center [208, 66] width 243 height 12
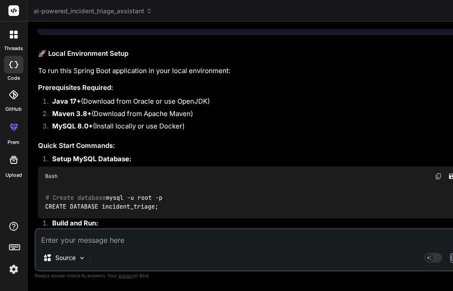
scroll to position [673, 0]
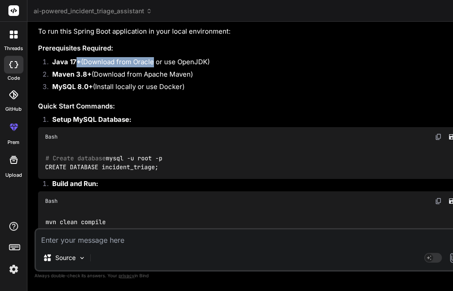
drag, startPoint x: 77, startPoint y: 157, endPoint x: 153, endPoint y: 157, distance: 75.3
click at [153, 70] on li "Java 17+ (Download from Oracle or use OpenJDK)" at bounding box center [261, 63] width 432 height 12
drag, startPoint x: 109, startPoint y: 169, endPoint x: 213, endPoint y: 168, distance: 103.6
click at [218, 82] on li "Maven 3.8+ (Download from Apache Maven)" at bounding box center [261, 76] width 432 height 12
click at [119, 94] on li "MySQL 8.0+ (Install locally or use Docker)" at bounding box center [261, 88] width 432 height 12
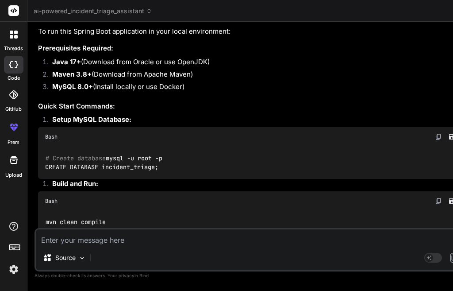
click at [108, 94] on li "MySQL 8.0+ (Install locally or use Docker)" at bounding box center [261, 88] width 432 height 12
drag, startPoint x: 108, startPoint y: 185, endPoint x: 192, endPoint y: 183, distance: 83.3
click at [192, 94] on li "MySQL 8.0+ (Install locally or use Docker)" at bounding box center [261, 88] width 432 height 12
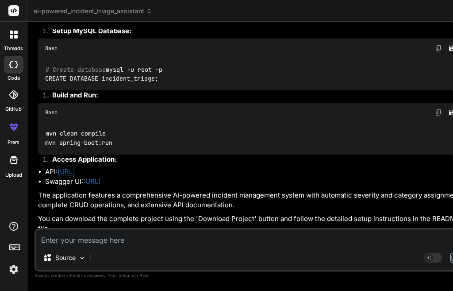
click at [98, 35] on strong "Setup MySQL Database:" at bounding box center [91, 31] width 79 height 8
drag, startPoint x: 61, startPoint y: 128, endPoint x: 128, endPoint y: 130, distance: 67.3
click at [128, 35] on strong "Setup MySQL Database:" at bounding box center [91, 31] width 79 height 8
click at [151, 39] on li "Setup MySQL Database:" at bounding box center [261, 32] width 432 height 12
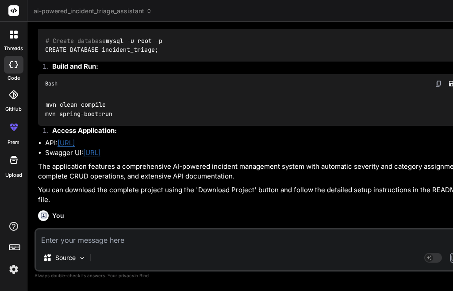
scroll to position [806, 0]
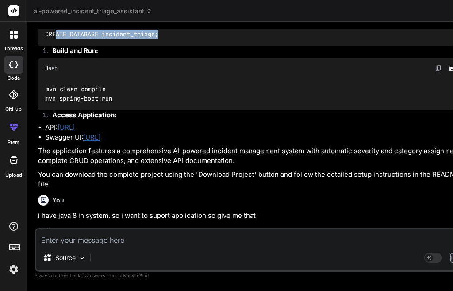
drag, startPoint x: 75, startPoint y: 136, endPoint x: 158, endPoint y: 143, distance: 83.6
click at [158, 39] on code "# Create database mysql -u root -p CREATE DATABASE incident_triage;" at bounding box center [103, 30] width 117 height 18
click at [62, 103] on code "mvn clean compile mvn spring-boot:run" at bounding box center [79, 94] width 68 height 18
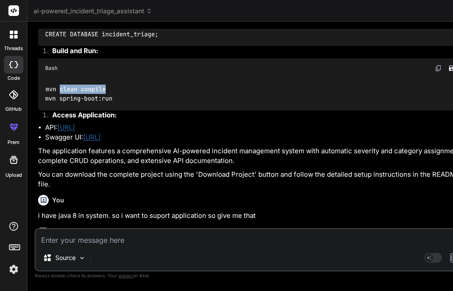
drag, startPoint x: 62, startPoint y: 194, endPoint x: 117, endPoint y: 194, distance: 55.4
click at [117, 110] on div "mvn clean compile mvn spring-boot:run" at bounding box center [257, 94] width 439 height 32
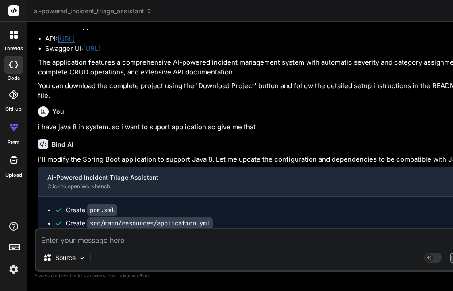
drag, startPoint x: 82, startPoint y: 111, endPoint x: 123, endPoint y: 118, distance: 41.4
click at [119, 22] on div "mvn clean compile mvn spring-boot:run" at bounding box center [257, 5] width 439 height 32
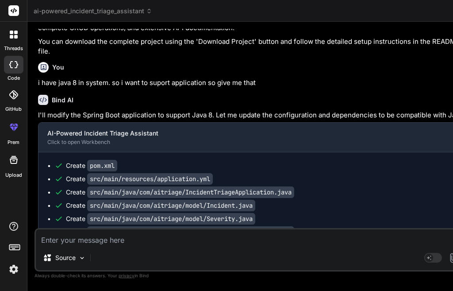
scroll to position [172, 0]
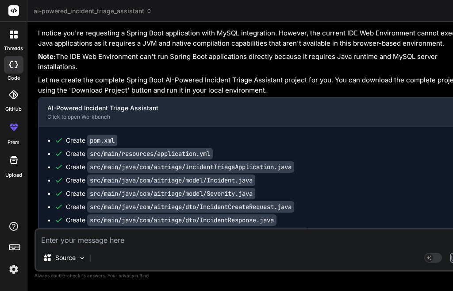
scroll to position [274, 0]
click at [111, 235] on textarea at bounding box center [257, 237] width 442 height 16
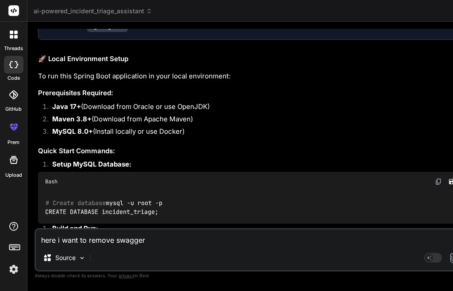
scroll to position [628, 0]
click at [102, 18] on code "README.md" at bounding box center [105, 13] width 37 height 12
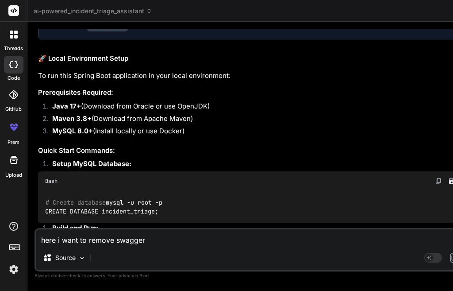
scroll to position [0, 229]
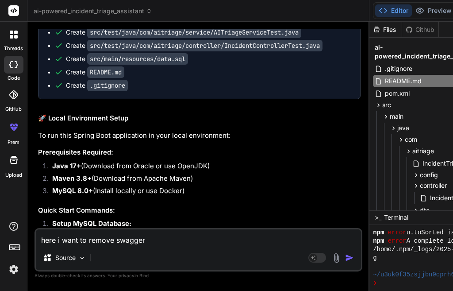
drag, startPoint x: 345, startPoint y: 107, endPoint x: 240, endPoint y: 120, distance: 105.8
click at [83, 120] on div "Bind AI Web Search Created with Pixso. Code Generator You hello Bind AI Hello! …" at bounding box center [198, 156] width 342 height 269
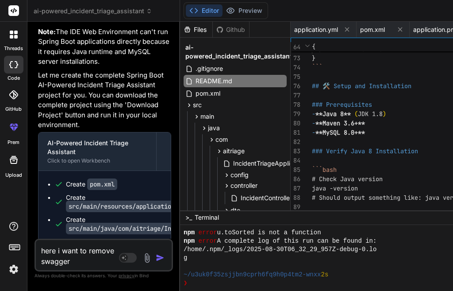
scroll to position [1418, 0]
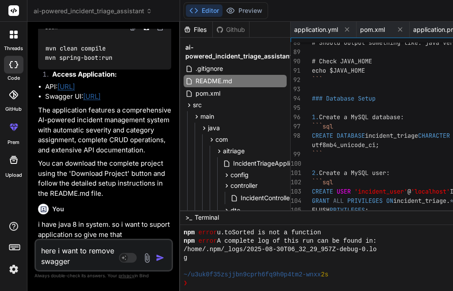
drag, startPoint x: 133, startPoint y: 129, endPoint x: 269, endPoint y: 158, distance: 139.0
click at [27, 122] on div "threads code GitHub prem Upload ai-powered_incident_triage_assistant Created wi…" at bounding box center [226, 145] width 453 height 291
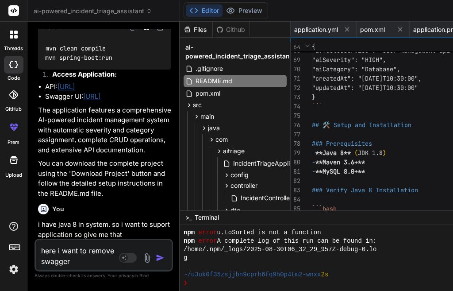
scroll to position [0, 0]
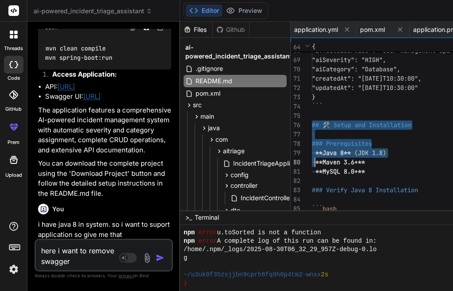
drag, startPoint x: 267, startPoint y: 124, endPoint x: 274, endPoint y: 174, distance: 49.7
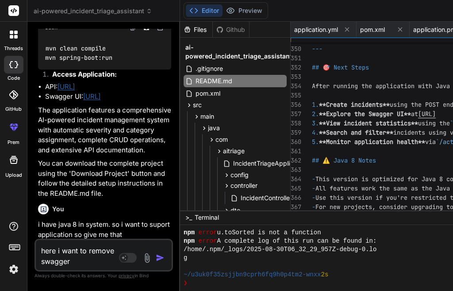
drag, startPoint x: 442, startPoint y: 29, endPoint x: 287, endPoint y: 152, distance: 197.9
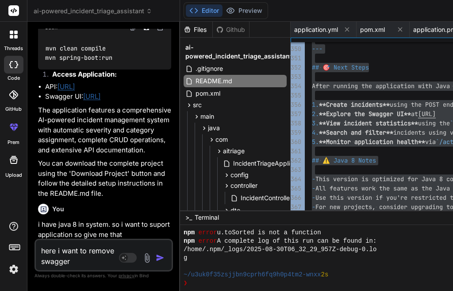
drag, startPoint x: 444, startPoint y: 28, endPoint x: 406, endPoint y: 70, distance: 56.1
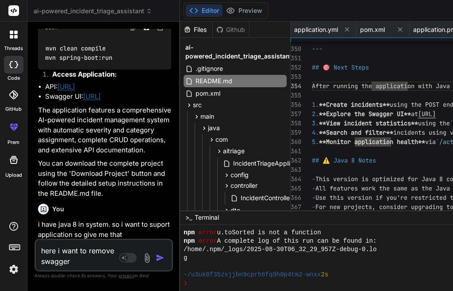
scroll to position [1418, 0]
click at [35, 103] on div "Bind AI Web Search Created with Pixso. Code Generator You hello Bind AI Hello! …" at bounding box center [103, 156] width 153 height 269
click at [326, 272] on div "~/u3uk0f35zsjjbn9cprh6fq9h0p4tm2-wnxx 2s" at bounding box center [282, 275] width 197 height 8
click at [181, 23] on div "Files Github" at bounding box center [215, 30] width 70 height 16
click at [213, 27] on div "Github" at bounding box center [231, 29] width 36 height 9
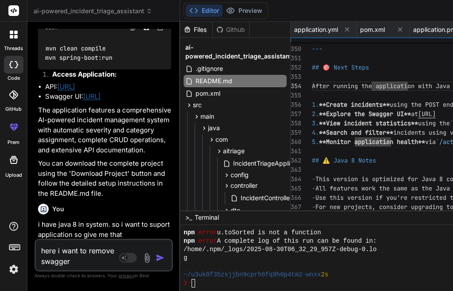
click at [213, 30] on div "Github" at bounding box center [231, 29] width 36 height 9
click at [213, 32] on div "Github" at bounding box center [231, 29] width 36 height 9
click at [180, 32] on div "Files" at bounding box center [196, 29] width 32 height 9
click at [213, 27] on div "Github" at bounding box center [231, 29] width 36 height 9
click at [226, 10] on icon at bounding box center [230, 10] width 9 height 9
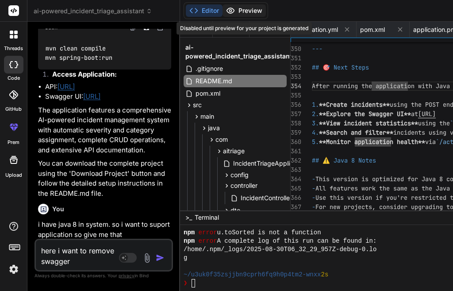
click at [226, 10] on icon at bounding box center [230, 10] width 9 height 9
click at [320, 274] on div "~/u3uk0f35zsjjbn9cprh6fq9h0p4tm2-wnxx 2s" at bounding box center [282, 275] width 197 height 8
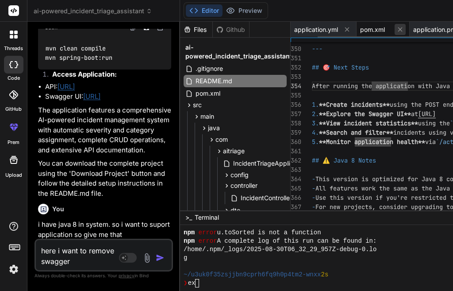
click at [397, 31] on icon at bounding box center [401, 30] width 8 height 8
click at [344, 29] on icon at bounding box center [348, 30] width 8 height 8
click at [380, 27] on span "README.md" at bounding box center [398, 29] width 37 height 9
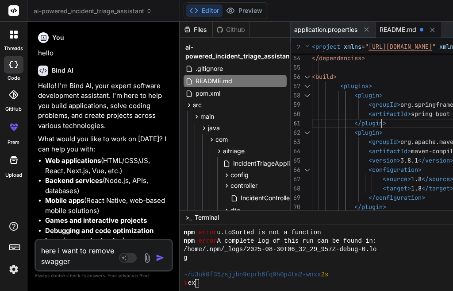
drag, startPoint x: 133, startPoint y: 132, endPoint x: 249, endPoint y: 120, distance: 117.1
click at [180, 120] on div "Bind AI Web Search Created with Pixso. Code Generator You hello Bind AI Hello! …" at bounding box center [103, 156] width 153 height 269
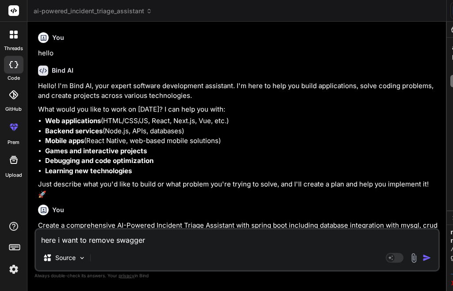
click at [148, 77] on div "Bind AI Hello! I'm Bind AI, your expert software development assistant. I'm her…" at bounding box center [238, 128] width 400 height 141
click at [82, 155] on strong "Games and interactive projects" at bounding box center [96, 151] width 102 height 8
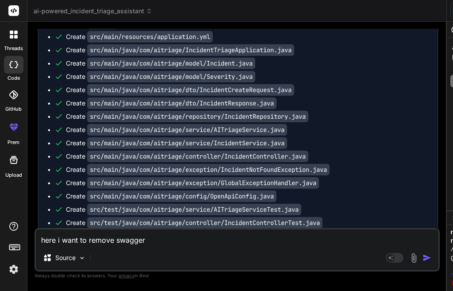
scroll to position [620, 0]
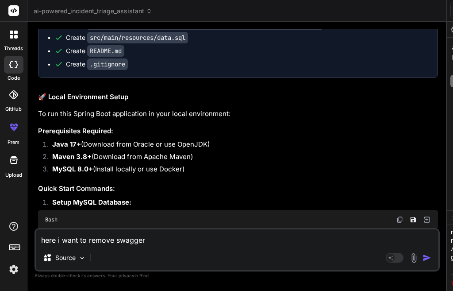
click at [94, 17] on code "src/test/java/com/aitriage/service/AITriageServiceTest.java" at bounding box center [194, 11] width 214 height 12
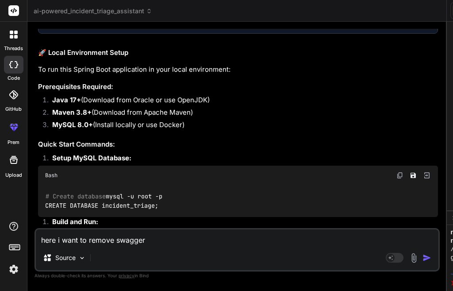
scroll to position [260, 0]
click at [453, 107] on icon at bounding box center [457, 105] width 8 height 8
drag, startPoint x: 330, startPoint y: 81, endPoint x: 415, endPoint y: 78, distance: 84.6
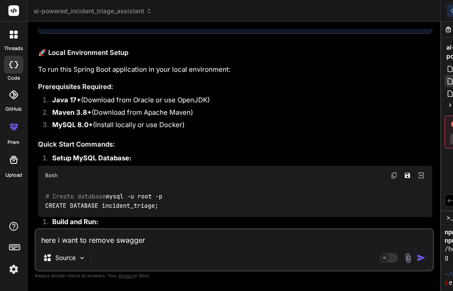
drag, startPoint x: 318, startPoint y: 111, endPoint x: 0, endPoint y: 107, distance: 318.4
click at [0, 107] on div "threads code GitHub prem Upload ai-powered_incident_triage_assistant Created wi…" at bounding box center [226, 145] width 453 height 291
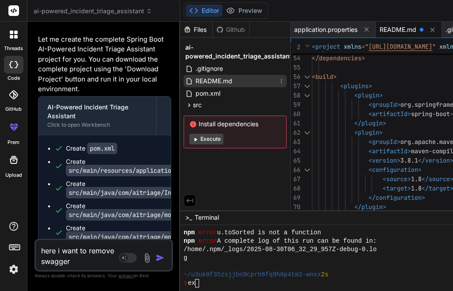
scroll to position [0, 0]
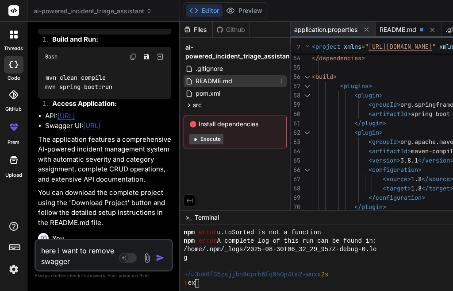
click at [431, 31] on icon at bounding box center [433, 29] width 4 height 4
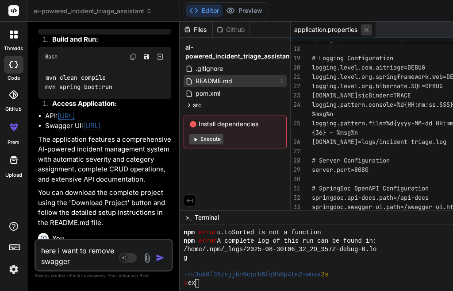
click at [363, 31] on icon at bounding box center [367, 30] width 8 height 8
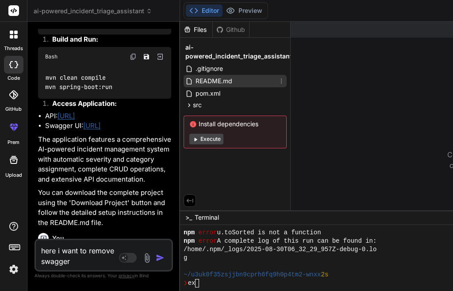
click at [184, 109] on div "src" at bounding box center [235, 105] width 103 height 11
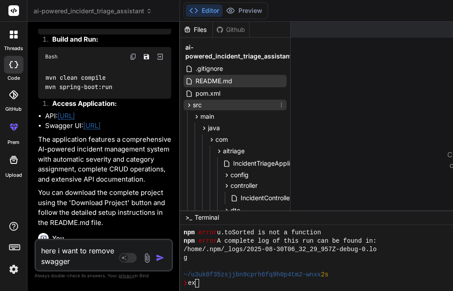
click at [186, 108] on icon at bounding box center [190, 105] width 8 height 8
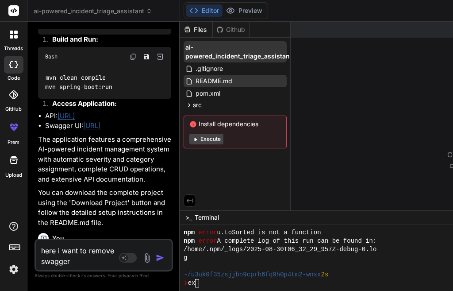
drag, startPoint x: 157, startPoint y: 62, endPoint x: 155, endPoint y: 54, distance: 9.1
click at [186, 54] on span "ai-powered_incident_triage_assistant" at bounding box center [239, 52] width 107 height 18
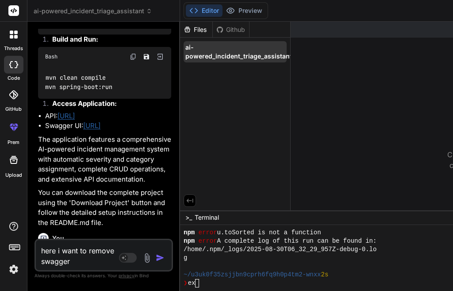
click at [186, 54] on span "ai-powered_incident_triage_assistant" at bounding box center [239, 52] width 107 height 18
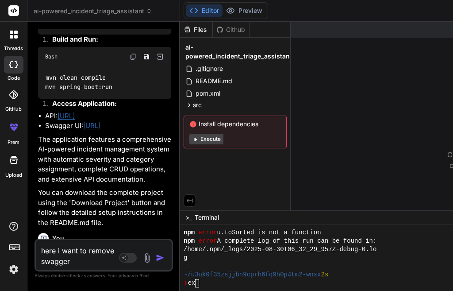
click at [186, 54] on span "ai-powered_incident_triage_assistant" at bounding box center [239, 52] width 107 height 18
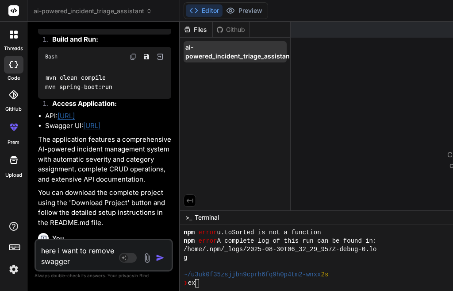
click at [186, 52] on span "ai-powered_incident_triage_assistant" at bounding box center [239, 52] width 107 height 18
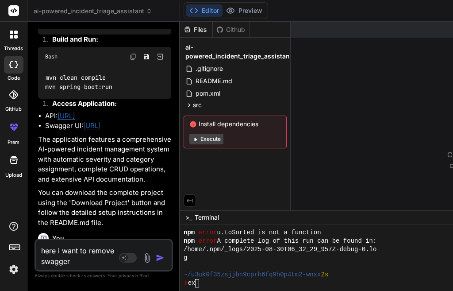
click at [190, 138] on button "Execute" at bounding box center [207, 139] width 34 height 11
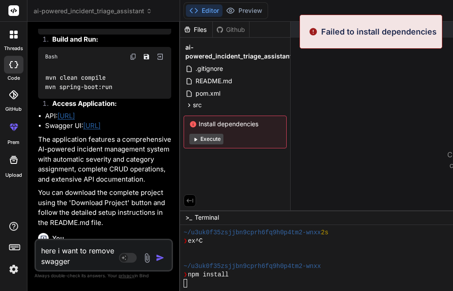
scroll to position [252, 0]
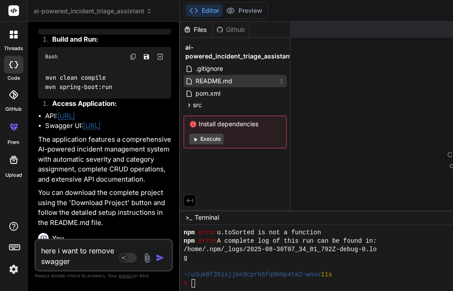
click at [195, 80] on span "README.md" at bounding box center [214, 81] width 39 height 11
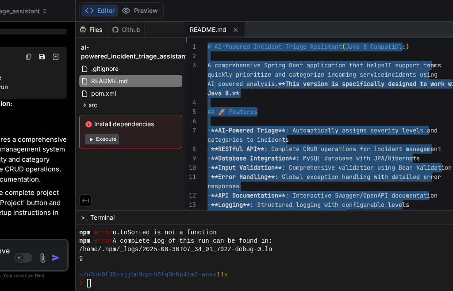
drag, startPoint x: 248, startPoint y: 109, endPoint x: 231, endPoint y: 112, distance: 17.5
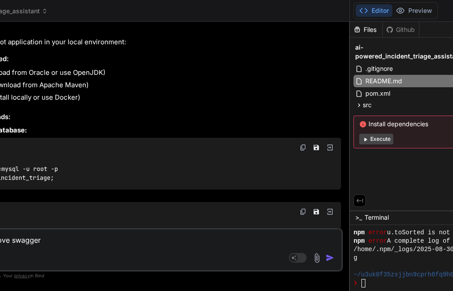
drag, startPoint x: 28, startPoint y: 131, endPoint x: 170, endPoint y: 166, distance: 146.5
click at [274, 134] on div "ai-powered_incident_triage_assistant Created with [PERSON_NAME]. Bind AI Web Se…" at bounding box center [305, 145] width 764 height 291
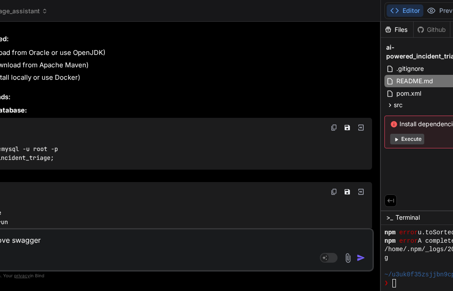
scroll to position [599, 0]
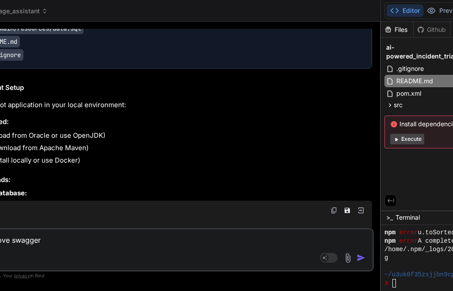
click at [32, 241] on textarea "here i want to remove swagger" at bounding box center [152, 237] width 442 height 16
click at [44, 241] on textarea "here i want to remove swagger" at bounding box center [152, 237] width 442 height 16
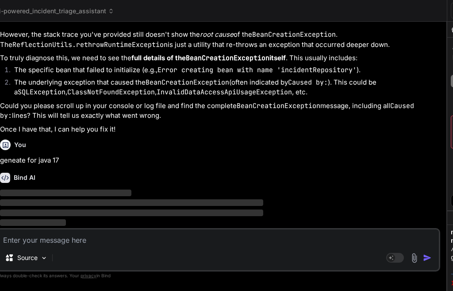
scroll to position [3732, 0]
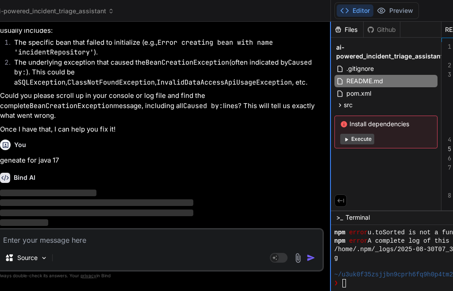
drag, startPoint x: 306, startPoint y: 152, endPoint x: 94, endPoint y: 152, distance: 212.1
click at [67, 154] on div "Bind AI Web Search Created with Pixso. Code Generator You hello Bind AI Hello! …" at bounding box center [160, 156] width 342 height 269
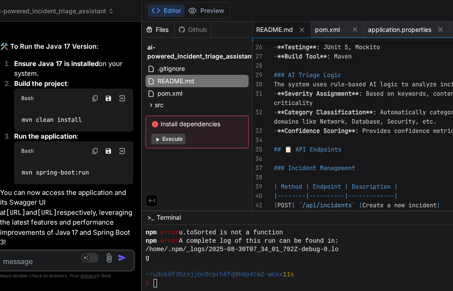
scroll to position [8603, 0]
drag, startPoint x: 97, startPoint y: 176, endPoint x: 136, endPoint y: 169, distance: 40.0
click at [174, 168] on div "Files Github ai-powered_incident_triage_assistant .gitignore README.md pom.xml …" at bounding box center [197, 116] width 111 height 189
click at [93, 171] on div "Bind AI Web Search Created with Pixso. Code Generator You hello Bind AI Hello! …" at bounding box center [65, 156] width 153 height 269
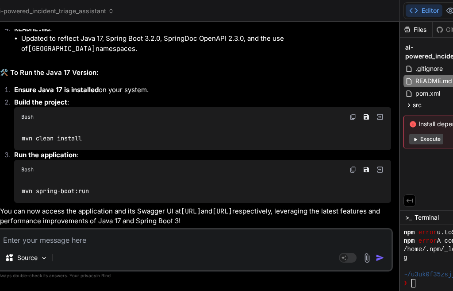
drag, startPoint x: 95, startPoint y: 171, endPoint x: 247, endPoint y: 167, distance: 151.9
click at [247, 167] on div "Bind AI Web Search Created with Pixso. Code Generator You hello Bind AI Hello! …" at bounding box center [194, 156] width 411 height 269
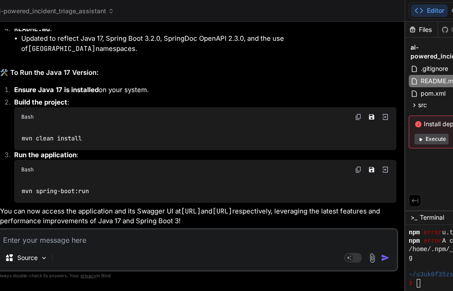
scroll to position [4660, 0]
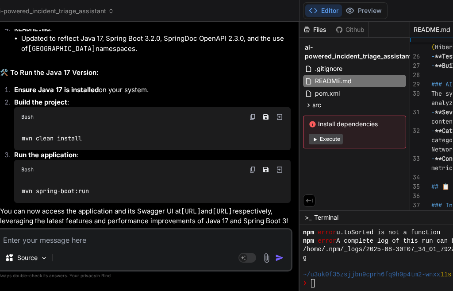
drag, startPoint x: 277, startPoint y: 114, endPoint x: 104, endPoint y: 118, distance: 173.2
click at [104, 118] on div "Bind AI Web Search Created with Pixso. Code Generator You hello Bind AI Hello! …" at bounding box center [144, 156] width 310 height 269
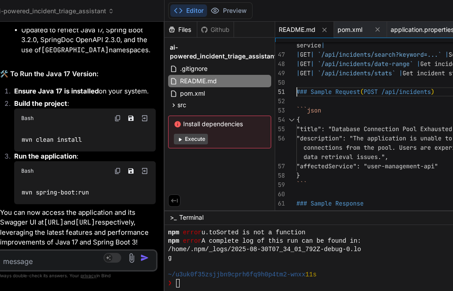
scroll to position [0, 0]
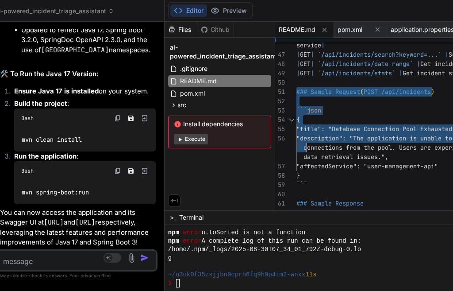
drag, startPoint x: 243, startPoint y: 91, endPoint x: 252, endPoint y: 141, distance: 50.8
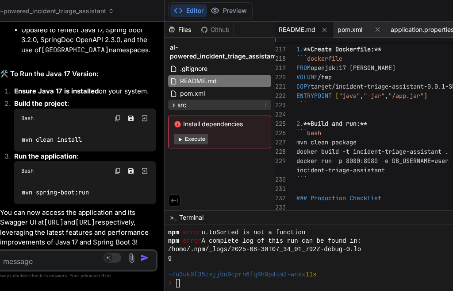
click at [170, 107] on icon at bounding box center [174, 105] width 8 height 8
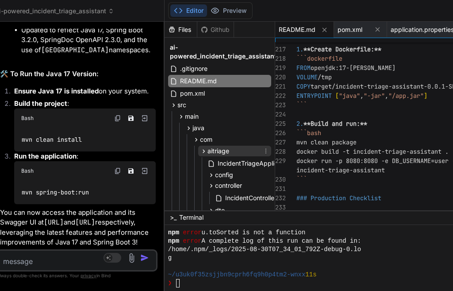
scroll to position [172, 0]
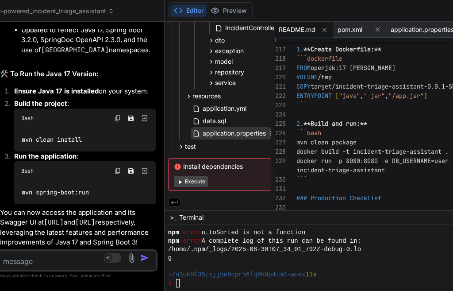
click at [202, 130] on span "application.properties" at bounding box center [234, 133] width 65 height 11
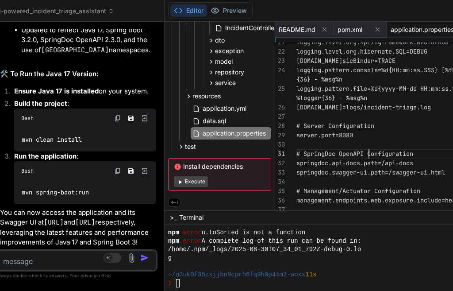
click at [322, 147] on div "logging.level.org.springframework.web=DEBUG logging.level.org.hibernate.SQL=DEB…" at bounding box center [417, 23] width 241 height 381
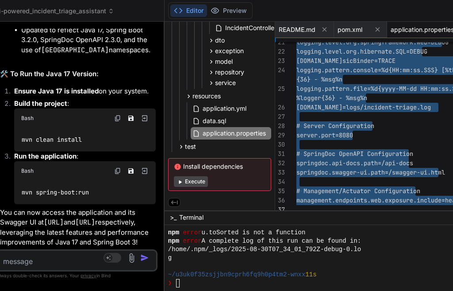
click at [29, 251] on textarea at bounding box center [64, 259] width 132 height 16
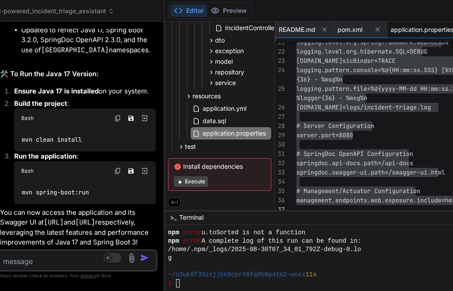
paste textarea ". ____ _ __ _ _ /\\ / ___'_ __ _ _(_)_ __ __ _ \ \ \ \ ( ( )\___ | '_ | '_| | '…"
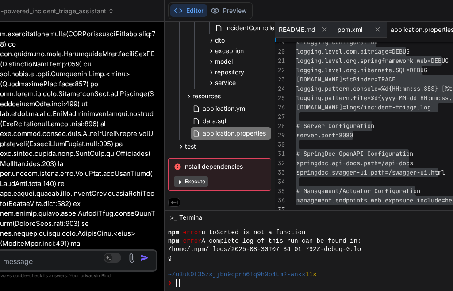
scroll to position [6498, 0]
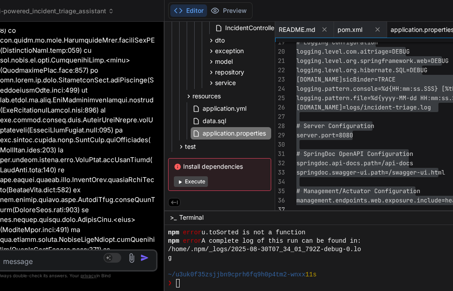
drag, startPoint x: 152, startPoint y: 146, endPoint x: 109, endPoint y: 189, distance: 60.7
click at [165, 140] on div "Bind AI Web Search Created with Pixso. Code Generator You hello Bind AI Hello! …" at bounding box center [76, 156] width 175 height 269
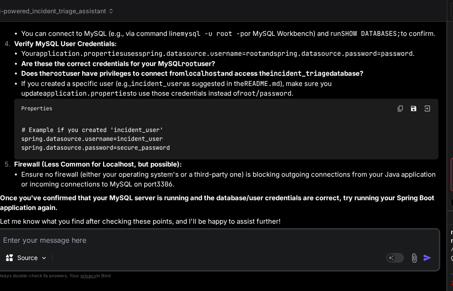
scroll to position [6385, 0]
click at [56, 244] on textarea at bounding box center [219, 237] width 442 height 16
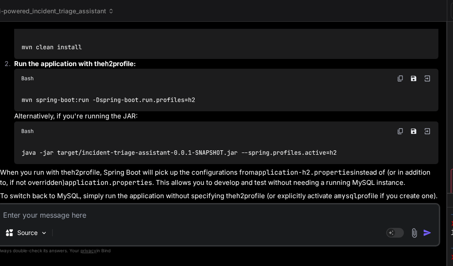
scroll to position [6743, 0]
drag, startPoint x: 417, startPoint y: 128, endPoint x: 209, endPoint y: 137, distance: 207.4
click at [209, 137] on div "Bind AI Web Search Created with Pixso. Code Generator You hello Bind AI Hello! …" at bounding box center [218, 144] width 458 height 244
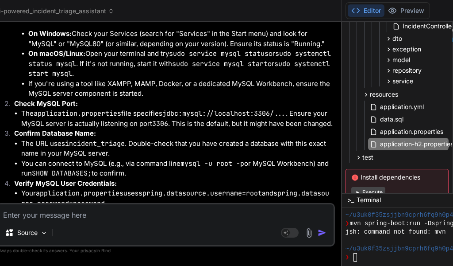
scroll to position [7731, 0]
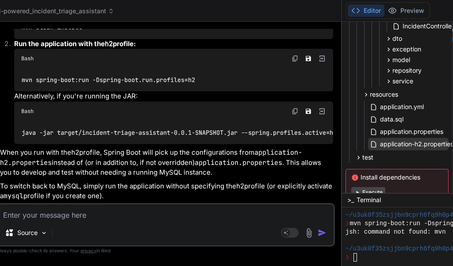
click at [384, 143] on span "application-h2.properties" at bounding box center [417, 144] width 75 height 11
drag, startPoint x: 318, startPoint y: 92, endPoint x: 445, endPoint y: 109, distance: 128.3
click at [108, 89] on div "Bind AI Web Search Created with Pixso. Code Generator You hello Bind AI Hello! …" at bounding box center [165, 144] width 353 height 244
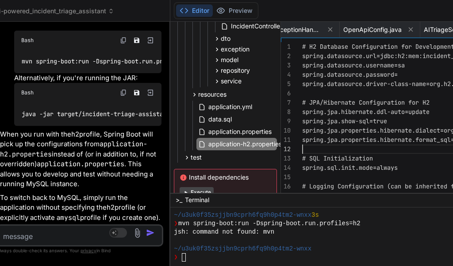
scroll to position [0, 0]
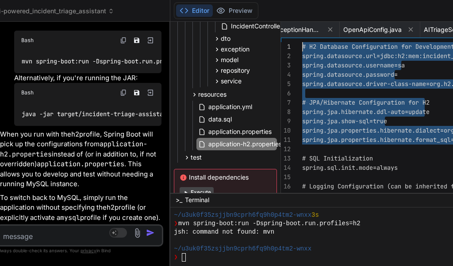
drag, startPoint x: 315, startPoint y: 147, endPoint x: 287, endPoint y: 35, distance: 116.0
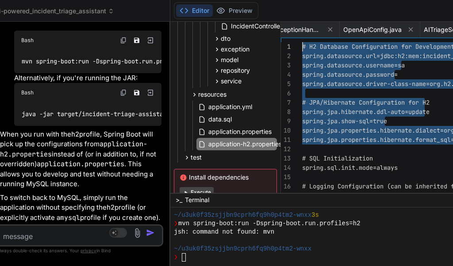
drag, startPoint x: 331, startPoint y: 132, endPoint x: 337, endPoint y: 147, distance: 15.9
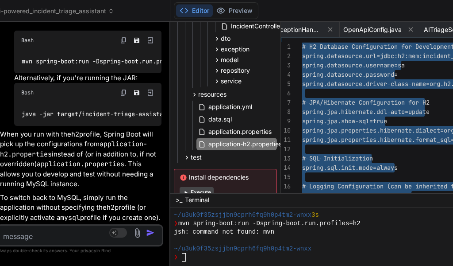
drag, startPoint x: 307, startPoint y: 62, endPoint x: 299, endPoint y: 62, distance: 7.5
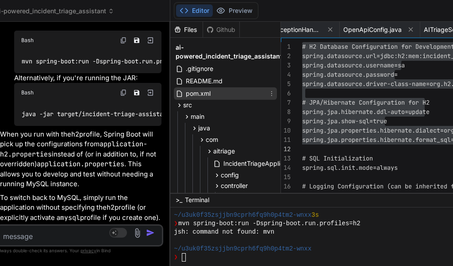
click at [185, 93] on span "pom.xml" at bounding box center [198, 93] width 27 height 11
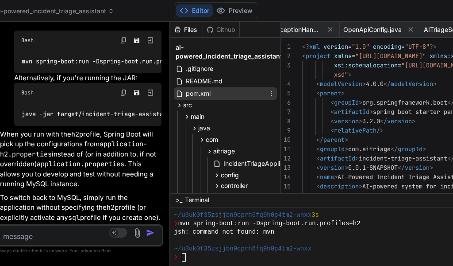
scroll to position [0, 59]
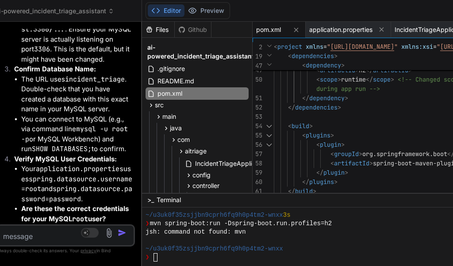
drag, startPoint x: 158, startPoint y: 116, endPoint x: 326, endPoint y: 190, distance: 183.4
click at [0, 121] on div "Bind AI Web Search Created with Pixso. Code Generator You hello Bind AI Hello! …" at bounding box center [65, 144] width 153 height 244
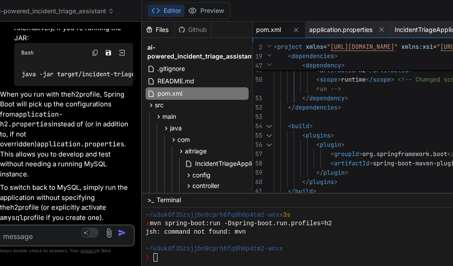
drag, startPoint x: 269, startPoint y: 193, endPoint x: 381, endPoint y: 160, distance: 116.9
click at [261, 266] on html "threads code GitHub prem Upload ai-powered_incident_triage_assistant Created wi…" at bounding box center [226, 133] width 453 height 266
click at [381, 160] on span "spring-boot-maven-plugin" at bounding box center [415, 163] width 85 height 8
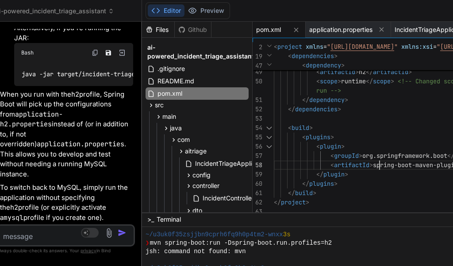
scroll to position [480, 0]
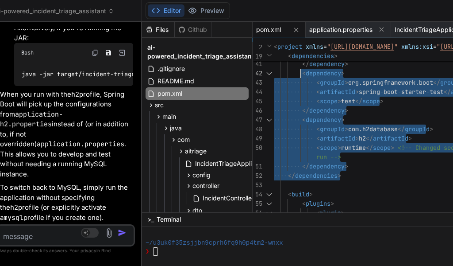
drag, startPoint x: 338, startPoint y: 182, endPoint x: 291, endPoint y: 67, distance: 124.7
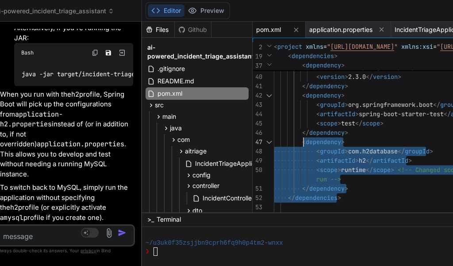
drag, startPoint x: 349, startPoint y: 194, endPoint x: 293, endPoint y: 137, distance: 80.2
drag, startPoint x: 291, startPoint y: 140, endPoint x: 352, endPoint y: 189, distance: 78.1
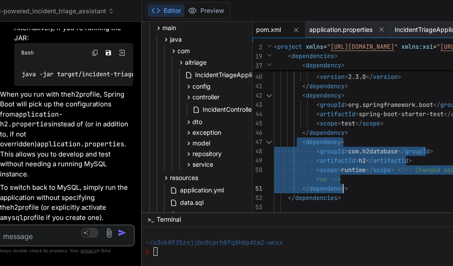
scroll to position [182, 0]
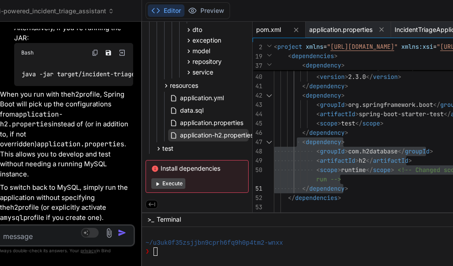
drag, startPoint x: 186, startPoint y: 131, endPoint x: 179, endPoint y: 135, distance: 8.5
click at [179, 135] on span "application-h2.properties" at bounding box center [216, 135] width 75 height 11
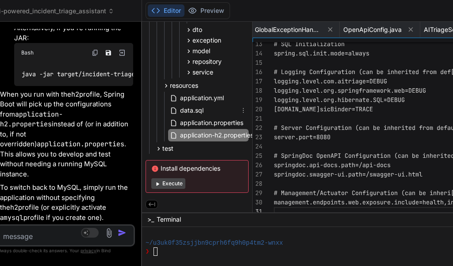
scroll to position [0, 0]
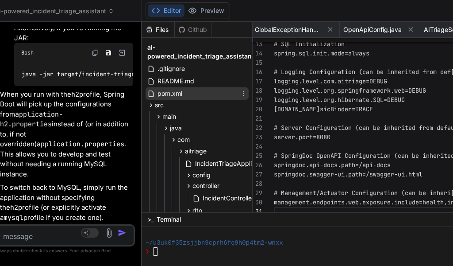
click at [170, 99] on div "pom.xml" at bounding box center [197, 93] width 103 height 12
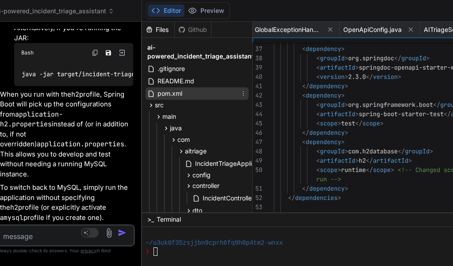
scroll to position [0, 59]
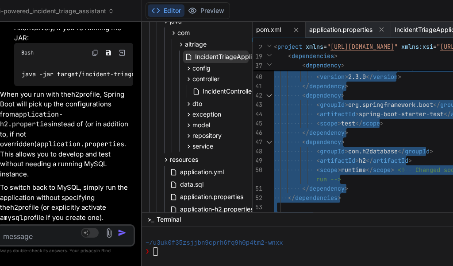
scroll to position [182, 0]
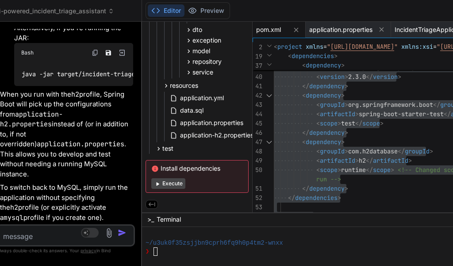
click at [50, 231] on textarea at bounding box center [54, 233] width 113 height 16
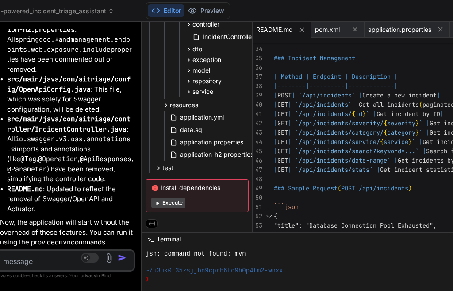
scroll to position [15675, 0]
click at [437, 29] on icon at bounding box center [441, 30] width 8 height 8
click at [442, 27] on icon at bounding box center [444, 29] width 4 height 4
click at [411, 30] on icon at bounding box center [415, 30] width 8 height 8
click at [411, 28] on icon at bounding box center [415, 30] width 8 height 8
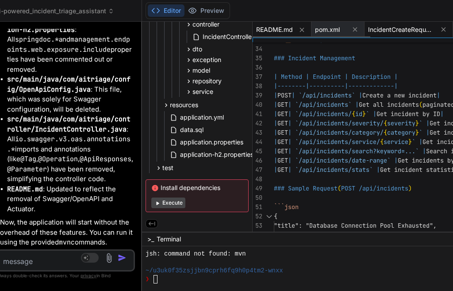
click at [426, 29] on div "IncidentCreateRequest.java" at bounding box center [409, 30] width 89 height 16
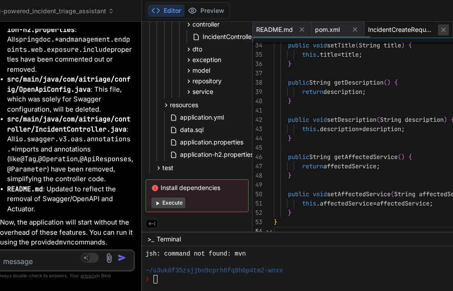
click at [440, 31] on icon at bounding box center [444, 30] width 8 height 8
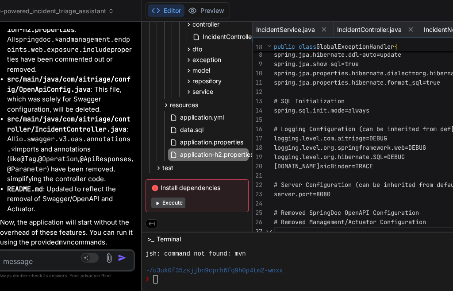
scroll to position [0, 411]
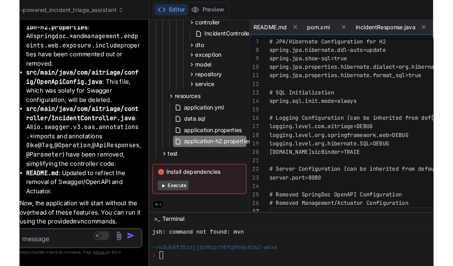
scroll to position [0, 0]
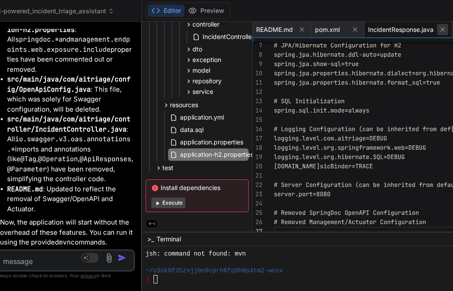
click at [438, 33] on button at bounding box center [443, 29] width 11 height 11
click at [440, 33] on icon at bounding box center [444, 30] width 8 height 8
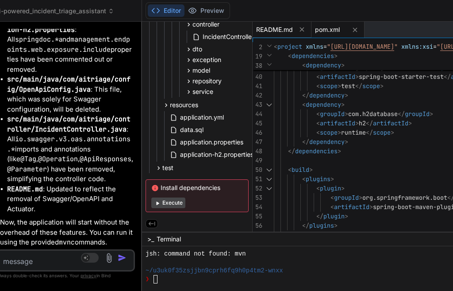
click at [263, 31] on span "README.md" at bounding box center [274, 29] width 37 height 9
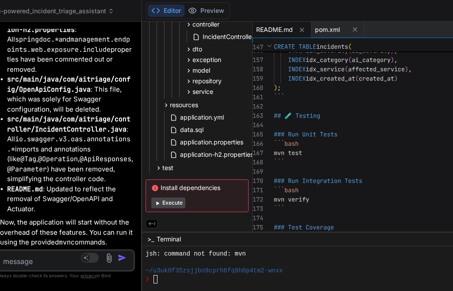
click at [29, 250] on div "Source Agent Mode. When this toggle is activated, AI automatically makes decisi…" at bounding box center [65, 260] width 139 height 22
click at [25, 256] on textarea at bounding box center [54, 259] width 113 height 16
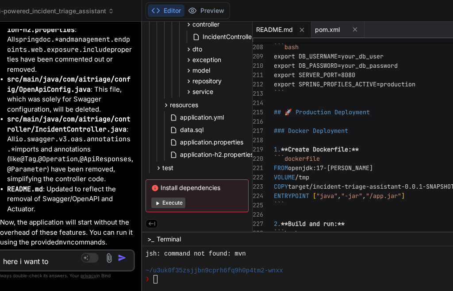
click at [34, 263] on textarea "here i want to" at bounding box center [54, 259] width 113 height 16
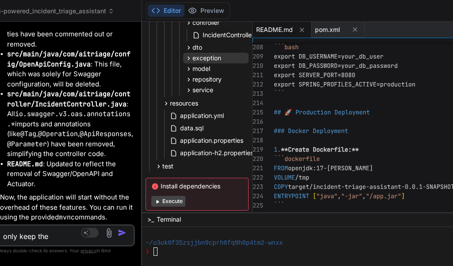
scroll to position [182, 0]
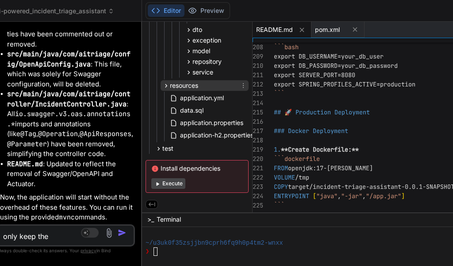
click at [163, 84] on icon at bounding box center [167, 86] width 8 height 8
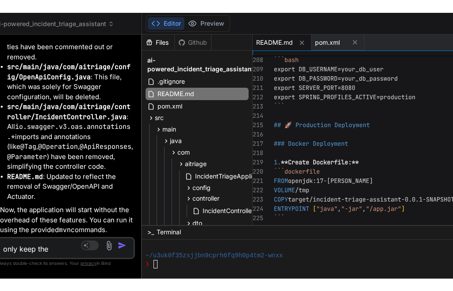
scroll to position [15700, 0]
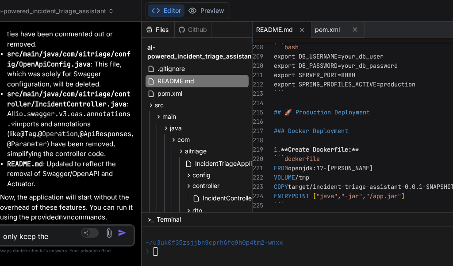
click at [38, 238] on textarea "only keep the" at bounding box center [54, 233] width 113 height 16
click at [152, 11] on button "Editor" at bounding box center [166, 10] width 37 height 12
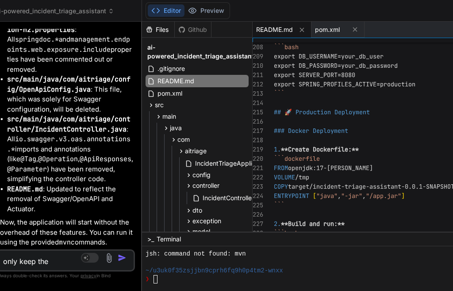
scroll to position [670, 0]
drag, startPoint x: 131, startPoint y: 161, endPoint x: 136, endPoint y: 166, distance: 7.3
click at [453, 164] on div "ai-powered_incident_triage_assistant Created with [PERSON_NAME]. Bind AI Web Se…" at bounding box center [371, 145] width 764 height 291
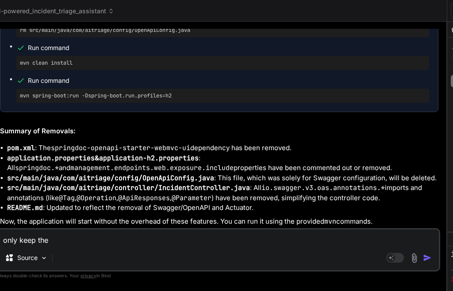
scroll to position [7653, 0]
click at [71, 237] on textarea "only keep the" at bounding box center [219, 237] width 442 height 16
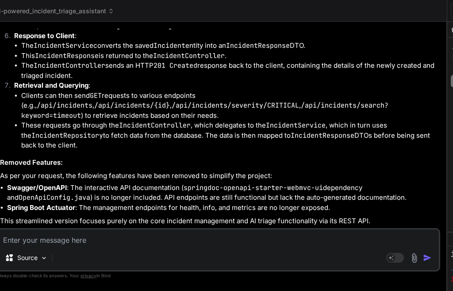
scroll to position [8752, 0]
drag, startPoint x: 172, startPoint y: 250, endPoint x: 168, endPoint y: 244, distance: 6.6
click at [171, 249] on div "Source" at bounding box center [219, 259] width 442 height 21
click at [164, 236] on textarea at bounding box center [219, 237] width 442 height 16
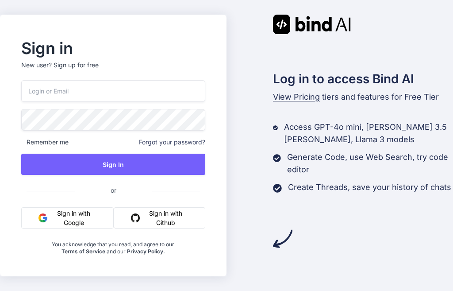
click at [60, 95] on input "email" at bounding box center [113, 91] width 184 height 22
click at [72, 66] on p "New user? Sign up for free" at bounding box center [113, 70] width 184 height 19
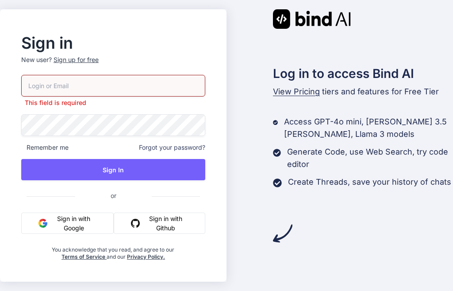
click at [75, 63] on div "Sign up for free" at bounding box center [76, 59] width 45 height 9
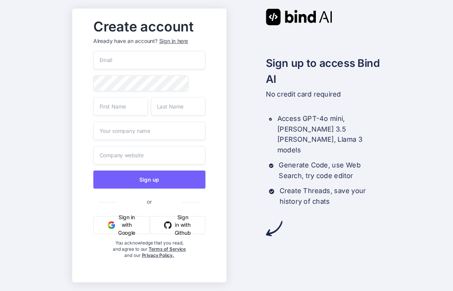
click at [129, 60] on input "email" at bounding box center [149, 60] width 112 height 19
paste input "[EMAIL_ADDRESS][DOMAIN_NAME]"
drag, startPoint x: 110, startPoint y: 61, endPoint x: 99, endPoint y: 59, distance: 11.2
click at [99, 59] on input "[EMAIL_ADDRESS][DOMAIN_NAME]" at bounding box center [149, 60] width 112 height 19
type input "[EMAIL_ADDRESS][DOMAIN_NAME]"
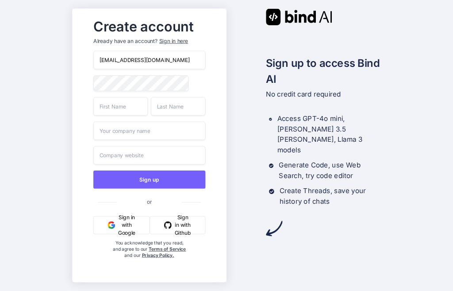
drag, startPoint x: 110, startPoint y: 62, endPoint x: 85, endPoint y: 56, distance: 25.8
click at [85, 56] on div "Create account Already have an account? Sign in here [EMAIL_ADDRESS][DOMAIN_NAM…" at bounding box center [150, 145] width 130 height 261
click at [123, 106] on input "text" at bounding box center [120, 106] width 54 height 19
paste input "eilan"
type input "eilan"
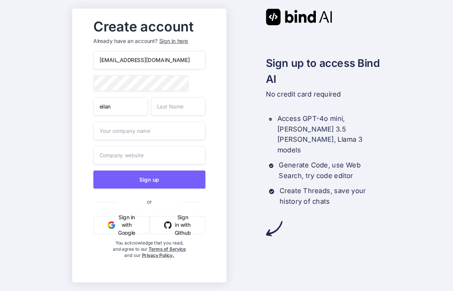
click at [113, 58] on input "[EMAIL_ADDRESS][DOMAIN_NAME]" at bounding box center [149, 60] width 112 height 19
click at [132, 59] on input "[EMAIL_ADDRESS][DOMAIN_NAME]" at bounding box center [149, 60] width 112 height 19
click at [159, 101] on input "text" at bounding box center [178, 106] width 54 height 19
paste input "aashray"
type input "aashray"
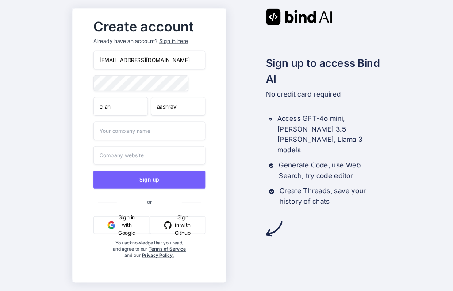
click at [129, 132] on input "text" at bounding box center [149, 130] width 112 height 19
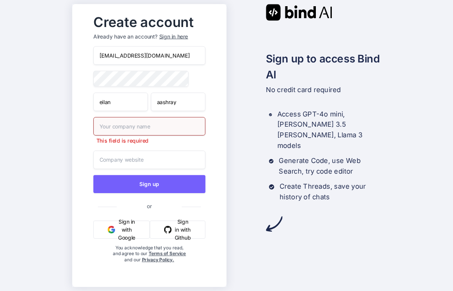
drag, startPoint x: 131, startPoint y: 61, endPoint x: 81, endPoint y: 57, distance: 49.3
click at [81, 57] on div "Create account Already have an account? Sign in here [EMAIL_ADDRESS][DOMAIN_NAM…" at bounding box center [150, 145] width 154 height 283
click at [137, 128] on input "text" at bounding box center [149, 126] width 112 height 19
type input "confidential"
click at [128, 161] on input "text" at bounding box center [149, 160] width 112 height 19
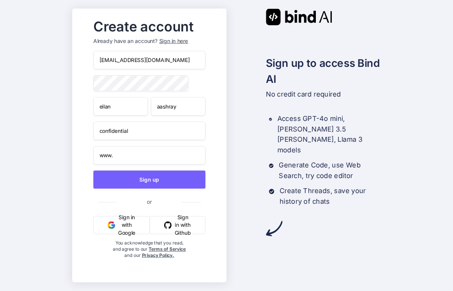
paste input "eilan.aashray"
click at [105, 133] on input "confidential" at bounding box center [149, 130] width 112 height 19
drag, startPoint x: 112, startPoint y: 158, endPoint x: 171, endPoint y: 156, distance: 58.9
click at [171, 156] on input "www.eilan.aashray." at bounding box center [149, 155] width 112 height 19
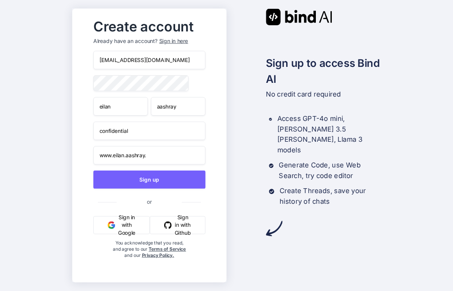
paste input "confidential"
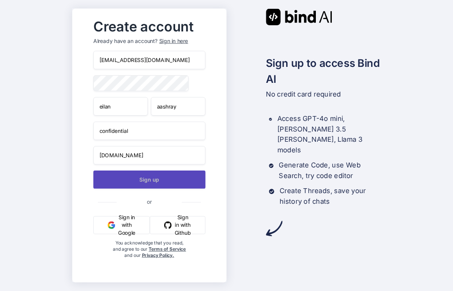
type input "www.confidential.com"
click at [194, 180] on button "Sign up" at bounding box center [149, 179] width 112 height 18
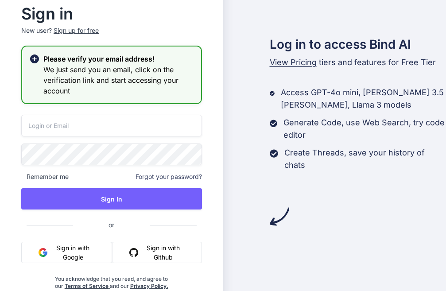
click at [60, 124] on input "email" at bounding box center [111, 126] width 181 height 22
paste input "confidential"
type input "confidential"
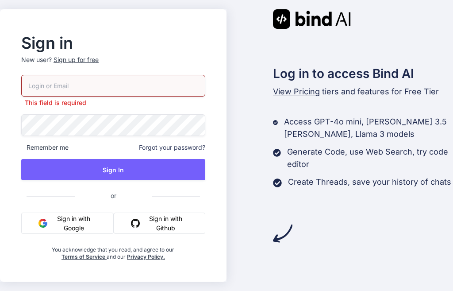
paste input "eilan.aashray@freedrops.org"
type input "eilan.aashray@freedrops.org"
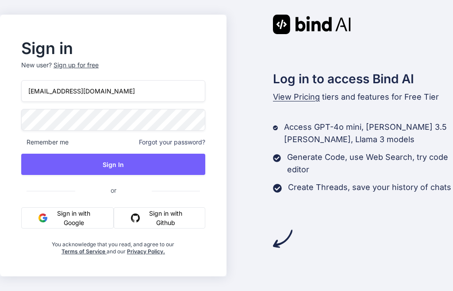
click at [57, 136] on div "eilan.aashray@freedrops.org Remember me Forgot your password? Sign In or Sign i…" at bounding box center [113, 167] width 184 height 175
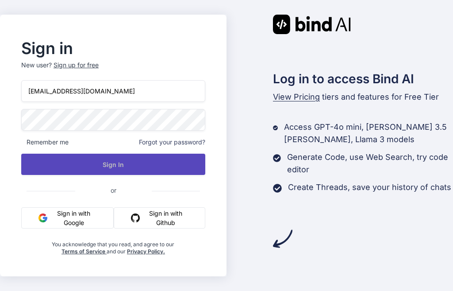
click at [84, 167] on button "Sign In" at bounding box center [113, 164] width 184 height 21
